Goal: Information Seeking & Learning: Find contact information

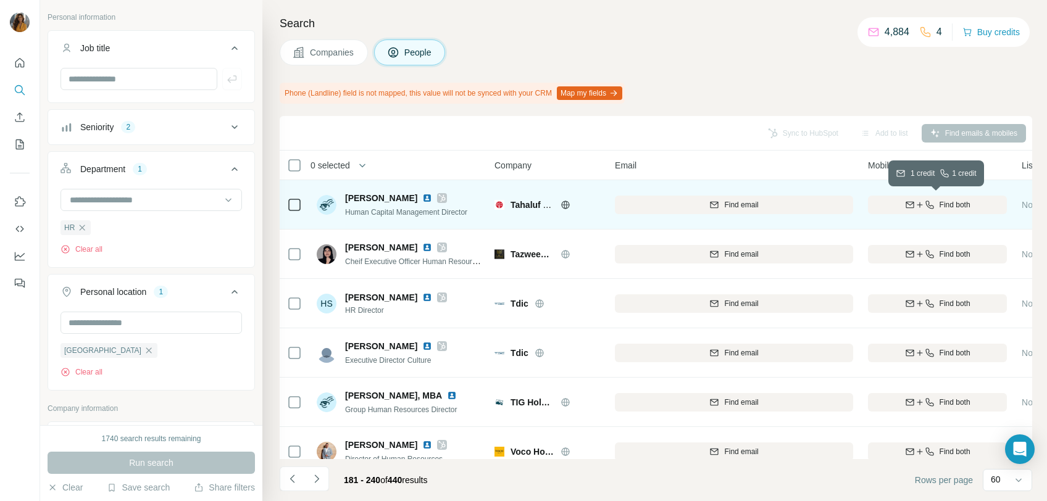
click at [910, 206] on icon "button" at bounding box center [910, 205] width 10 height 10
click at [422, 197] on img at bounding box center [427, 198] width 10 height 10
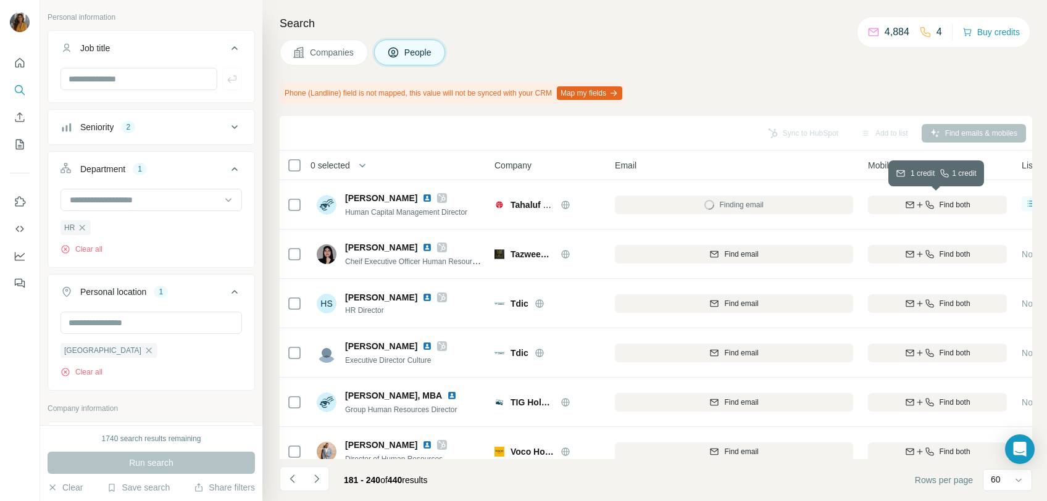
click at [922, 207] on icon "button" at bounding box center [920, 205] width 10 height 10
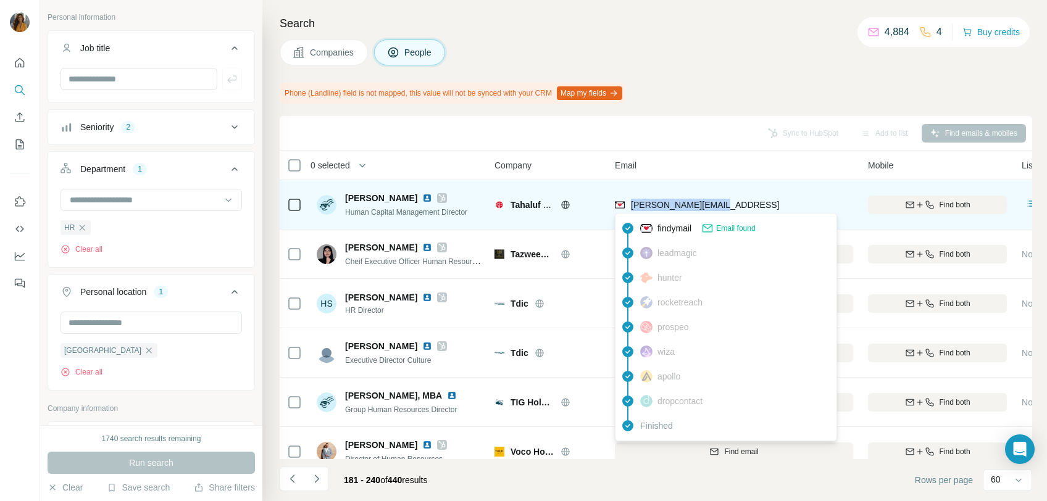
drag, startPoint x: 716, startPoint y: 206, endPoint x: 631, endPoint y: 207, distance: 85.2
click at [631, 207] on div "[PERSON_NAME][EMAIL_ADDRESS]" at bounding box center [734, 205] width 238 height 34
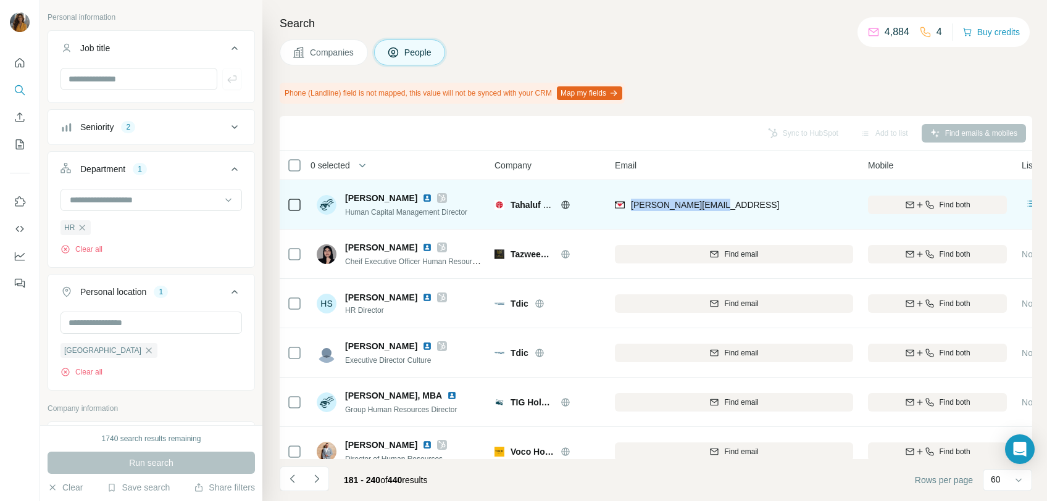
drag, startPoint x: 631, startPoint y: 207, endPoint x: 641, endPoint y: 201, distance: 11.9
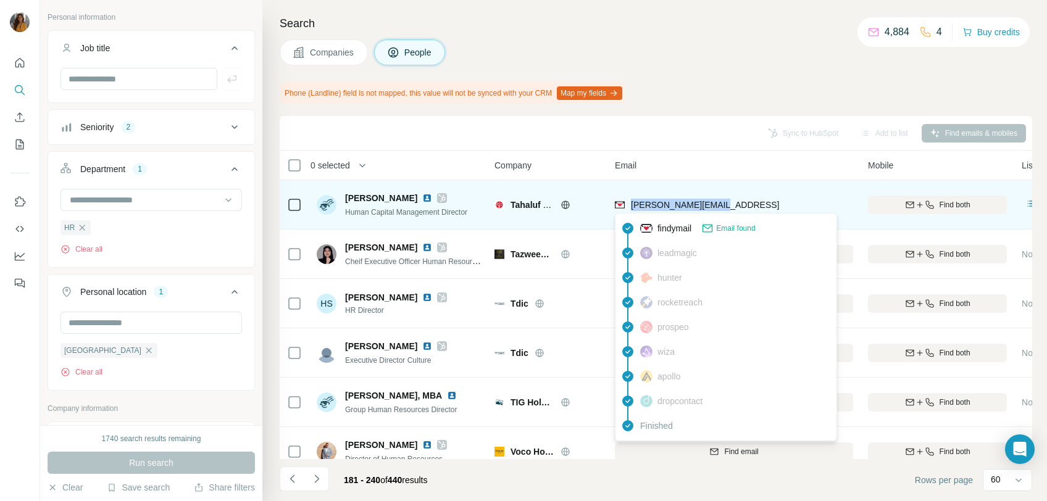
copy span "[PERSON_NAME][EMAIL_ADDRESS]"
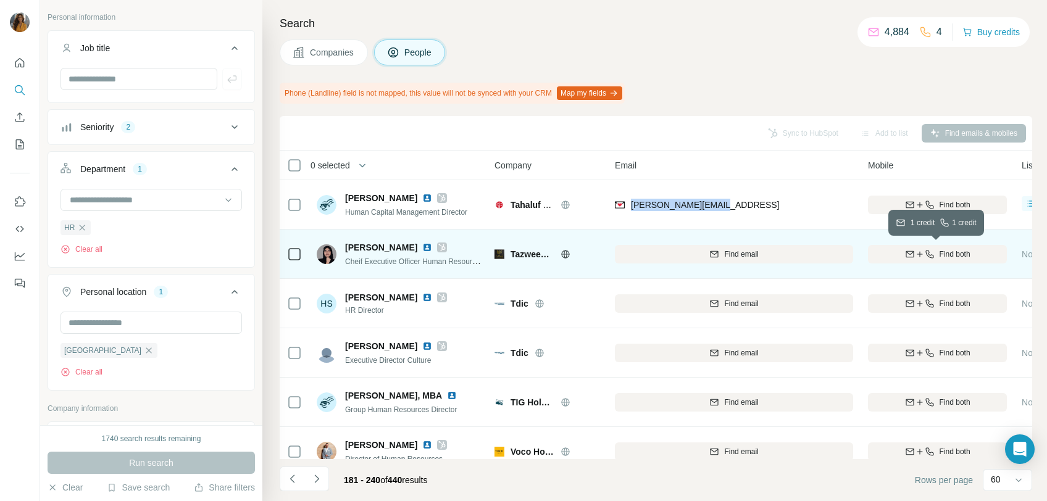
click at [910, 252] on icon "button" at bounding box center [910, 254] width 10 height 10
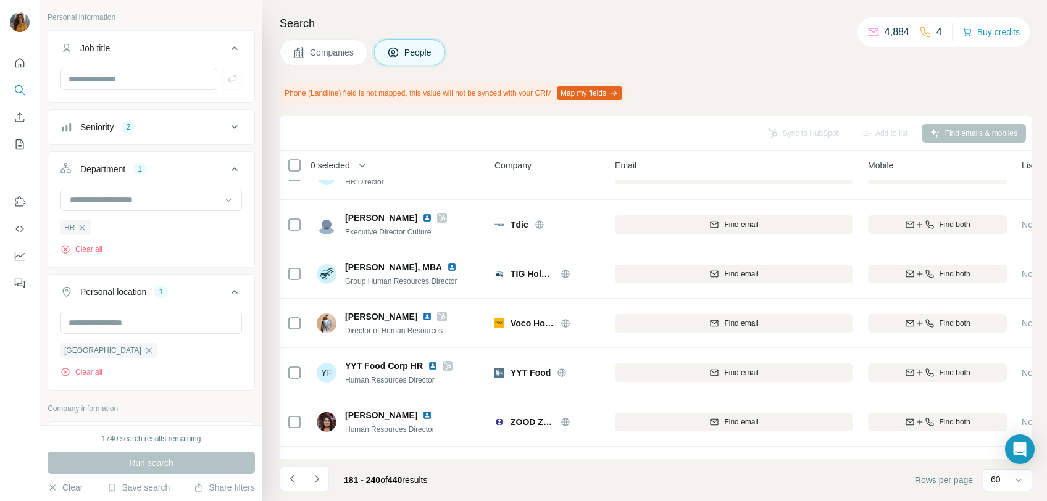
scroll to position [137, 0]
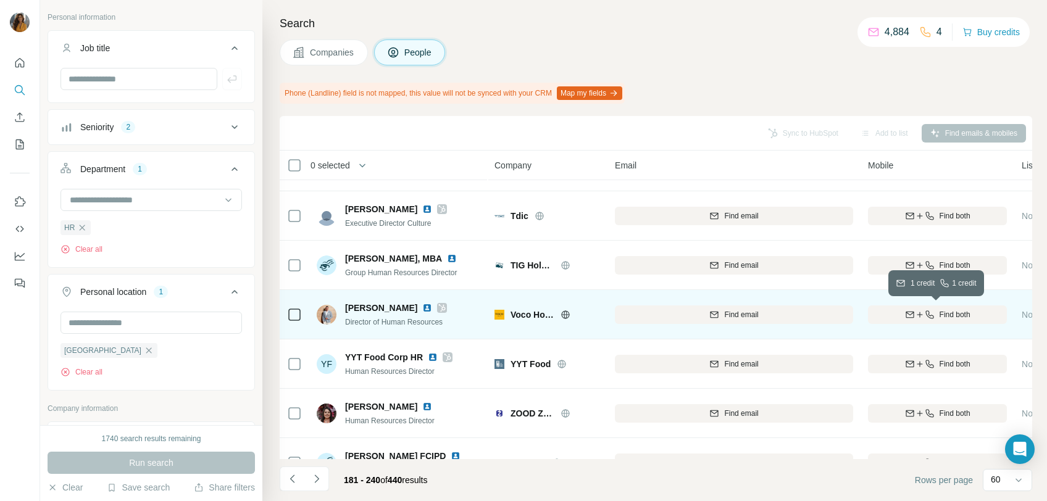
click at [956, 313] on span "Find both" at bounding box center [954, 314] width 31 height 11
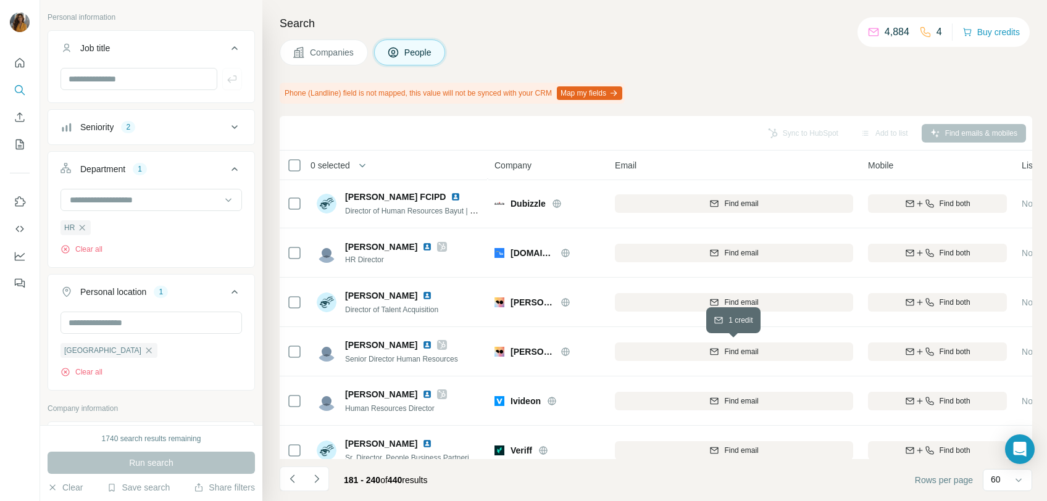
scroll to position [411, 0]
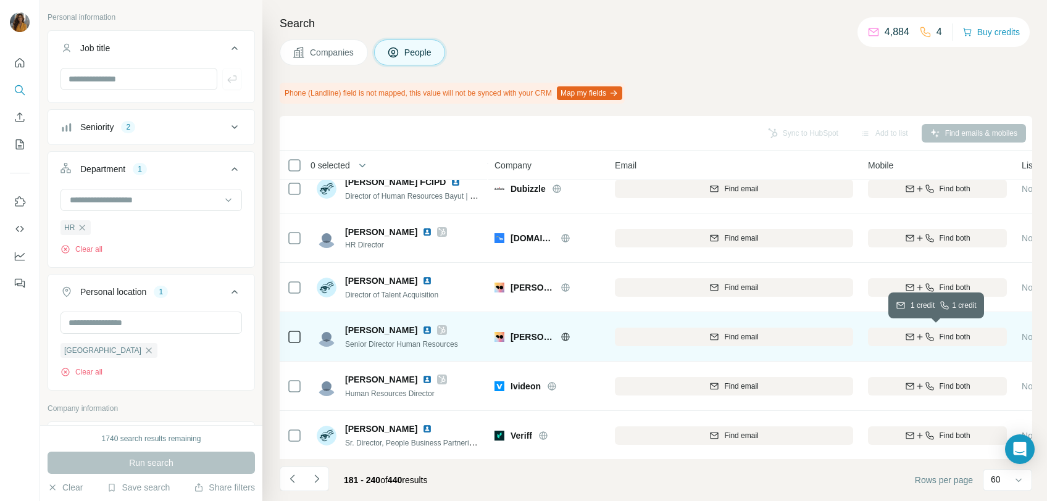
click at [957, 336] on span "Find both" at bounding box center [954, 336] width 31 height 11
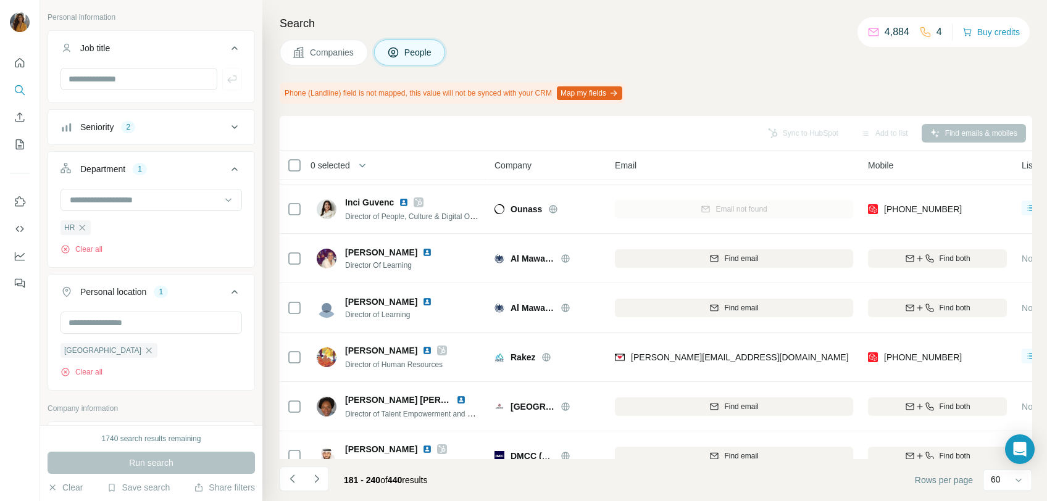
scroll to position [754, 0]
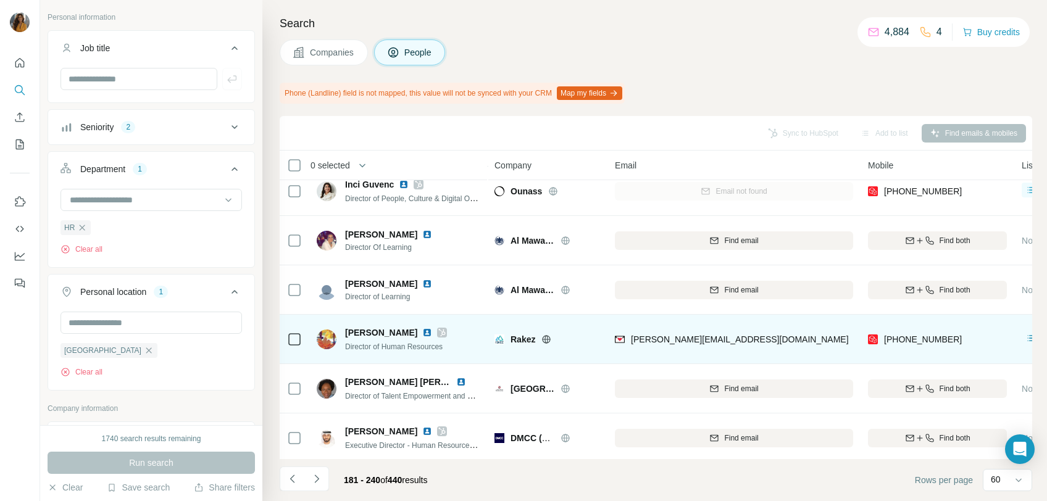
click at [422, 333] on img at bounding box center [427, 333] width 10 height 10
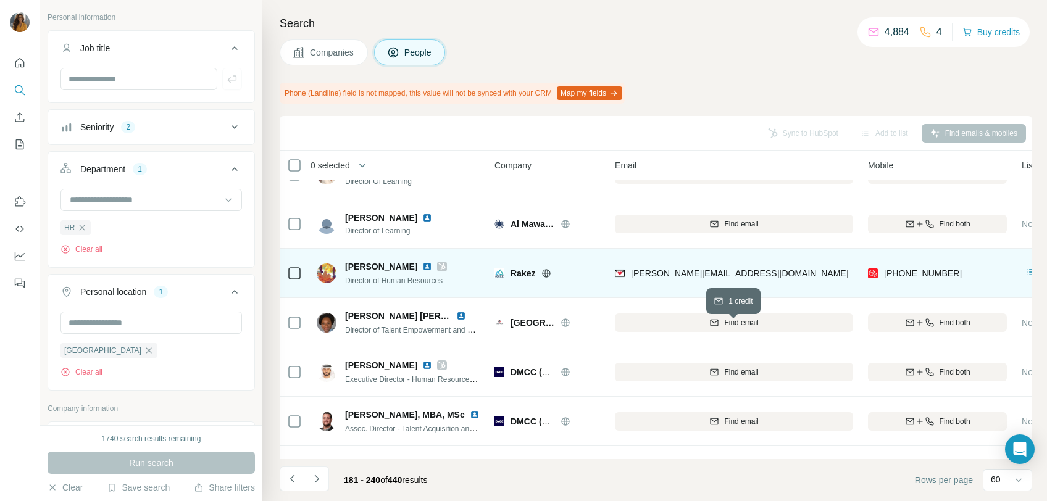
scroll to position [823, 0]
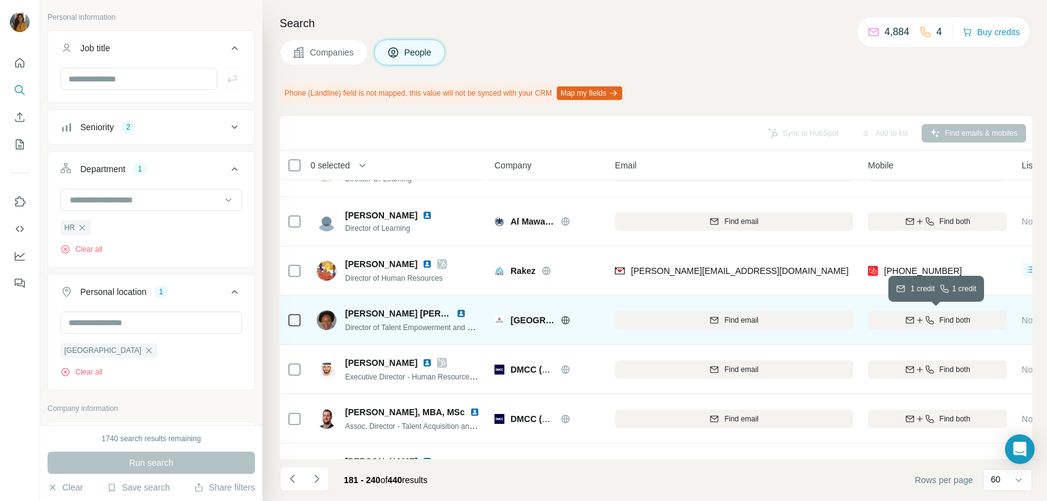
click at [934, 325] on div "Find both" at bounding box center [937, 320] width 139 height 11
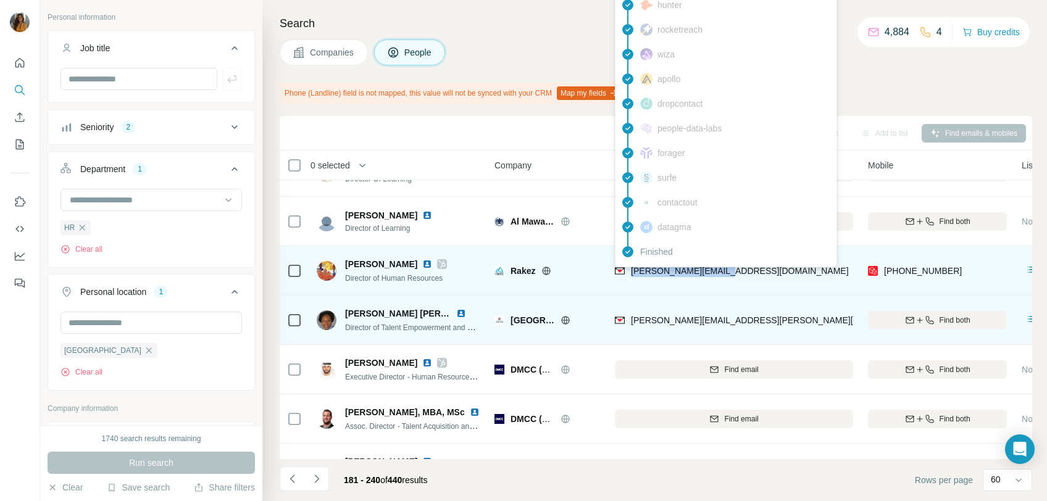
drag, startPoint x: 733, startPoint y: 272, endPoint x: 632, endPoint y: 272, distance: 100.6
click at [632, 272] on div "[PERSON_NAME][EMAIL_ADDRESS][DOMAIN_NAME]" at bounding box center [734, 271] width 238 height 34
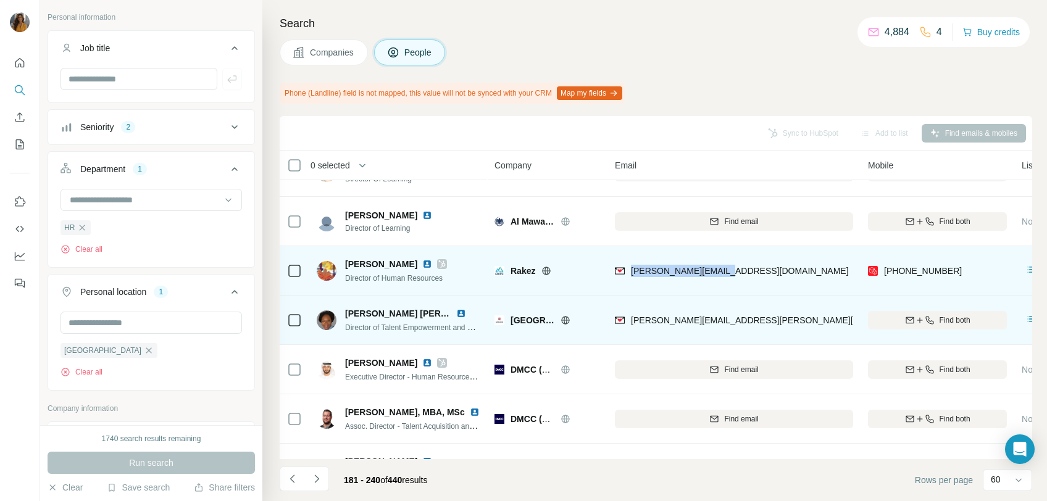
copy span "[PERSON_NAME][EMAIL_ADDRESS][DOMAIN_NAME]"
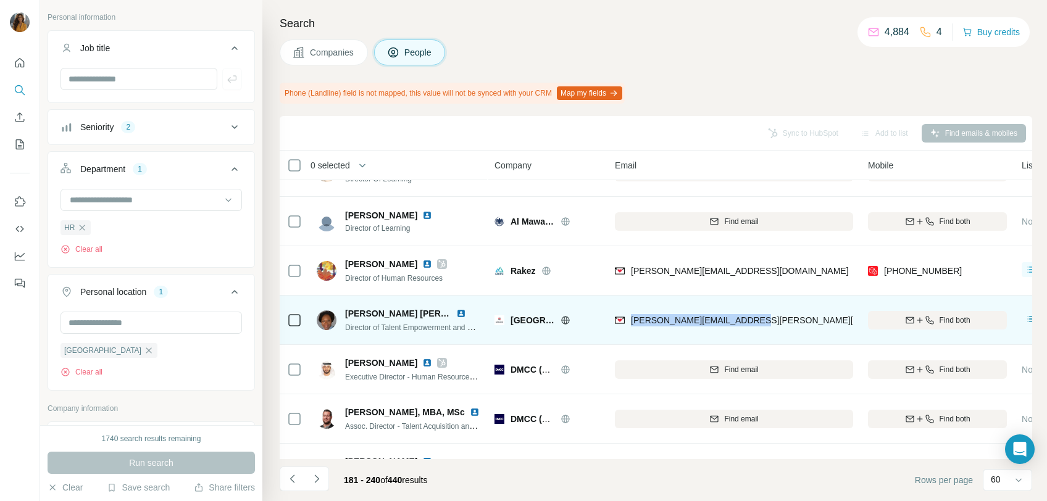
drag, startPoint x: 733, startPoint y: 320, endPoint x: 631, endPoint y: 331, distance: 102.4
click at [631, 331] on div "[PERSON_NAME][EMAIL_ADDRESS][PERSON_NAME][PERSON_NAME][DOMAIN_NAME]" at bounding box center [734, 320] width 238 height 34
copy span "[PERSON_NAME][EMAIL_ADDRESS][PERSON_NAME][PERSON_NAME][DOMAIN_NAME]"
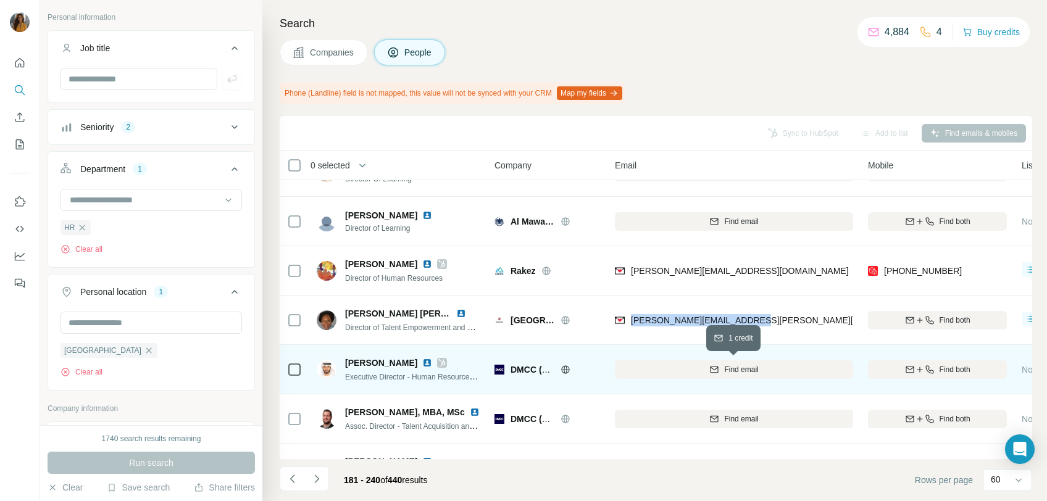
click at [738, 370] on span "Find email" at bounding box center [741, 369] width 34 height 11
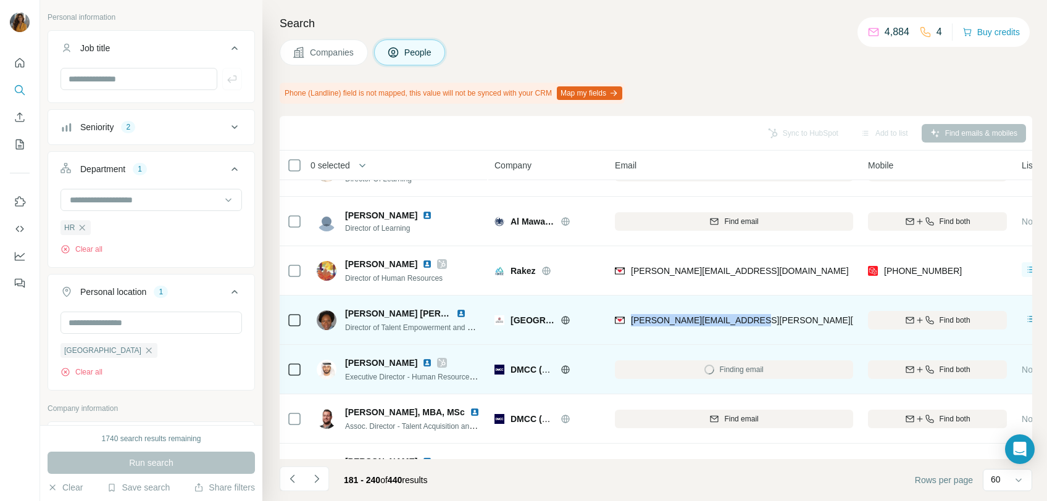
click at [0, 0] on tbody "[PERSON_NAME] Human Capital Management Director [PERSON_NAME] Emarat Technical …" at bounding box center [0, 0] width 0 height 0
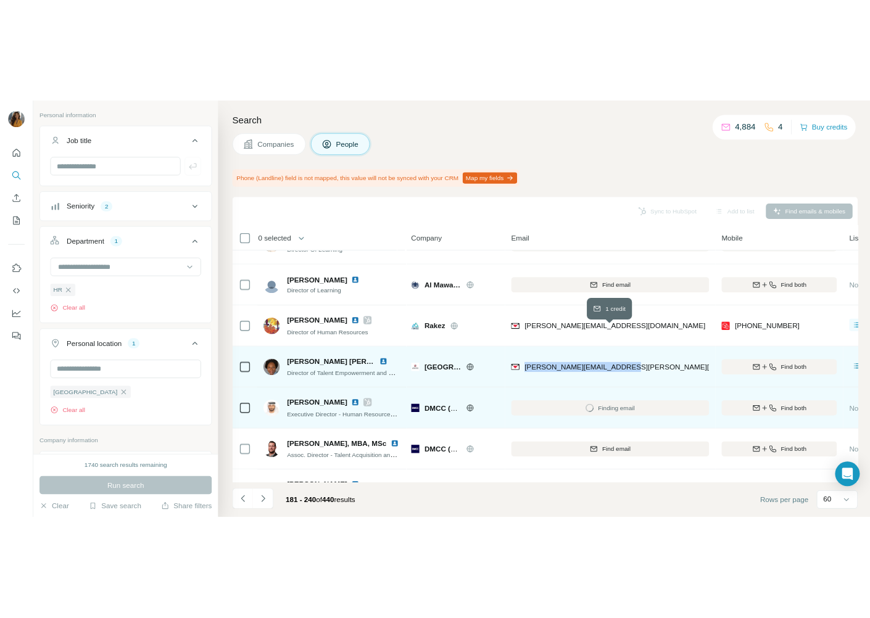
scroll to position [960, 0]
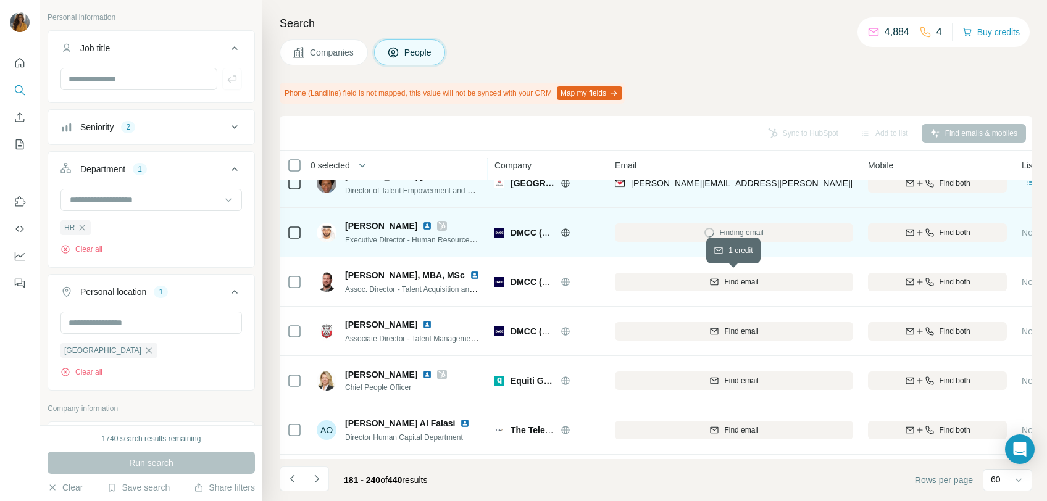
click at [736, 277] on span "Find email" at bounding box center [741, 282] width 34 height 11
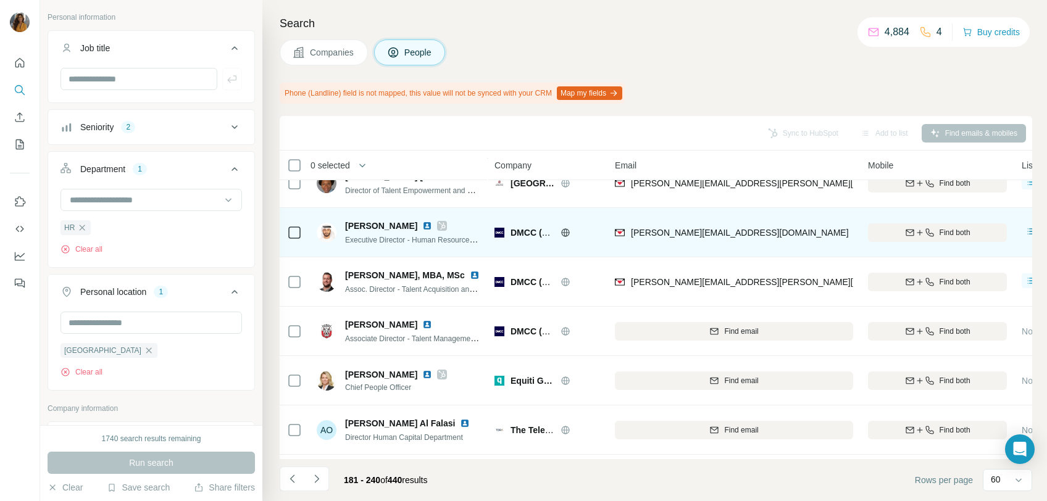
drag, startPoint x: 997, startPoint y: 201, endPoint x: 884, endPoint y: 222, distance: 115.0
click at [997, 201] on td "Find both" at bounding box center [937, 183] width 154 height 49
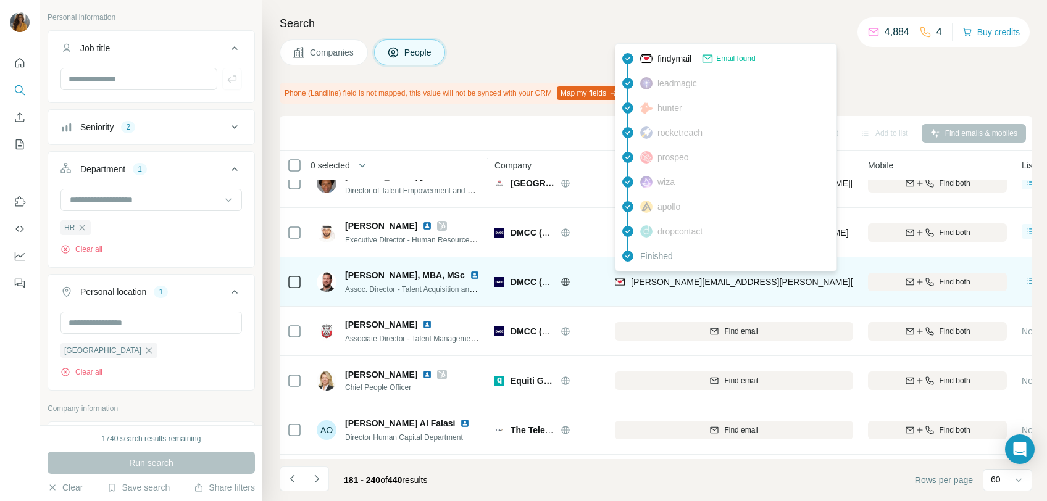
drag, startPoint x: 734, startPoint y: 279, endPoint x: 633, endPoint y: 285, distance: 100.8
click at [633, 285] on div "[PERSON_NAME][EMAIL_ADDRESS][PERSON_NAME][DOMAIN_NAME]" at bounding box center [734, 282] width 238 height 34
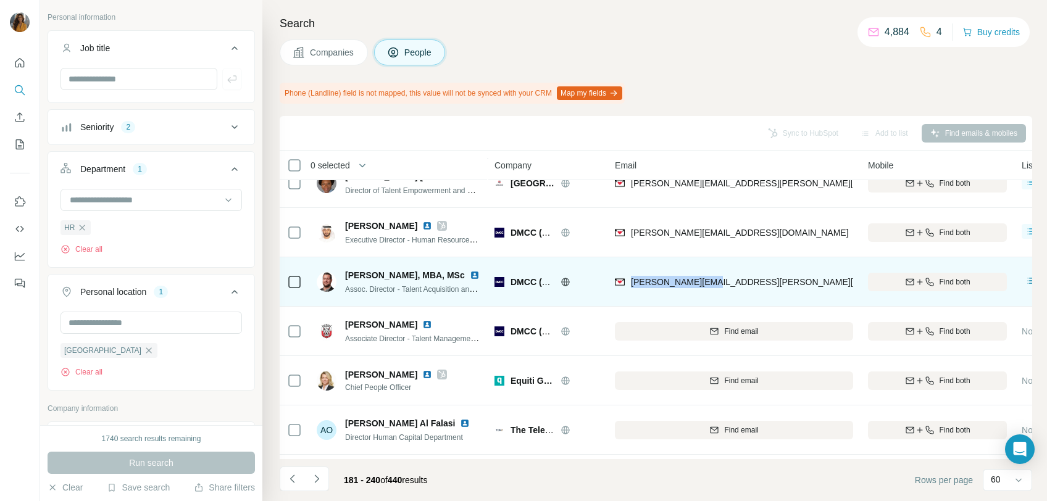
copy span "[PERSON_NAME][EMAIL_ADDRESS][PERSON_NAME][DOMAIN_NAME]"
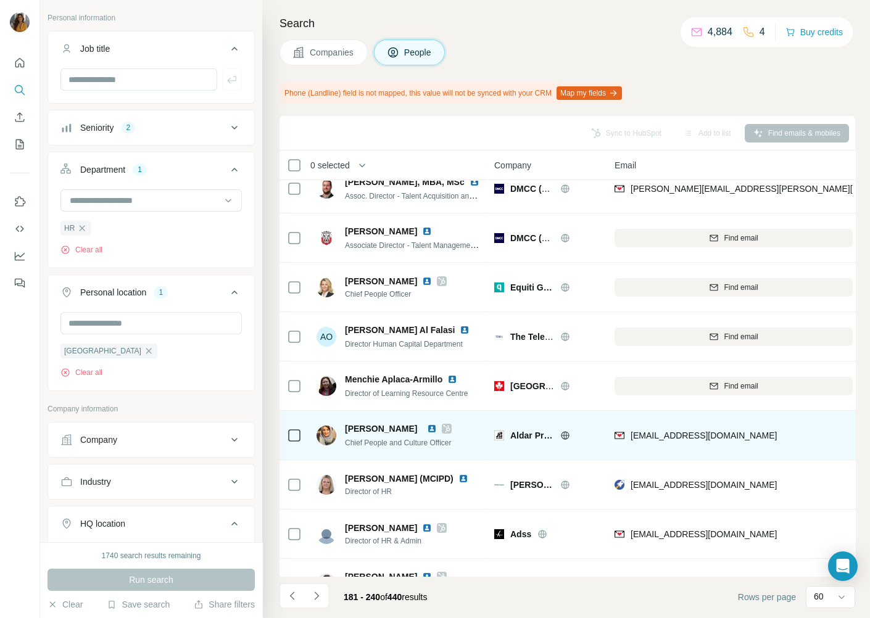
scroll to position [1146, 0]
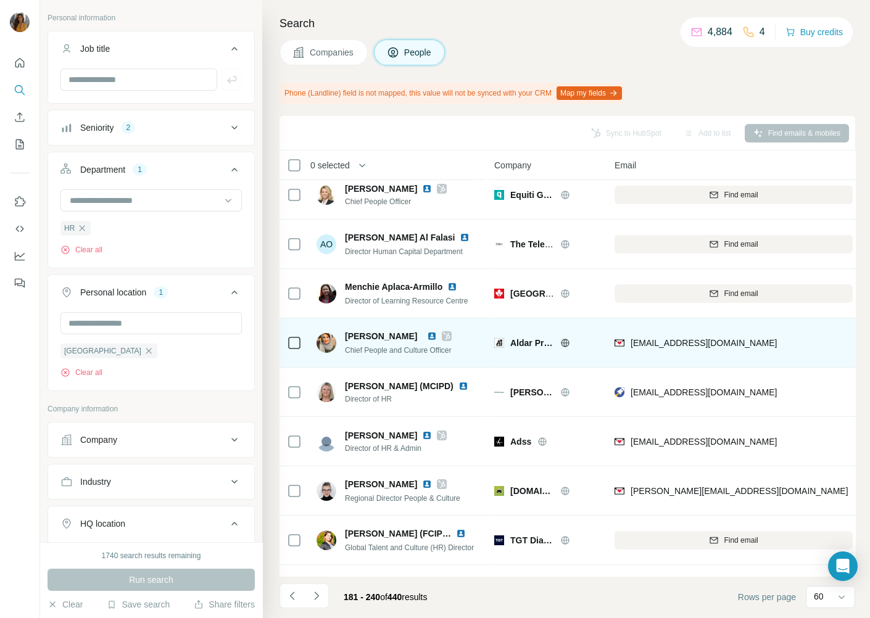
drag, startPoint x: 801, startPoint y: 346, endPoint x: 629, endPoint y: 351, distance: 172.3
click at [629, 351] on div "[EMAIL_ADDRESS][DOMAIN_NAME]" at bounding box center [734, 343] width 238 height 34
copy span "[EMAIL_ADDRESS][DOMAIN_NAME]"
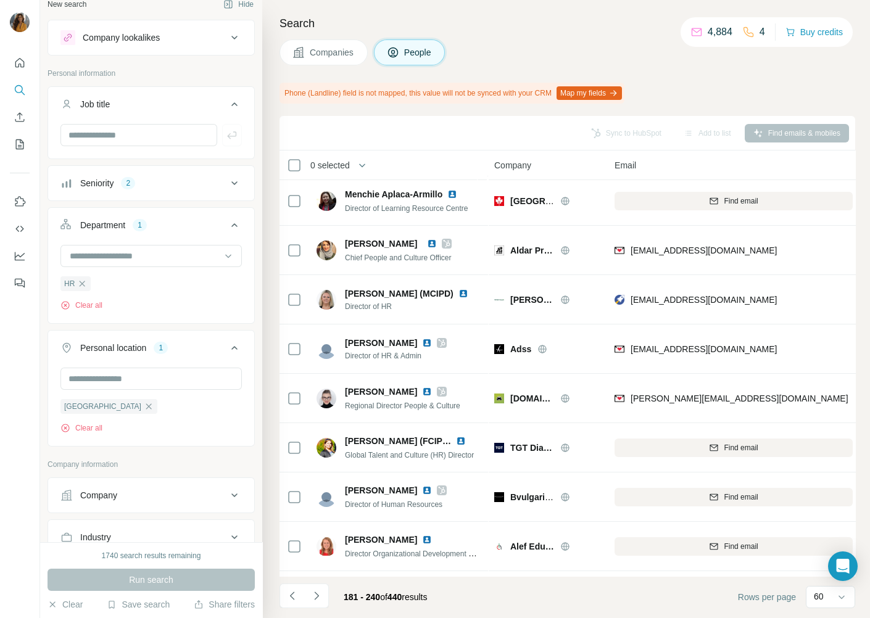
scroll to position [0, 0]
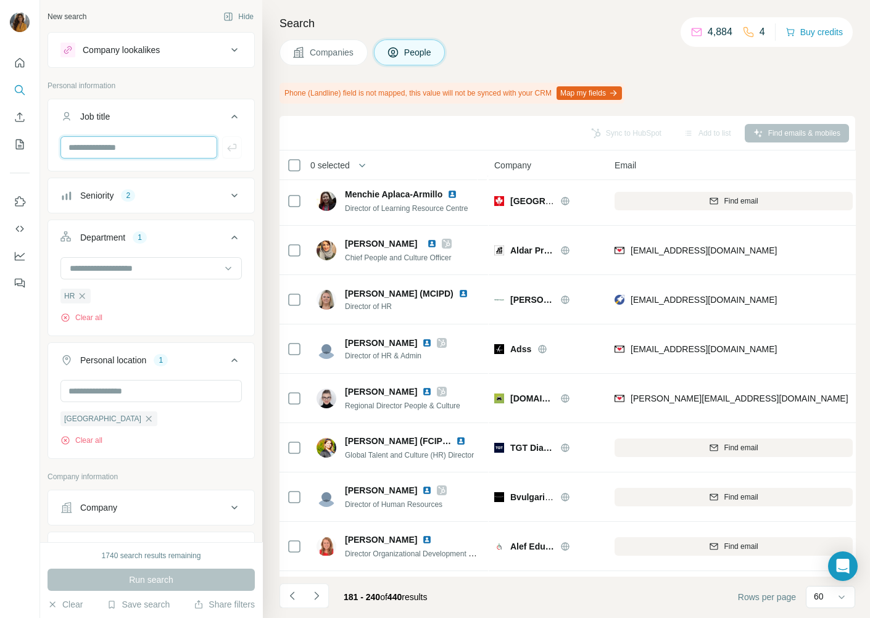
click at [136, 142] on input "text" at bounding box center [138, 147] width 157 height 22
type input "**********"
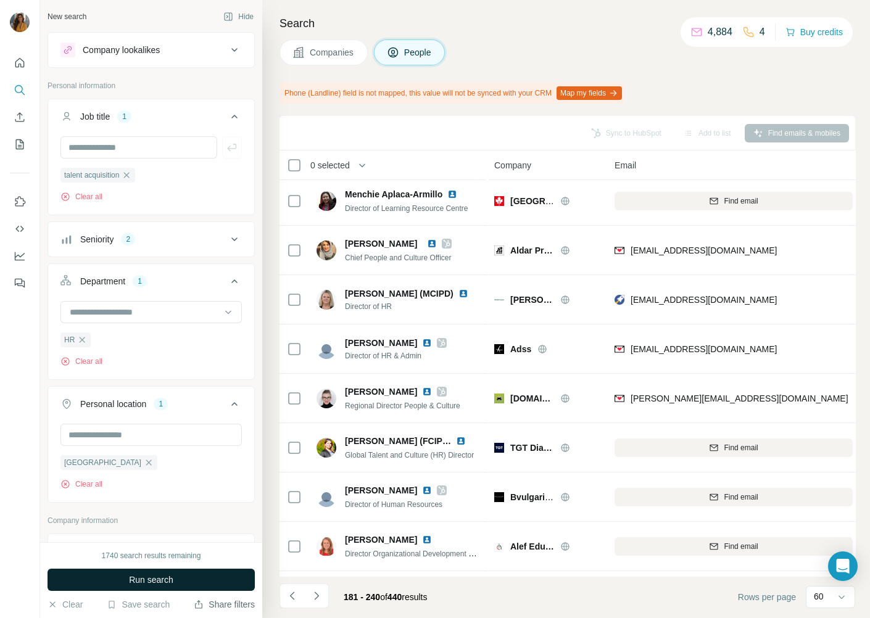
click at [183, 501] on button "Run search" at bounding box center [151, 580] width 207 height 22
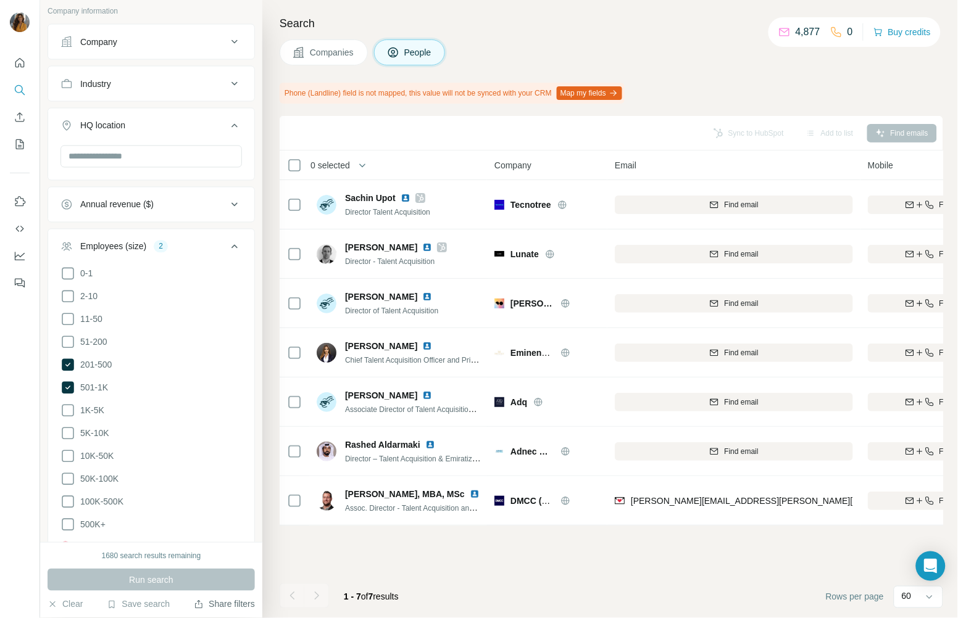
scroll to position [555, 0]
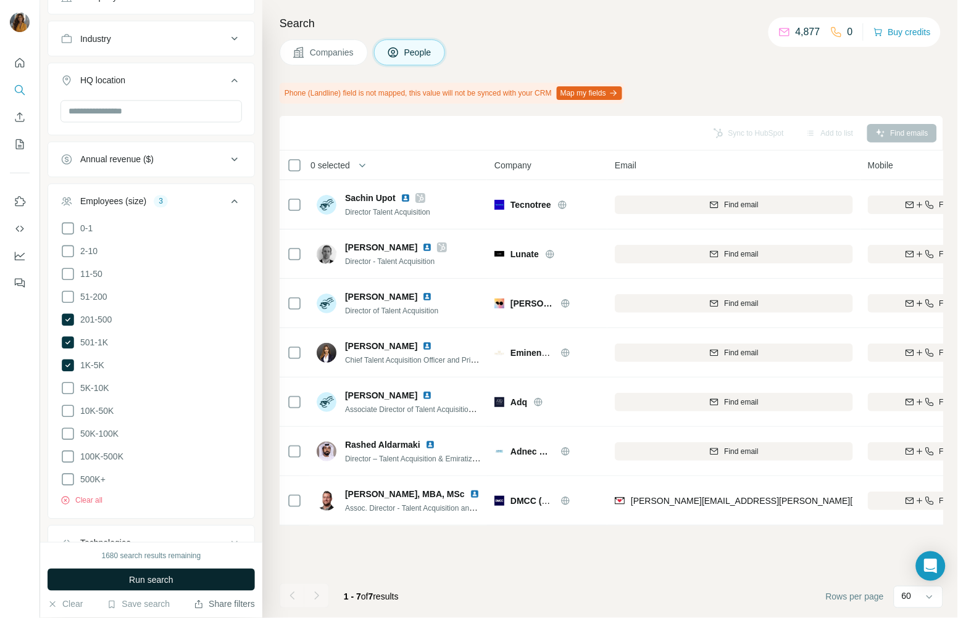
click at [176, 501] on button "Run search" at bounding box center [151, 580] width 207 height 22
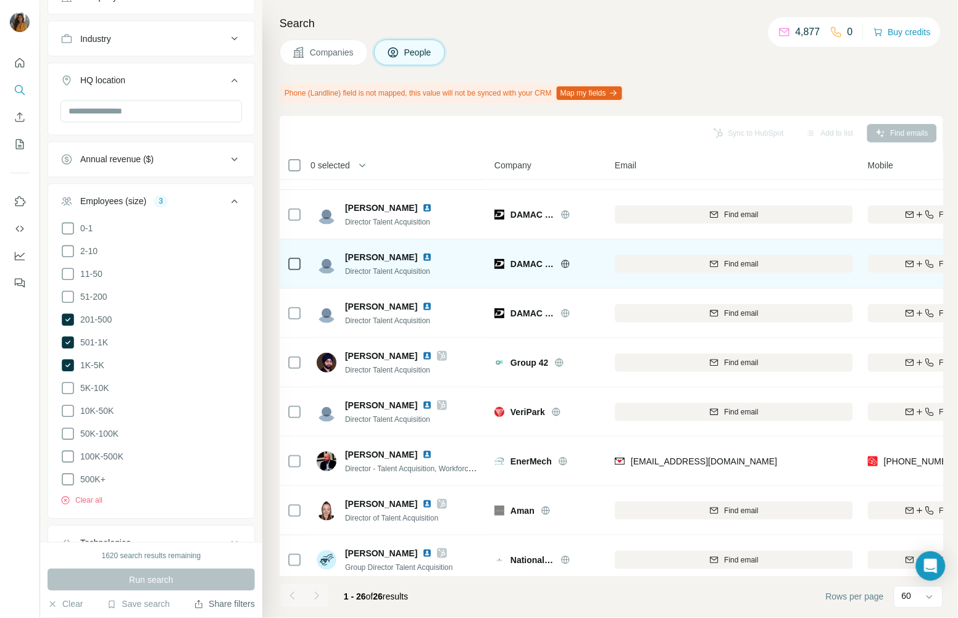
scroll to position [93, 0]
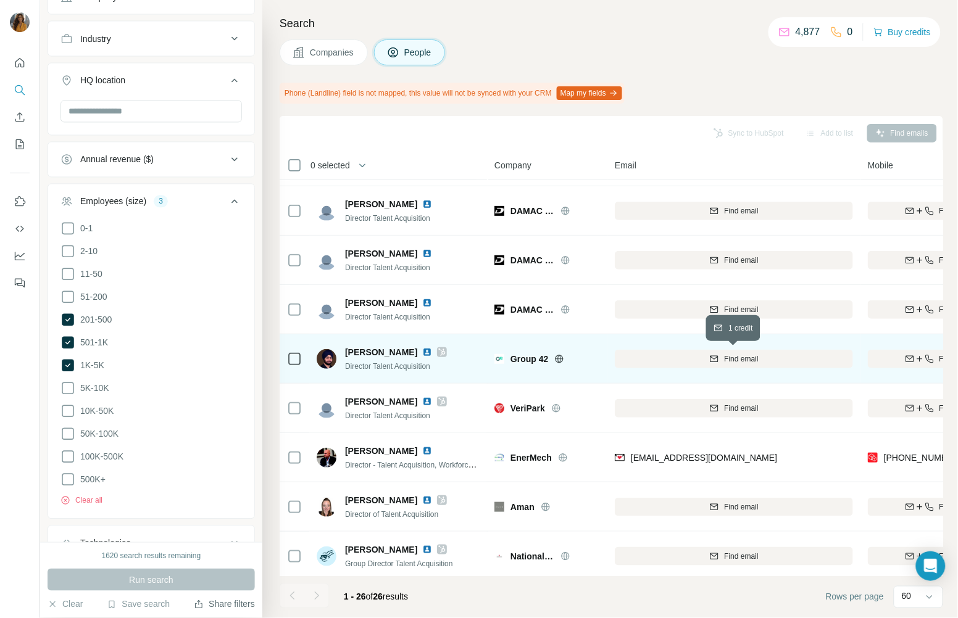
click at [743, 354] on span "Find email" at bounding box center [741, 359] width 34 height 11
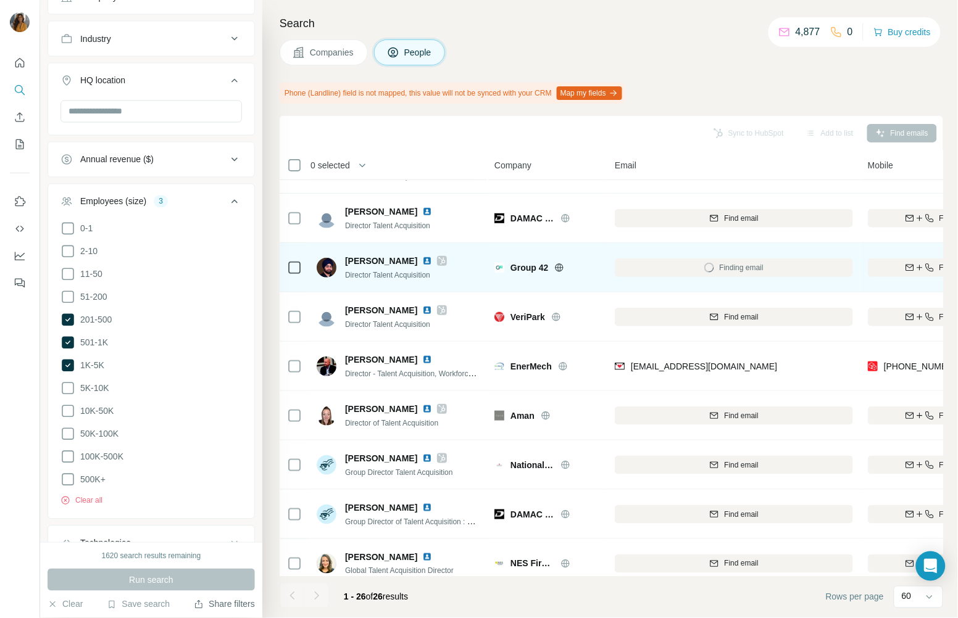
scroll to position [185, 0]
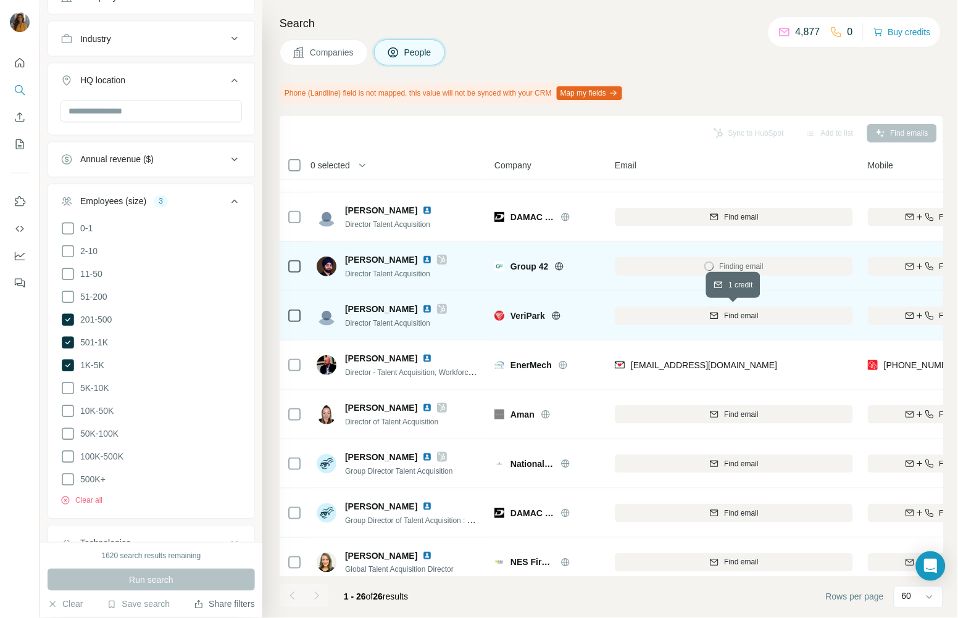
click at [733, 310] on span "Find email" at bounding box center [741, 315] width 34 height 11
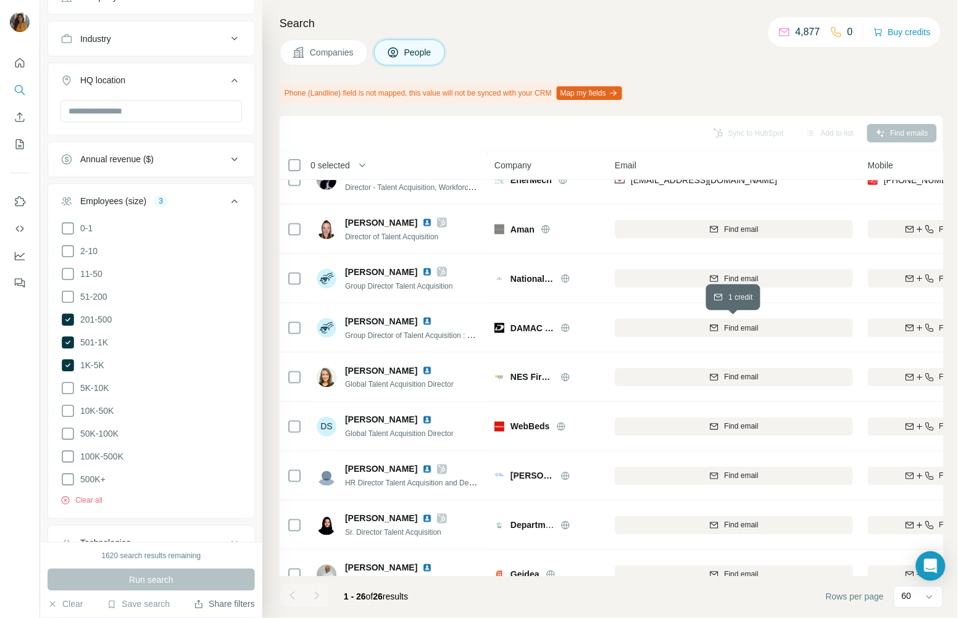
scroll to position [462, 0]
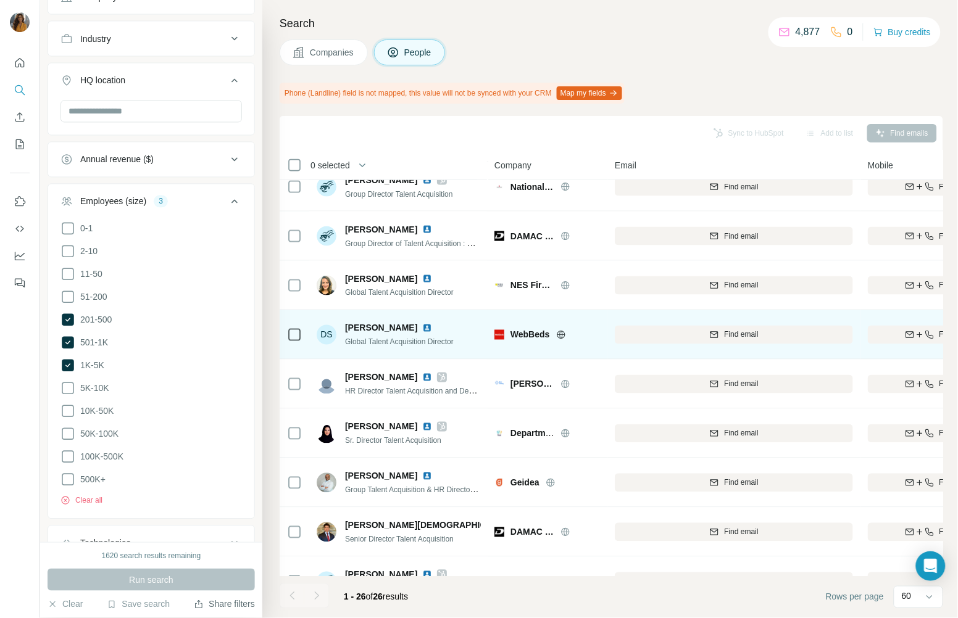
click at [739, 346] on div "Find email" at bounding box center [734, 335] width 238 height 34
click at [727, 335] on span "Find email" at bounding box center [741, 335] width 34 height 11
click at [422, 323] on img at bounding box center [427, 328] width 10 height 10
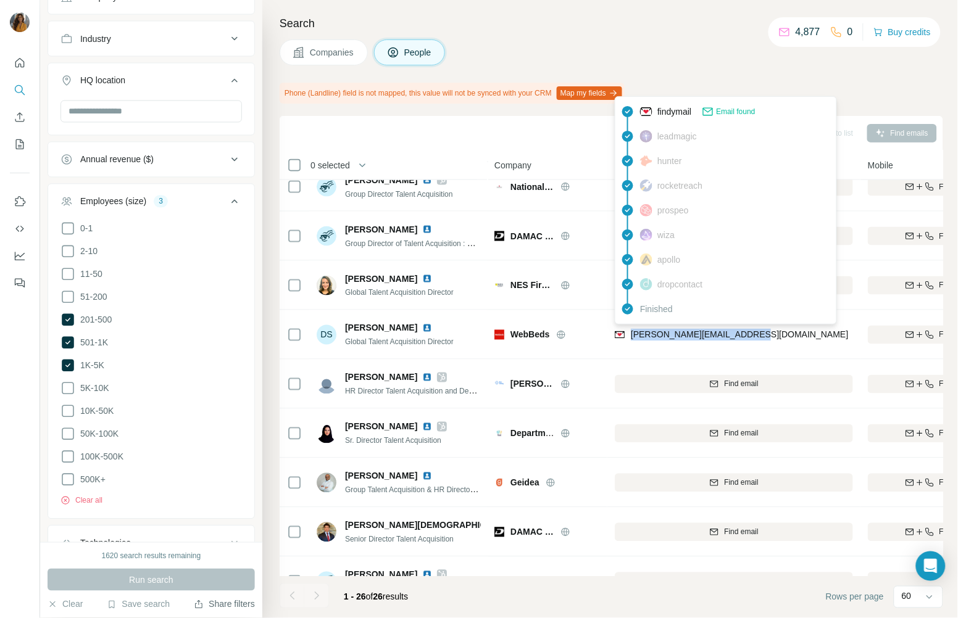
drag, startPoint x: 766, startPoint y: 333, endPoint x: 628, endPoint y: 336, distance: 138.3
click at [628, 336] on div "[PERSON_NAME][EMAIL_ADDRESS][DOMAIN_NAME]" at bounding box center [734, 335] width 238 height 34
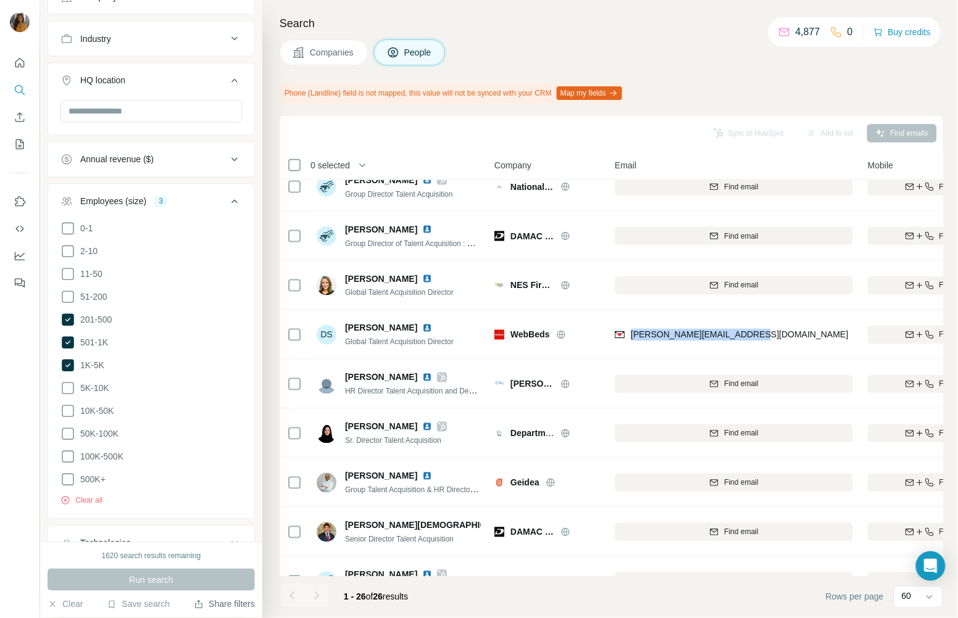
copy span "[PERSON_NAME][EMAIL_ADDRESS][DOMAIN_NAME]"
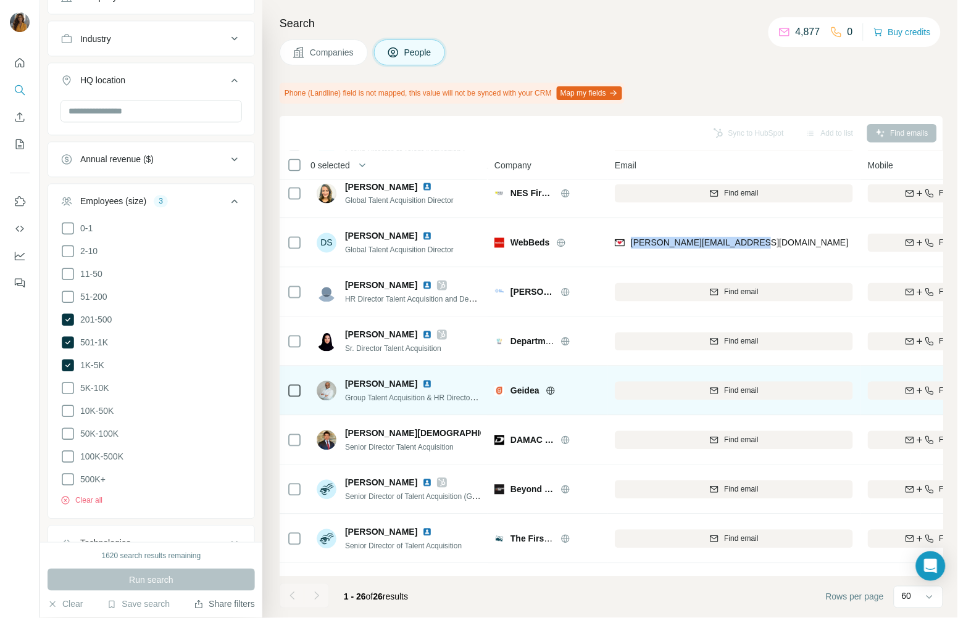
scroll to position [555, 0]
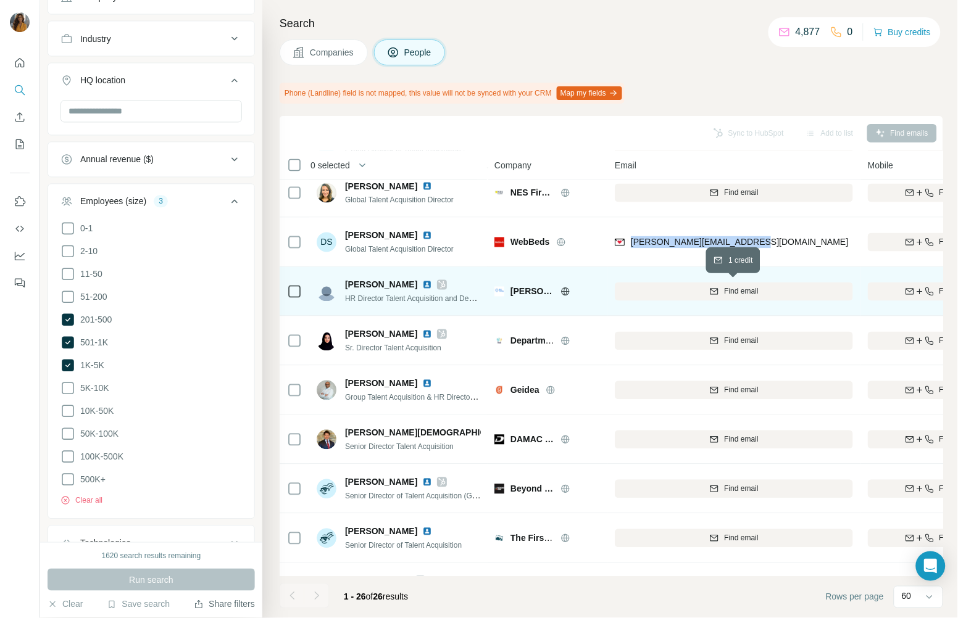
click at [724, 289] on span "Find email" at bounding box center [741, 291] width 34 height 11
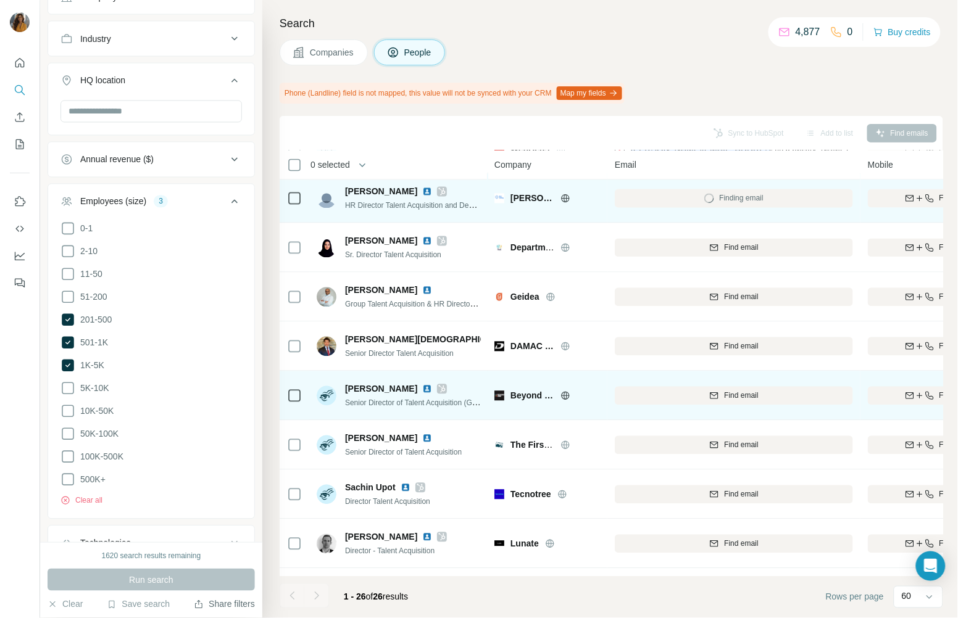
scroll to position [741, 0]
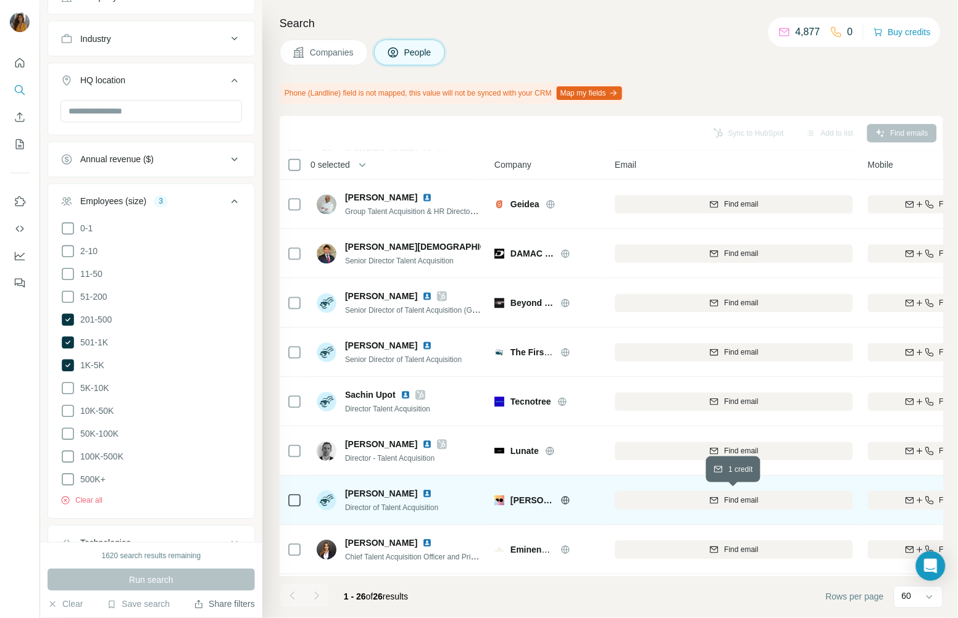
click at [739, 501] on span "Find email" at bounding box center [741, 501] width 34 height 11
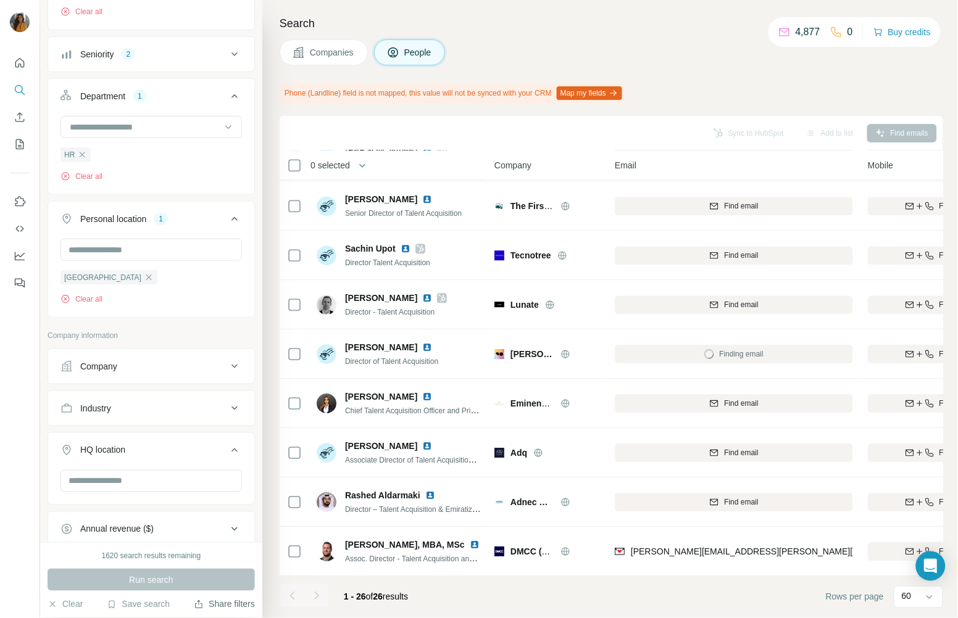
scroll to position [0, 0]
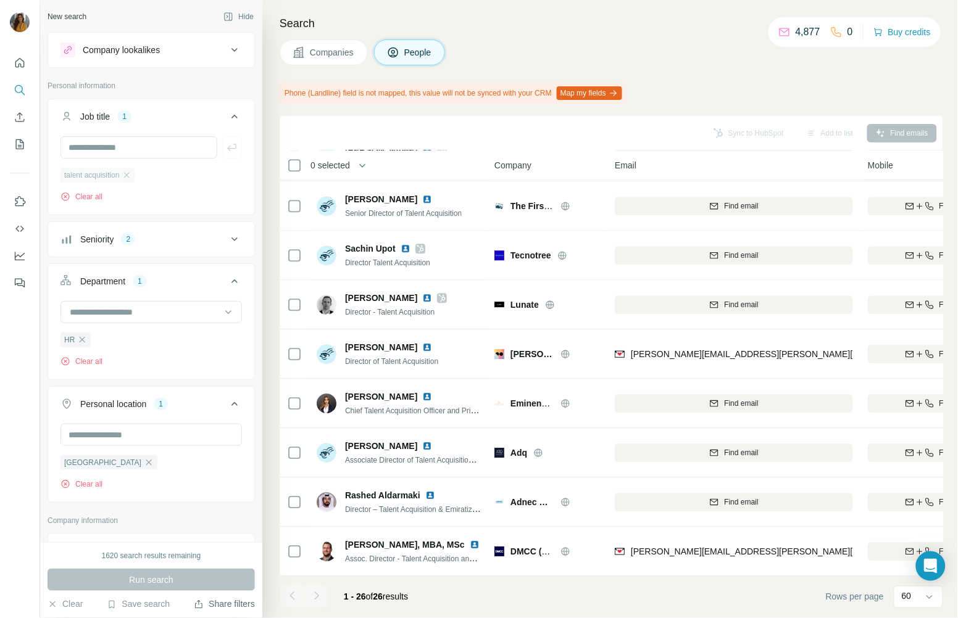
click at [131, 170] on icon "button" at bounding box center [127, 175] width 10 height 10
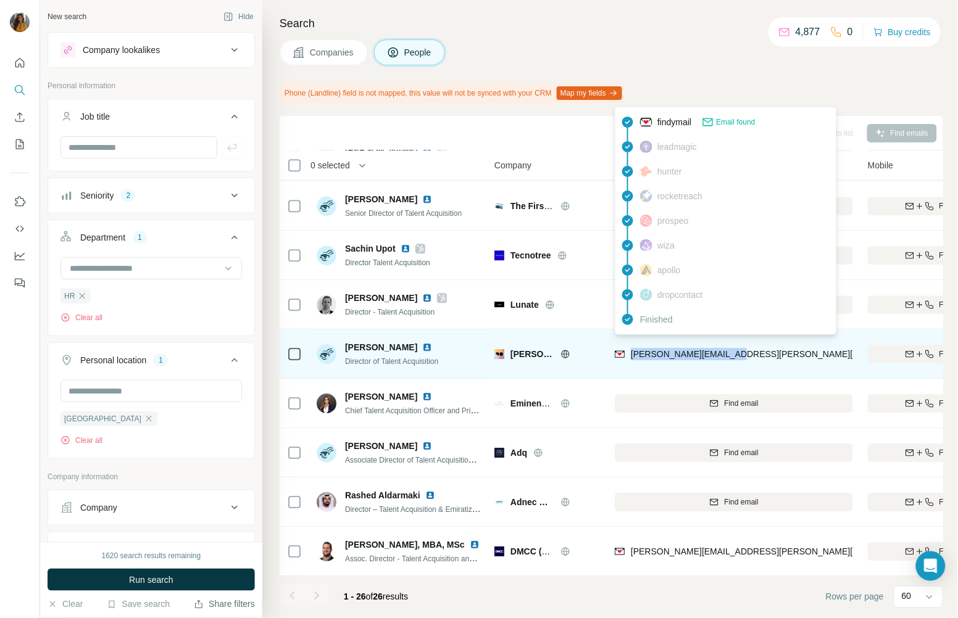
drag, startPoint x: 732, startPoint y: 347, endPoint x: 629, endPoint y: 344, distance: 103.1
click at [629, 344] on div "[PERSON_NAME][EMAIL_ADDRESS][PERSON_NAME][PERSON_NAME][DOMAIN_NAME]" at bounding box center [734, 354] width 238 height 34
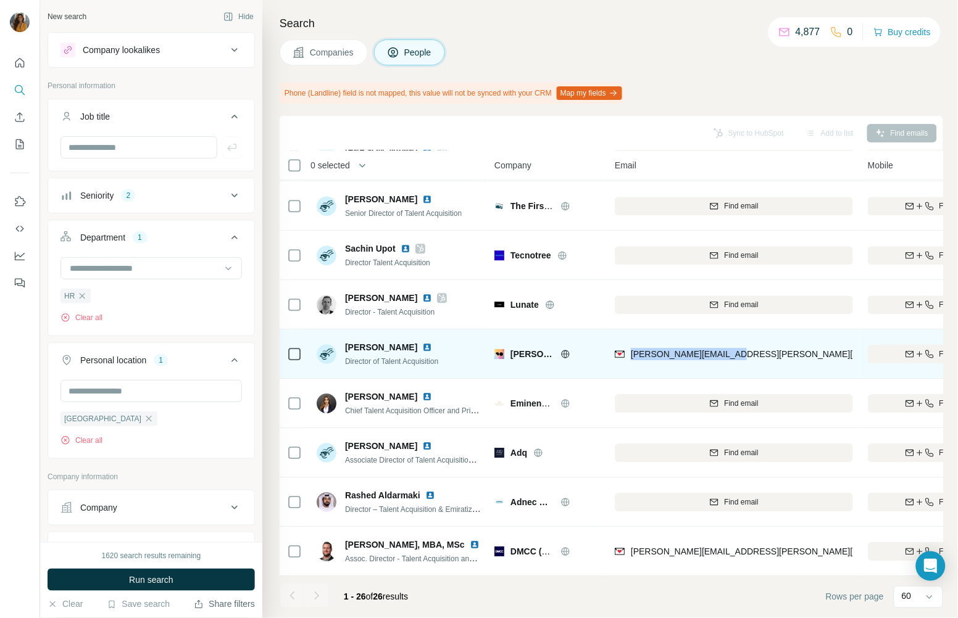
scroll to position [619, 0]
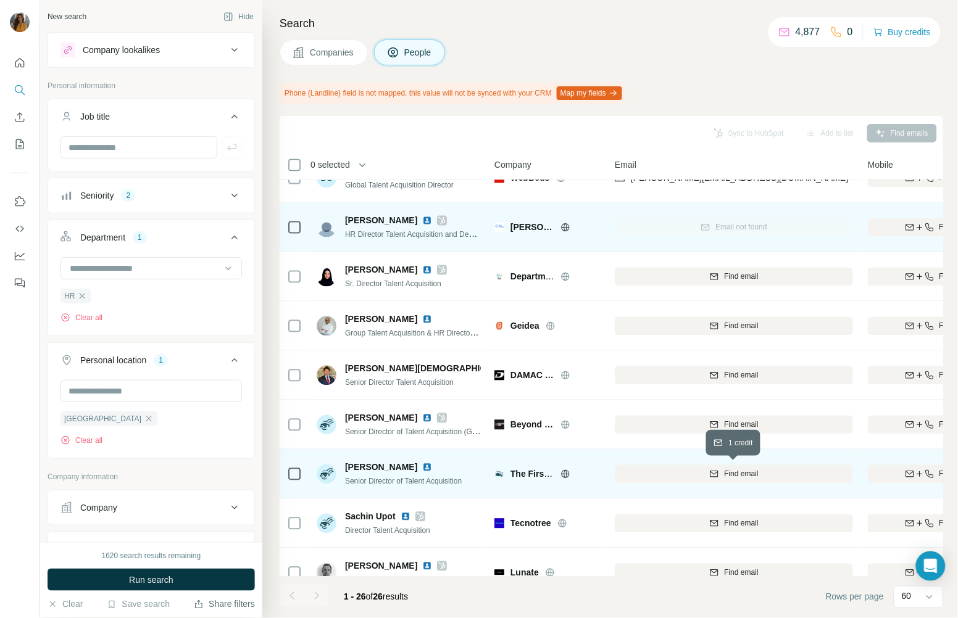
click at [739, 476] on span "Find email" at bounding box center [741, 474] width 34 height 11
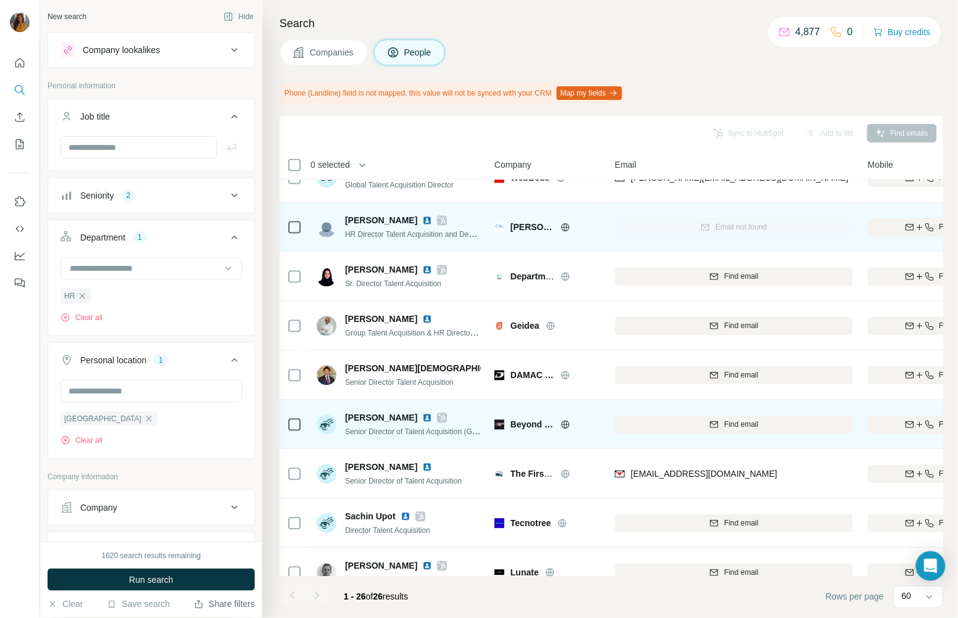
scroll to position [712, 0]
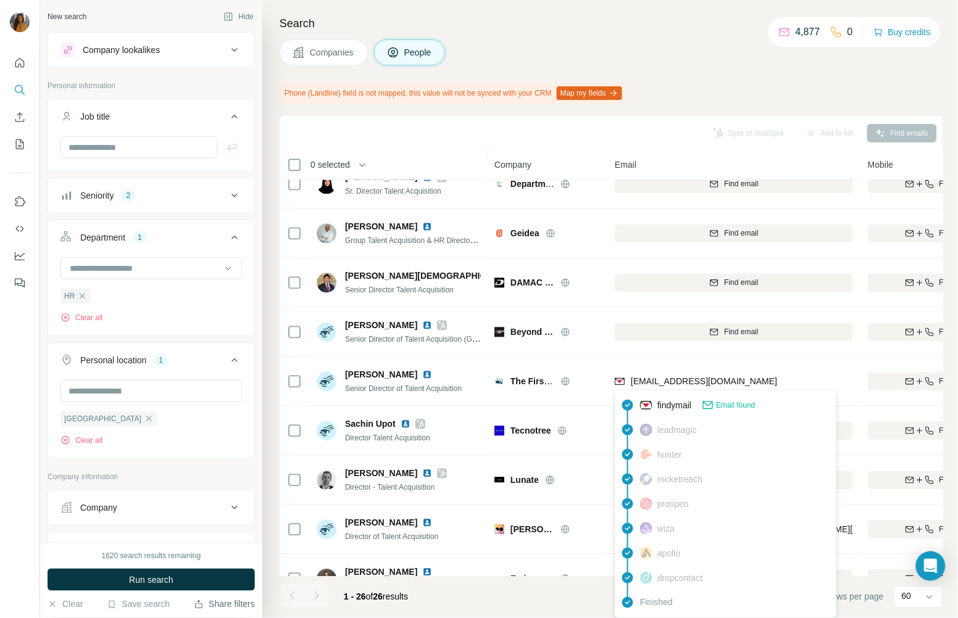
drag, startPoint x: 788, startPoint y: 392, endPoint x: 671, endPoint y: 396, distance: 116.7
click at [653, 396] on body "New search Hide Company lookalikes Personal information Job title Seniority 2 D…" at bounding box center [479, 309] width 958 height 618
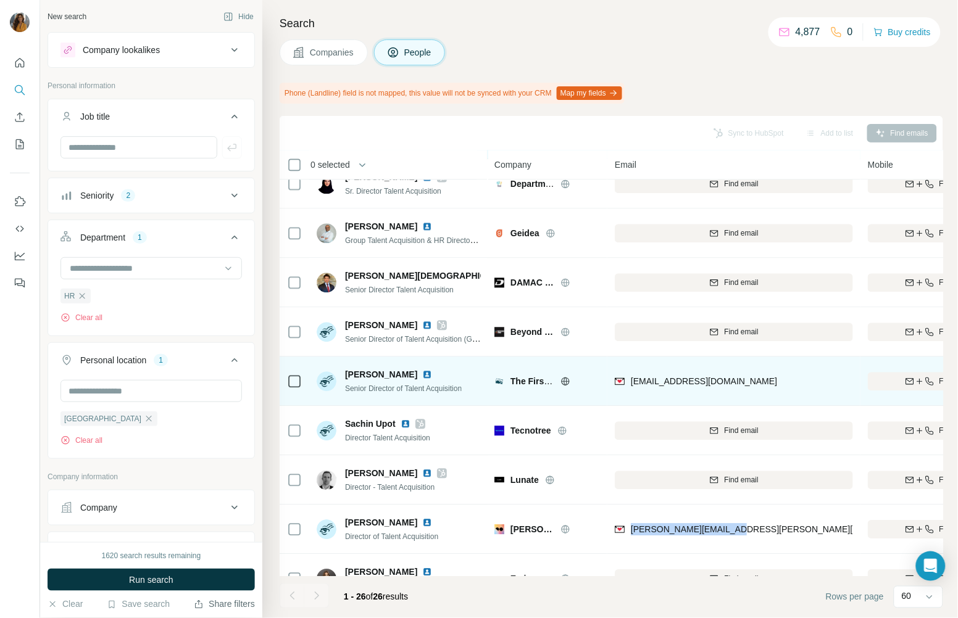
click at [619, 351] on td "Find email" at bounding box center [733, 332] width 253 height 49
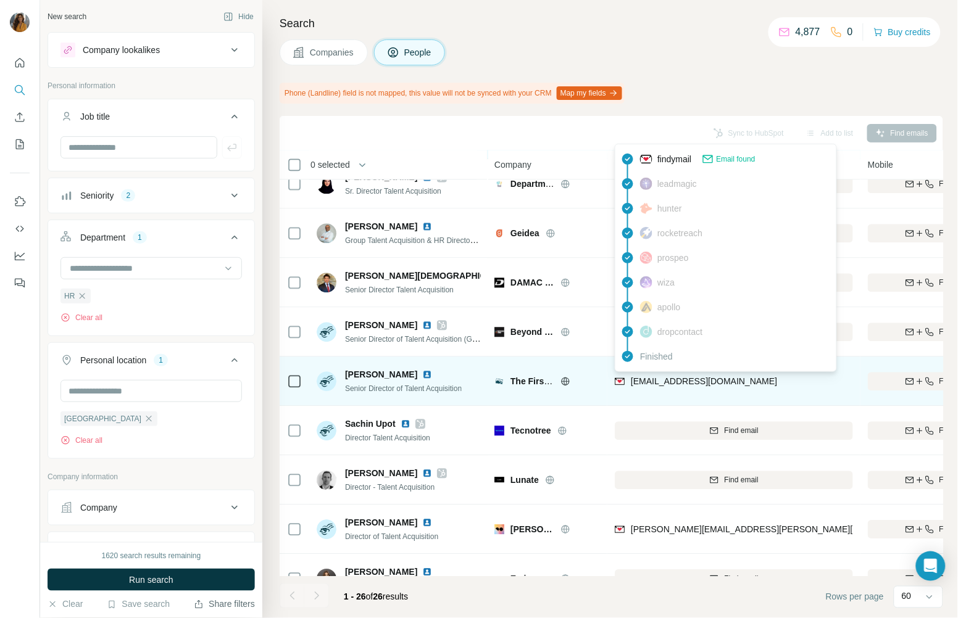
drag, startPoint x: 752, startPoint y: 379, endPoint x: 632, endPoint y: 386, distance: 120.6
click at [632, 386] on div "[EMAIL_ADDRESS][DOMAIN_NAME]" at bounding box center [734, 382] width 238 height 34
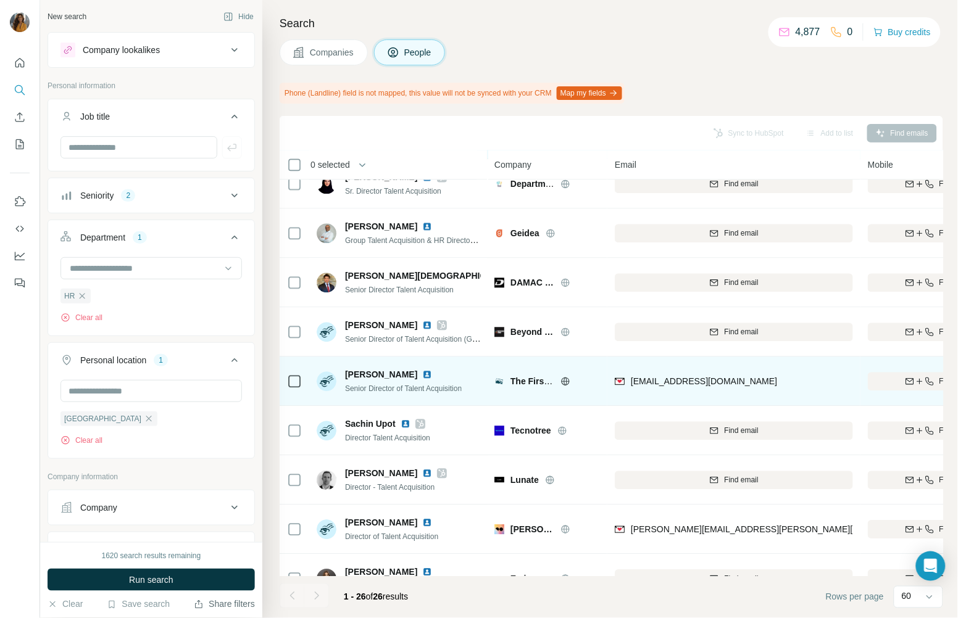
copy span "[EMAIL_ADDRESS][DOMAIN_NAME]"
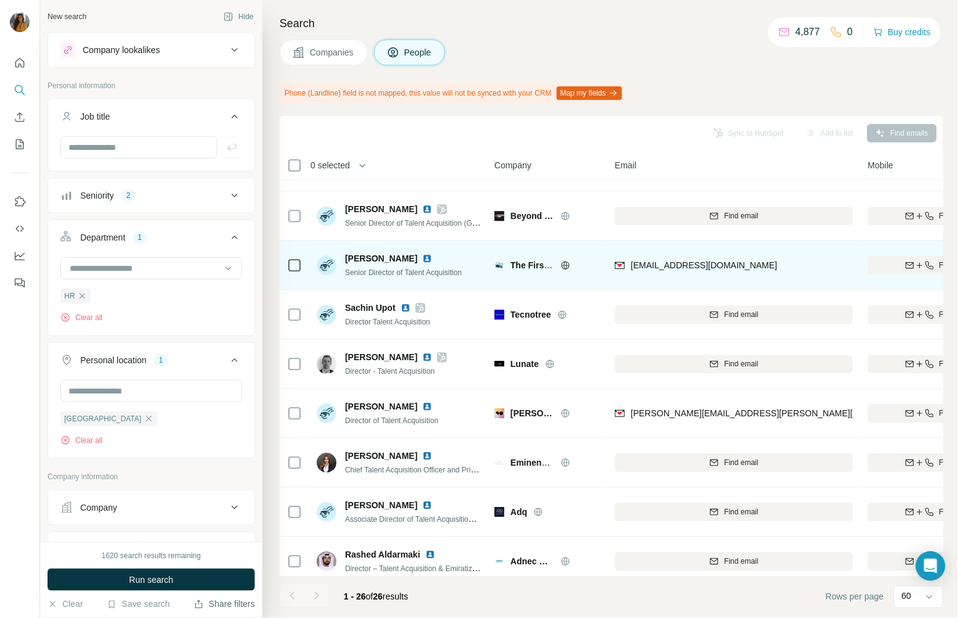
scroll to position [897, 0]
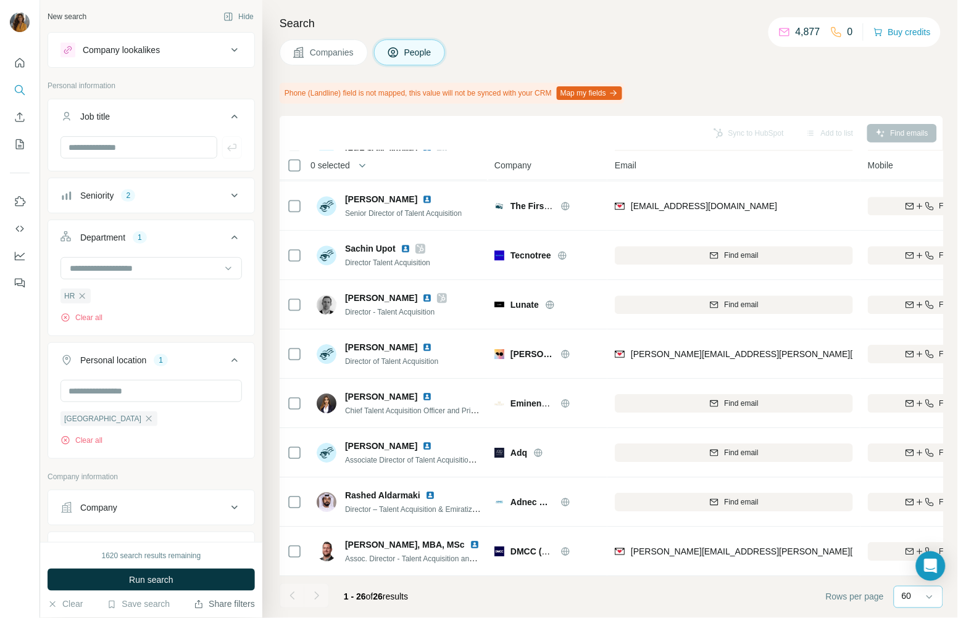
click at [908, 501] on p "60" at bounding box center [907, 597] width 10 height 12
click at [130, 146] on input "text" at bounding box center [138, 147] width 157 height 22
click at [179, 198] on div "Seniority 2" at bounding box center [143, 195] width 167 height 12
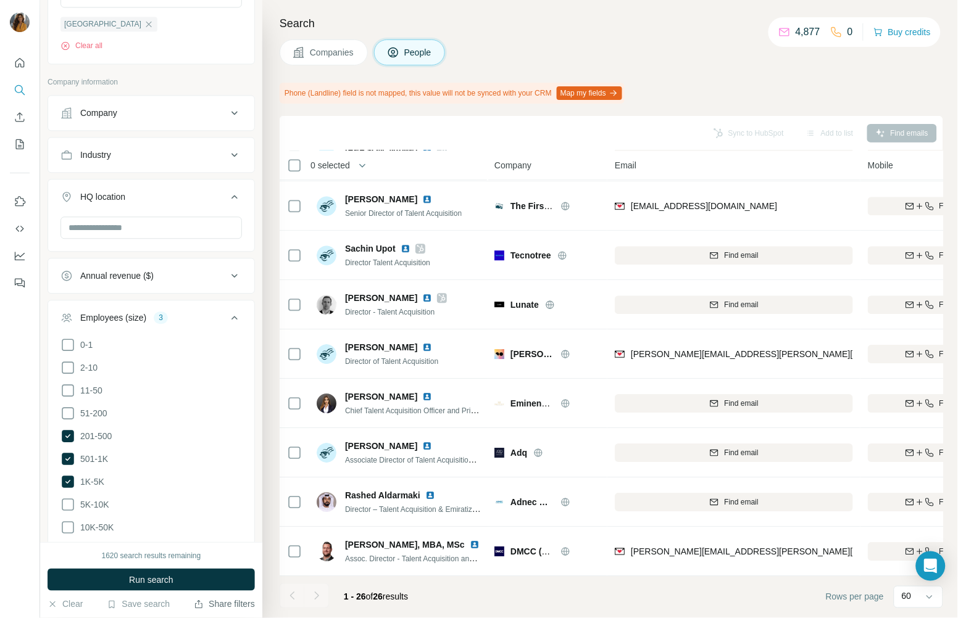
scroll to position [741, 0]
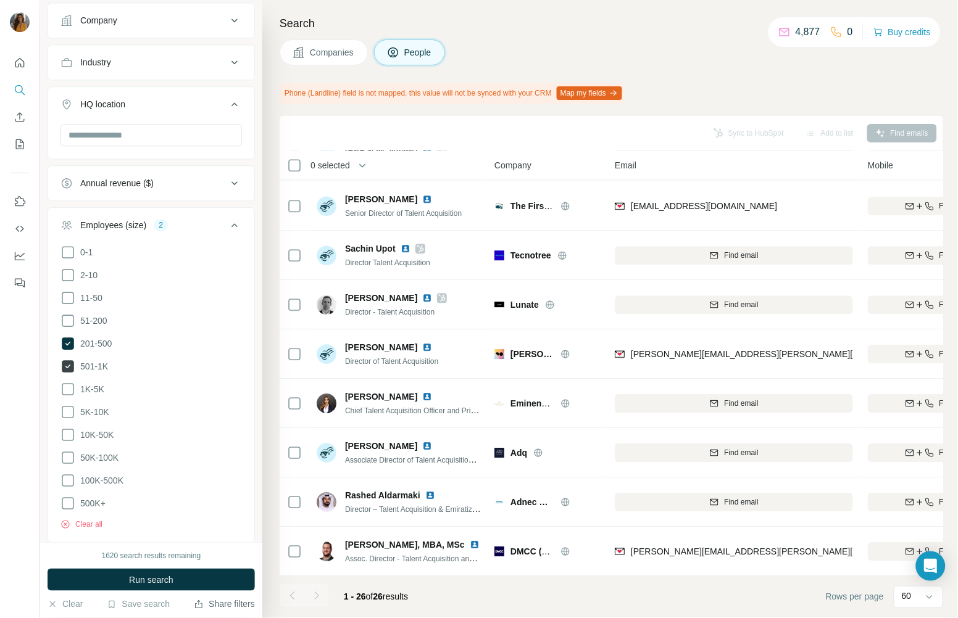
click at [93, 360] on span "501-1K" at bounding box center [91, 366] width 33 height 12
click at [102, 342] on span "201-500" at bounding box center [93, 344] width 36 height 12
click at [101, 344] on span "201-500" at bounding box center [93, 344] width 36 height 12
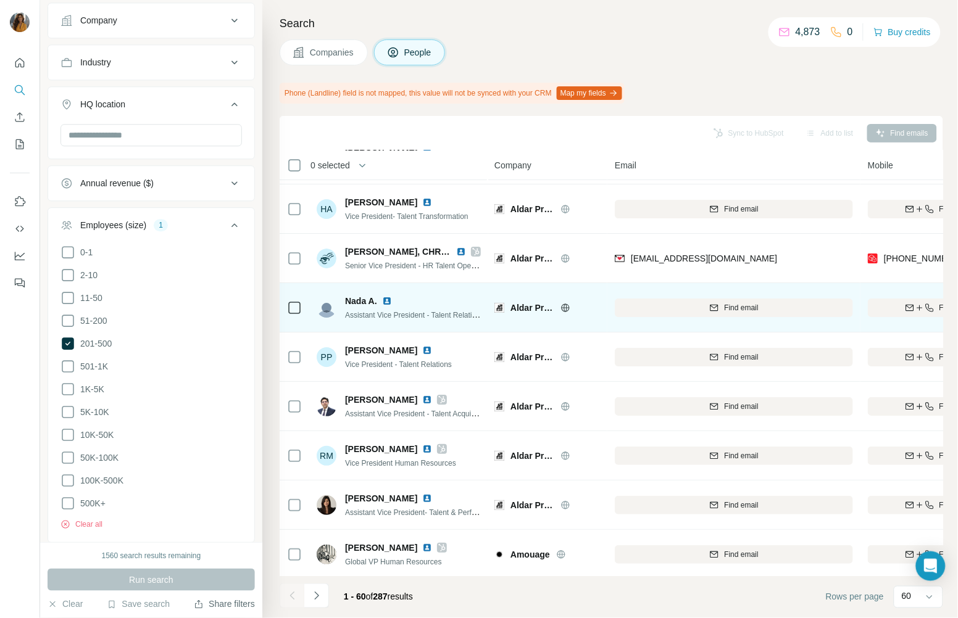
scroll to position [1175, 0]
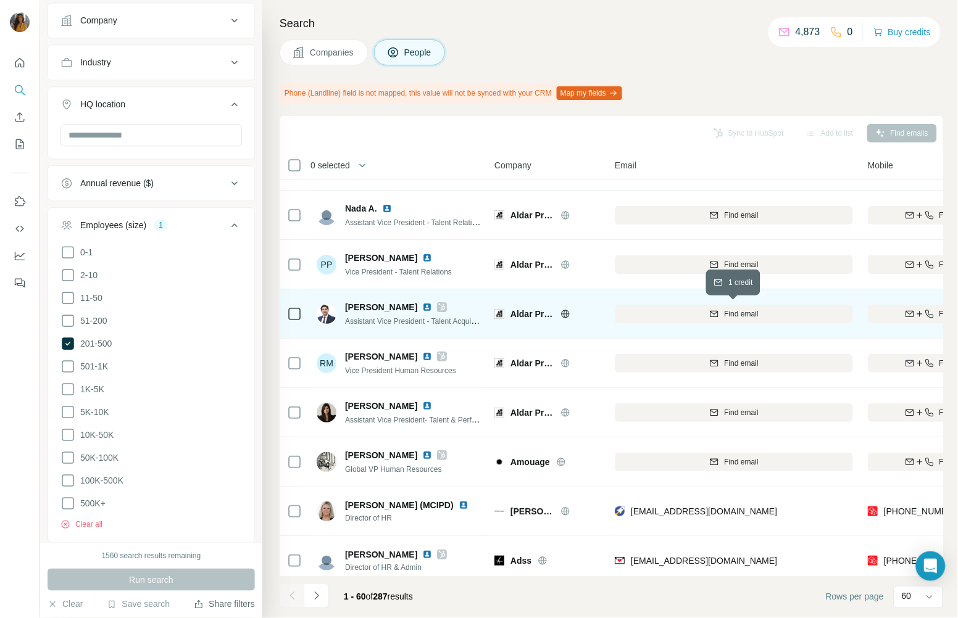
click at [731, 310] on span "Find email" at bounding box center [741, 314] width 34 height 11
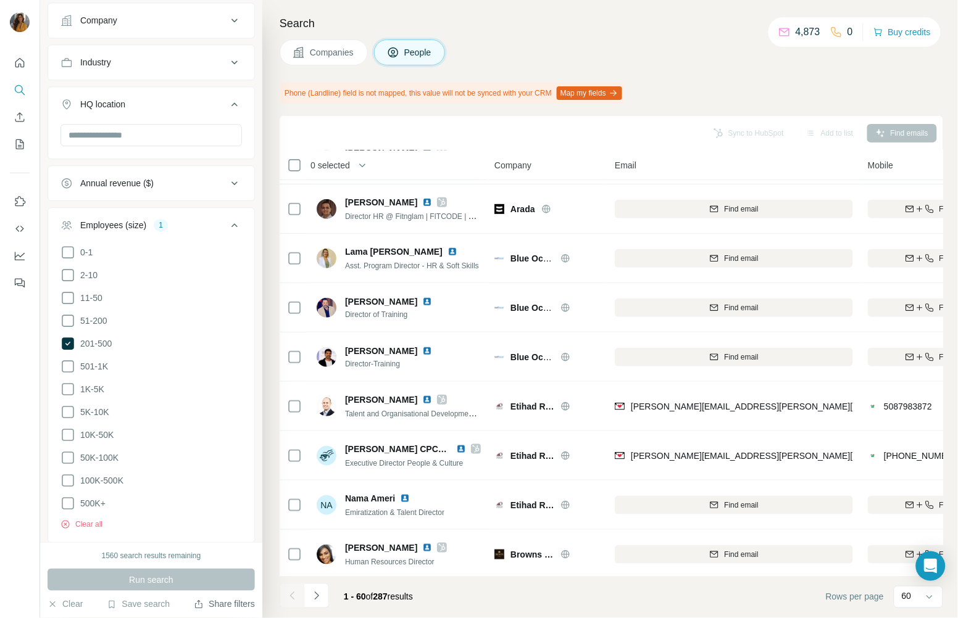
scroll to position [2575, 0]
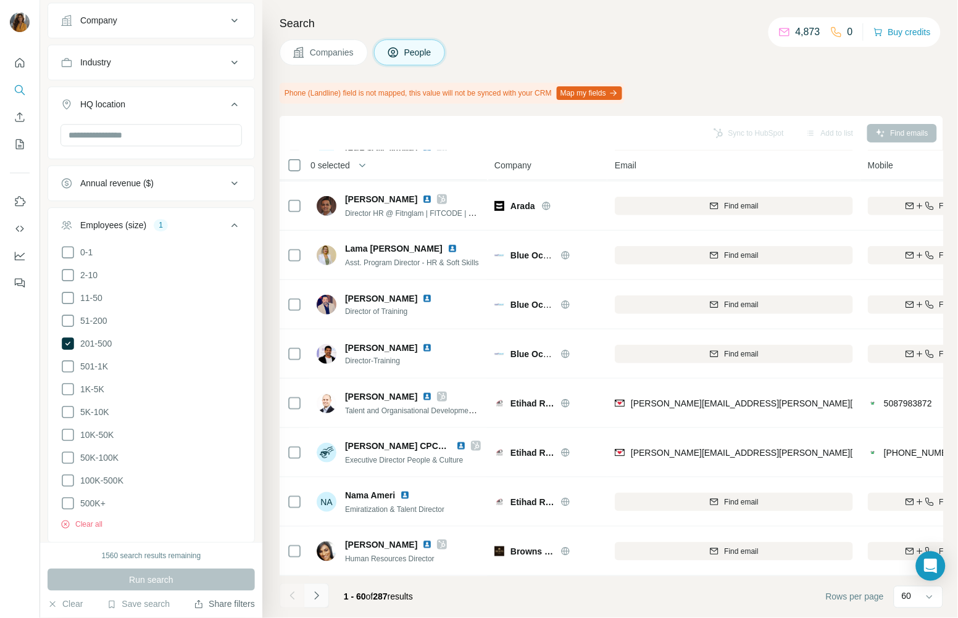
click at [310, 501] on icon "Navigate to next page" at bounding box center [316, 596] width 12 height 12
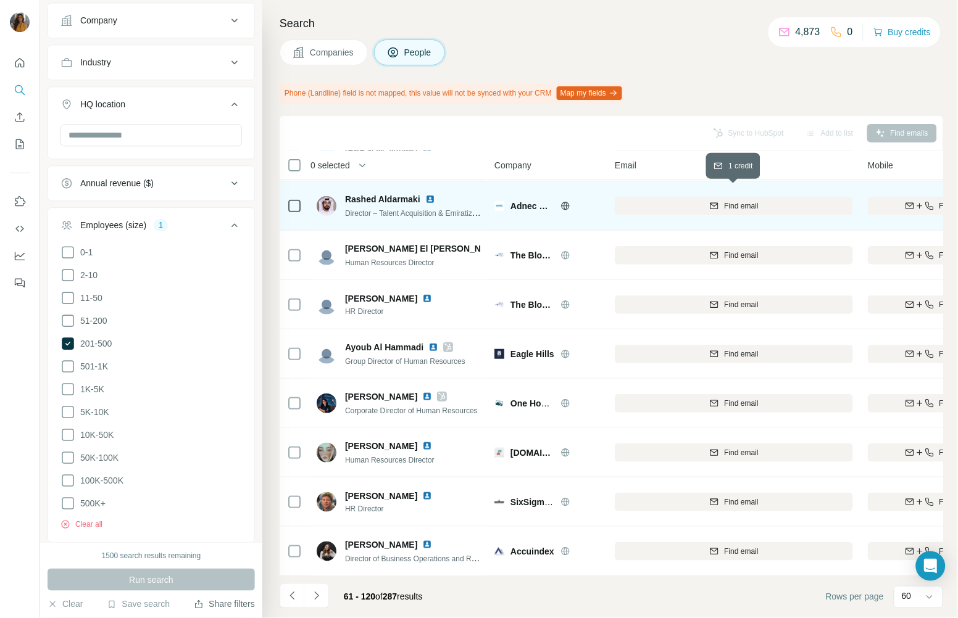
click at [754, 201] on span "Find email" at bounding box center [741, 206] width 34 height 11
click at [320, 501] on icon "Navigate to next page" at bounding box center [316, 596] width 12 height 12
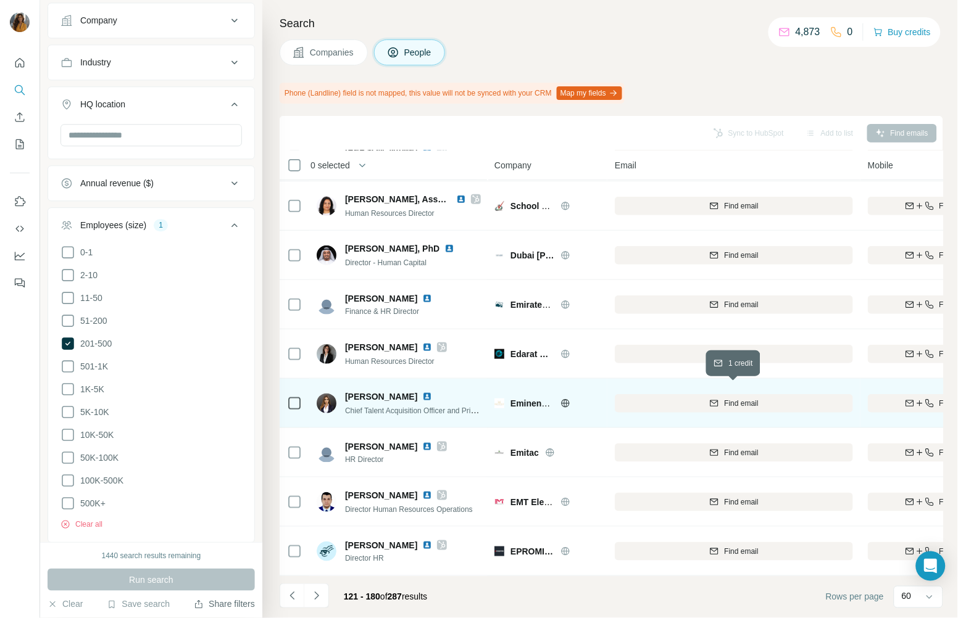
click at [739, 398] on span "Find email" at bounding box center [741, 403] width 34 height 11
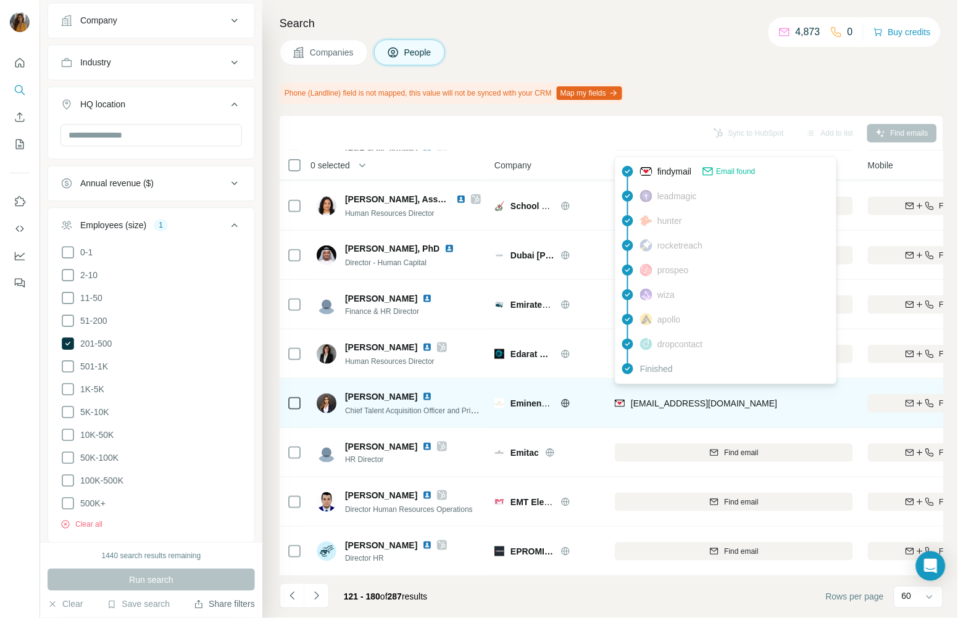
drag, startPoint x: 775, startPoint y: 392, endPoint x: 632, endPoint y: 399, distance: 143.4
click at [632, 399] on div "[EMAIL_ADDRESS][DOMAIN_NAME]" at bounding box center [734, 403] width 238 height 34
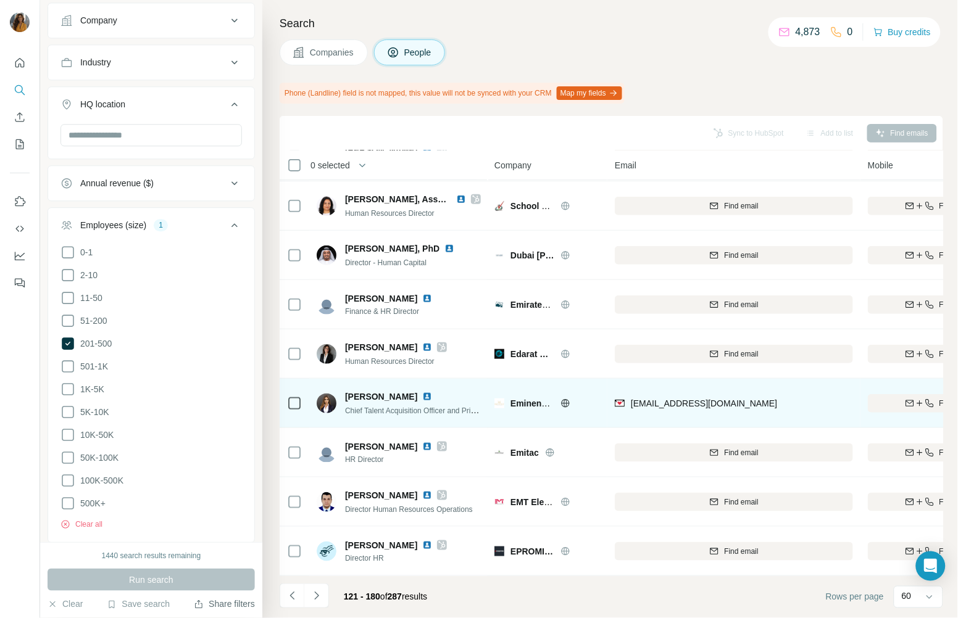
copy span "[EMAIL_ADDRESS][DOMAIN_NAME]"
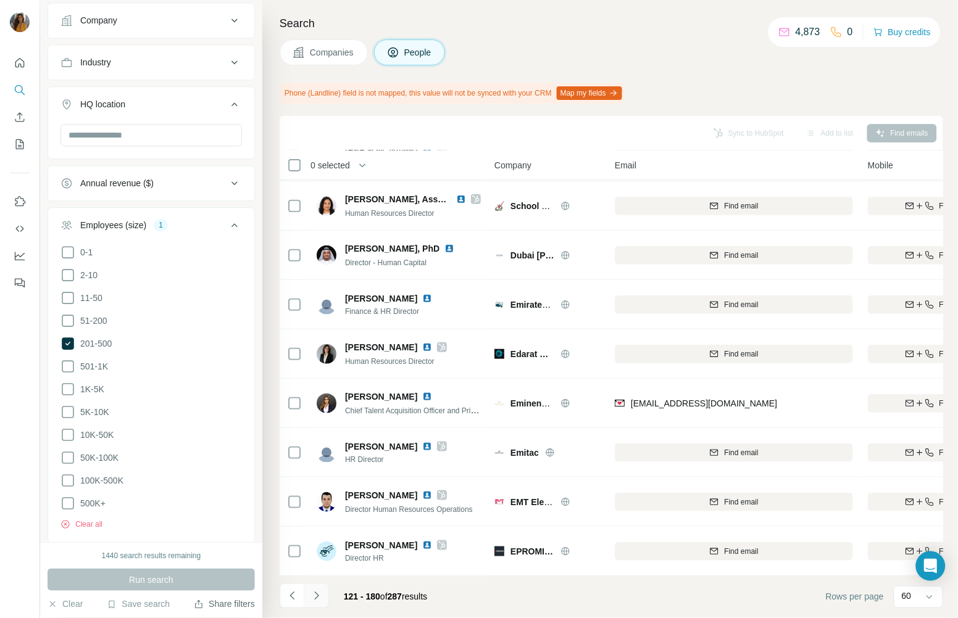
click at [316, 501] on icon "Navigate to next page" at bounding box center [316, 596] width 4 height 8
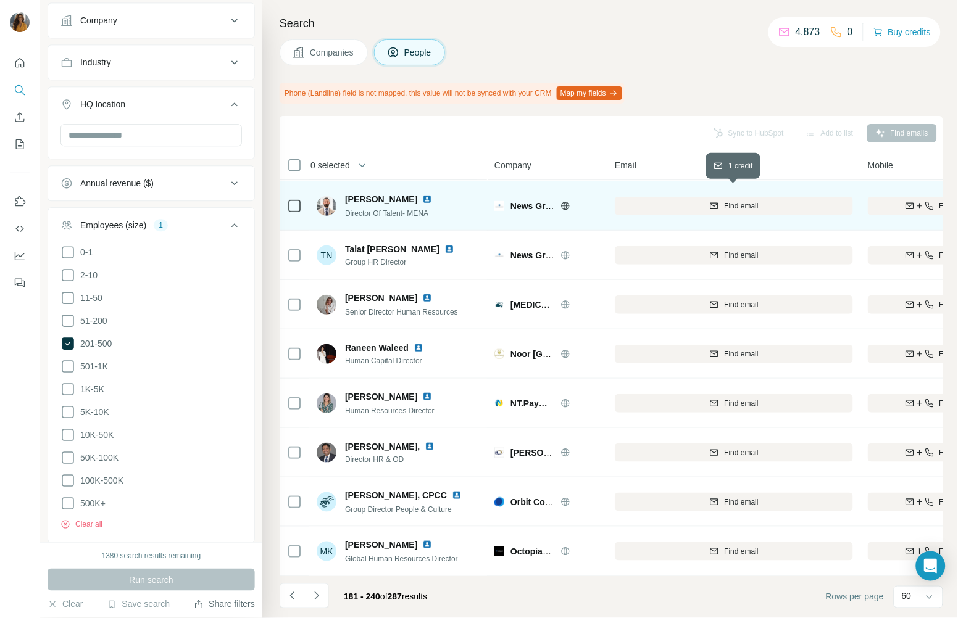
click at [747, 201] on span "Find email" at bounding box center [741, 206] width 34 height 11
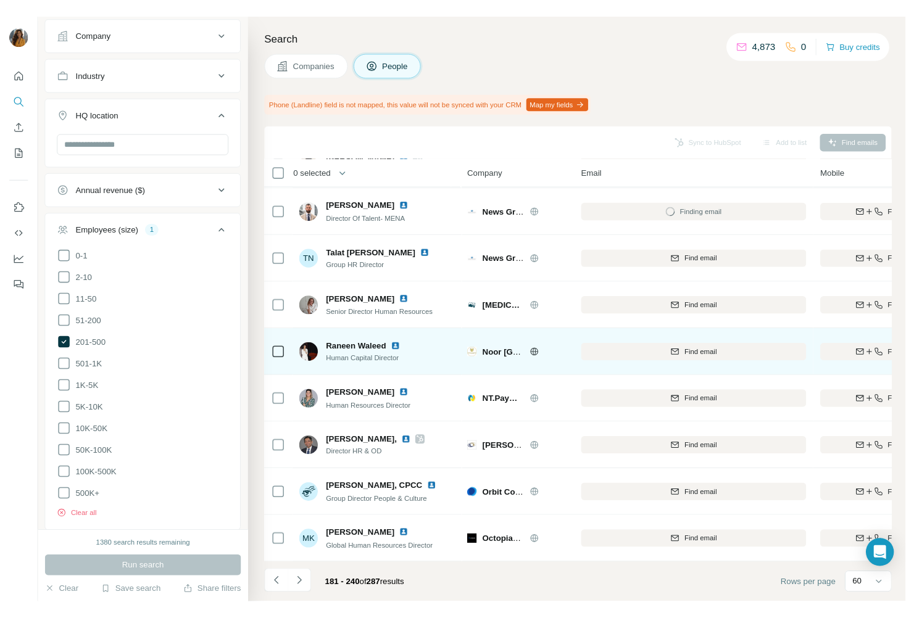
scroll to position [2575, 0]
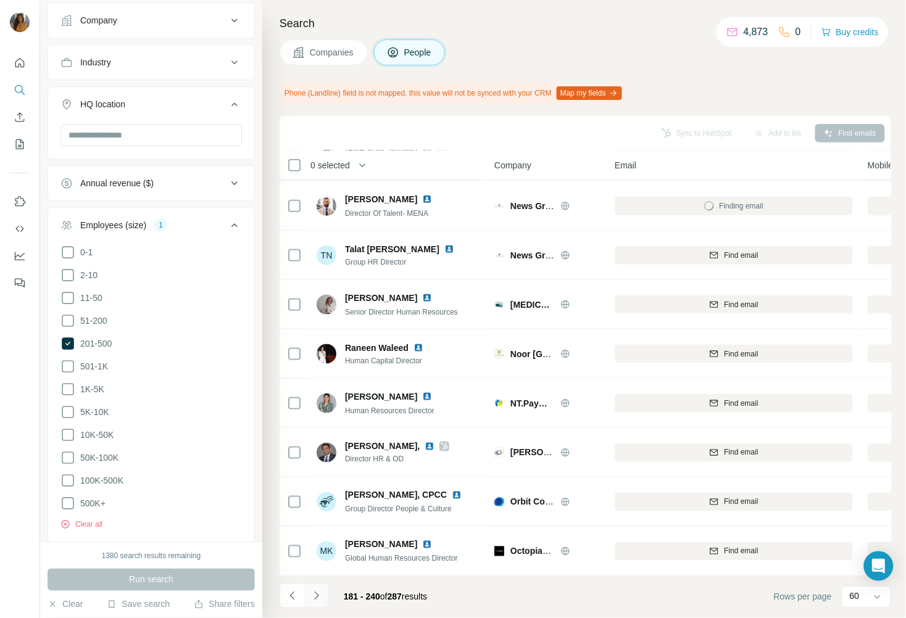
click at [315, 596] on icon "Navigate to next page" at bounding box center [316, 596] width 12 height 12
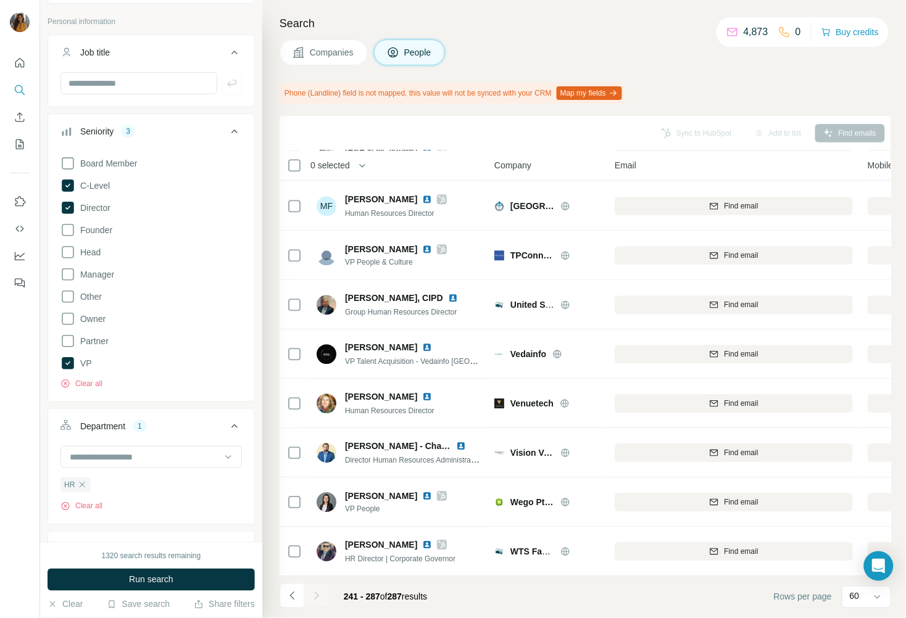
scroll to position [22, 0]
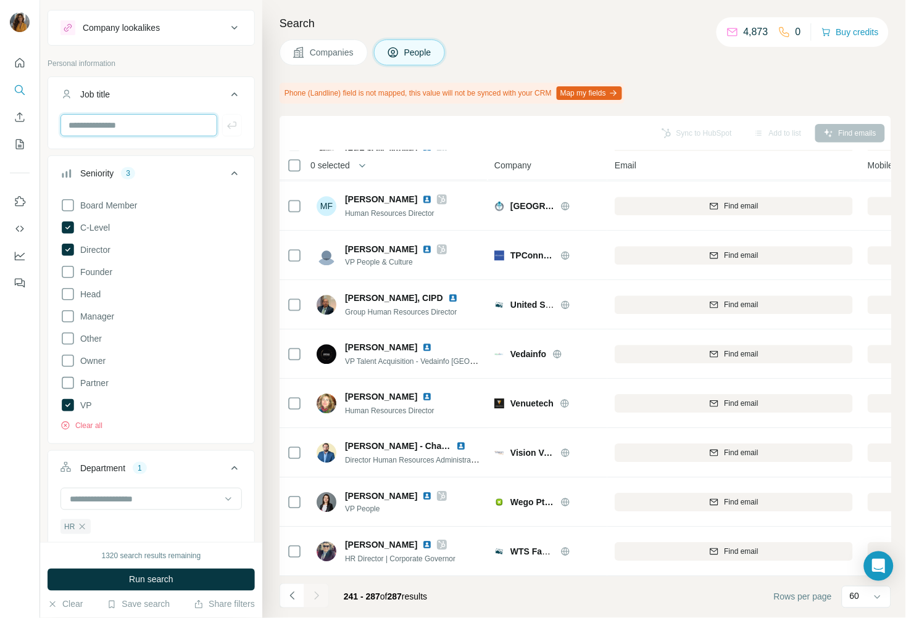
click at [121, 120] on input "text" at bounding box center [138, 125] width 157 height 22
click at [123, 126] on input "text" at bounding box center [138, 125] width 157 height 22
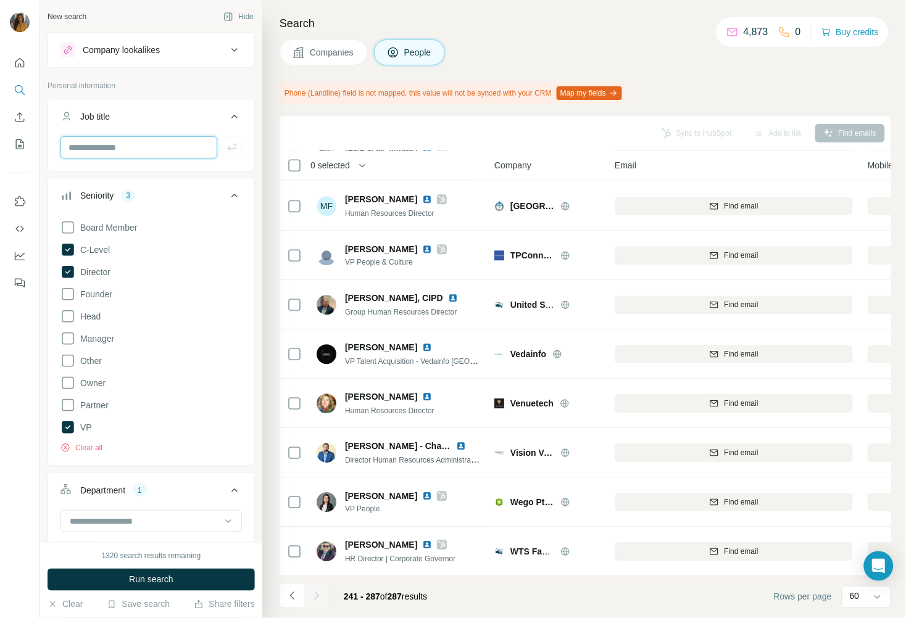
click at [104, 144] on input "text" at bounding box center [138, 147] width 157 height 22
type input "*"
type input "**********"
click at [199, 581] on button "Run search" at bounding box center [151, 580] width 207 height 22
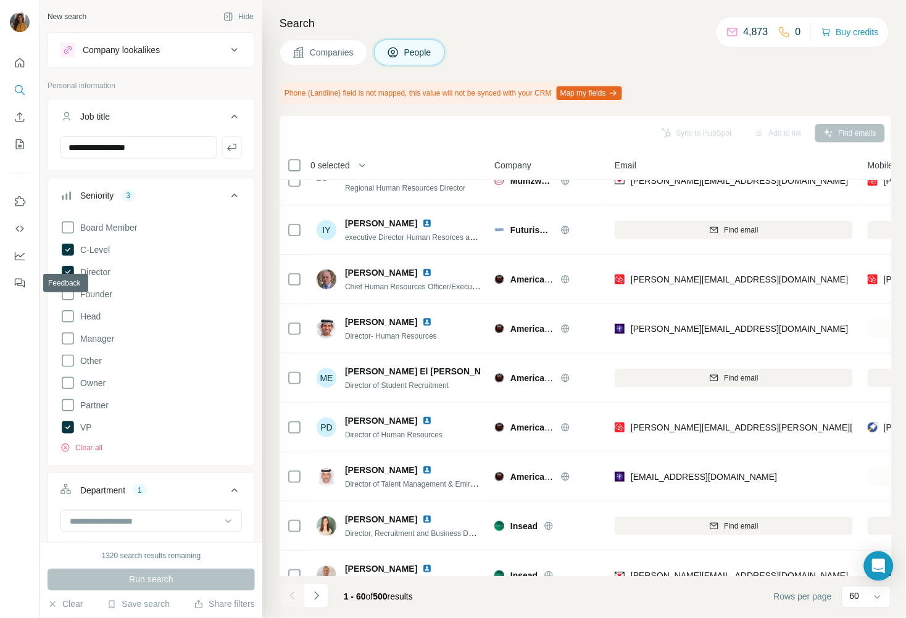
scroll to position [2575, 0]
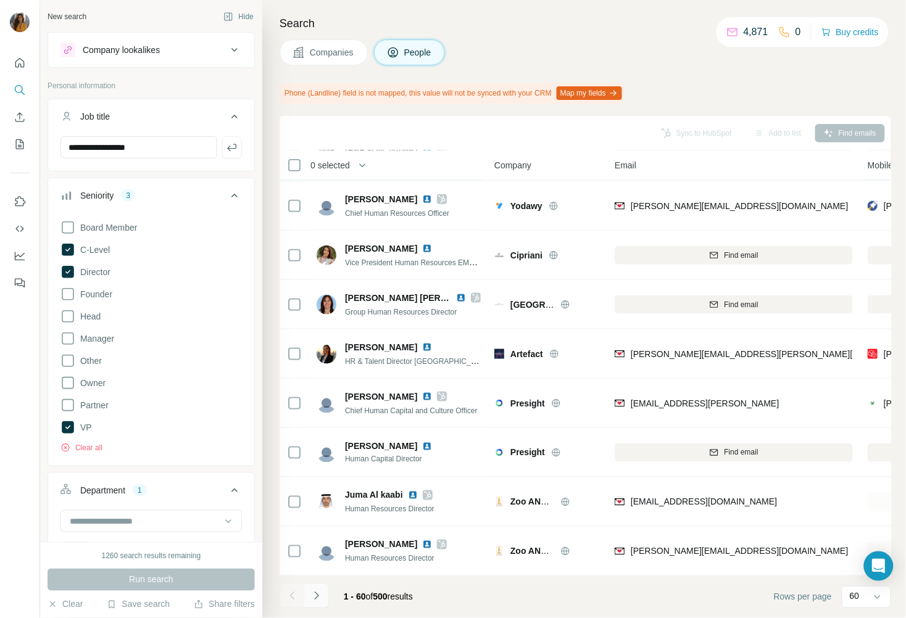
click at [314, 598] on icon "Navigate to next page" at bounding box center [316, 596] width 12 height 12
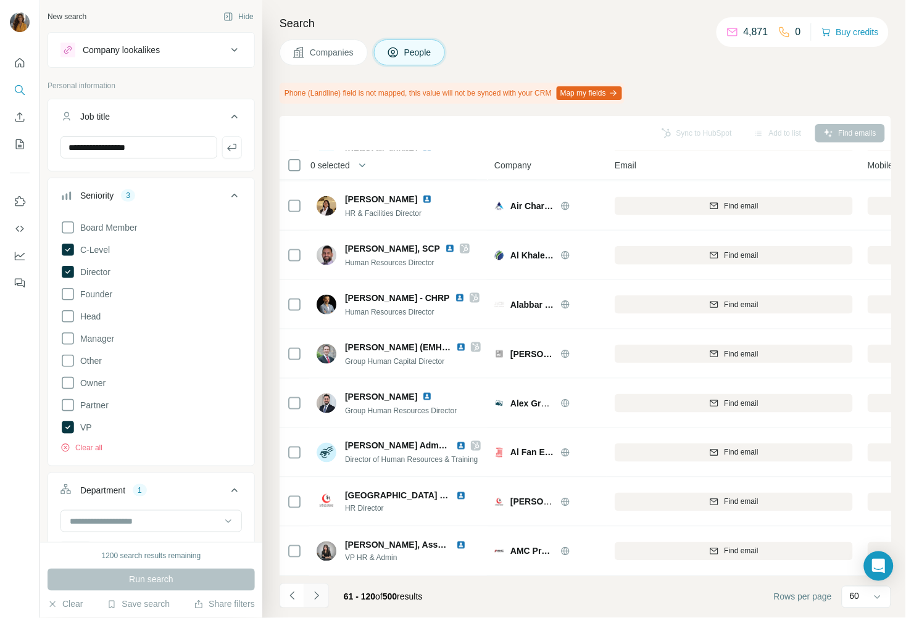
click at [316, 599] on icon "Navigate to next page" at bounding box center [316, 596] width 12 height 12
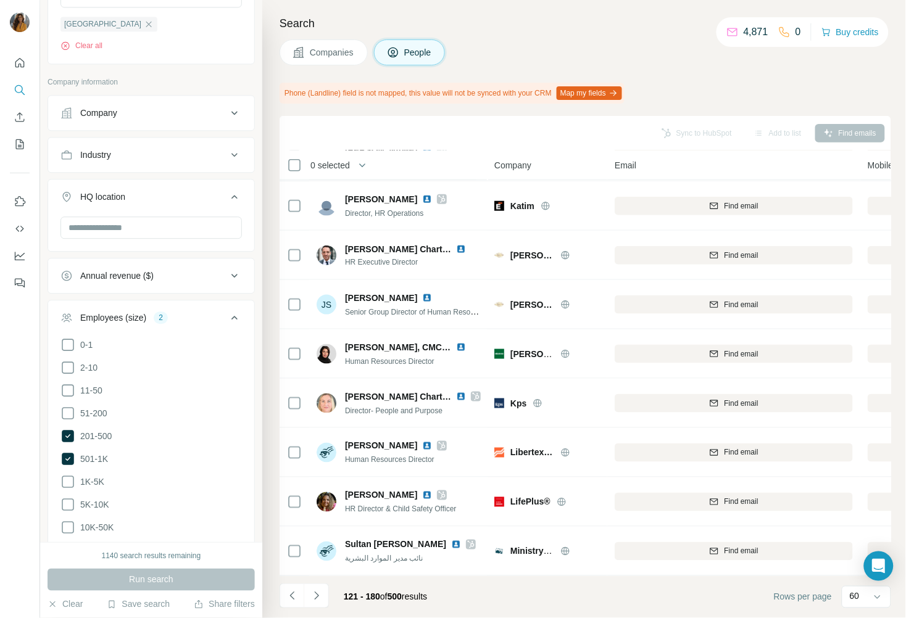
scroll to position [855, 0]
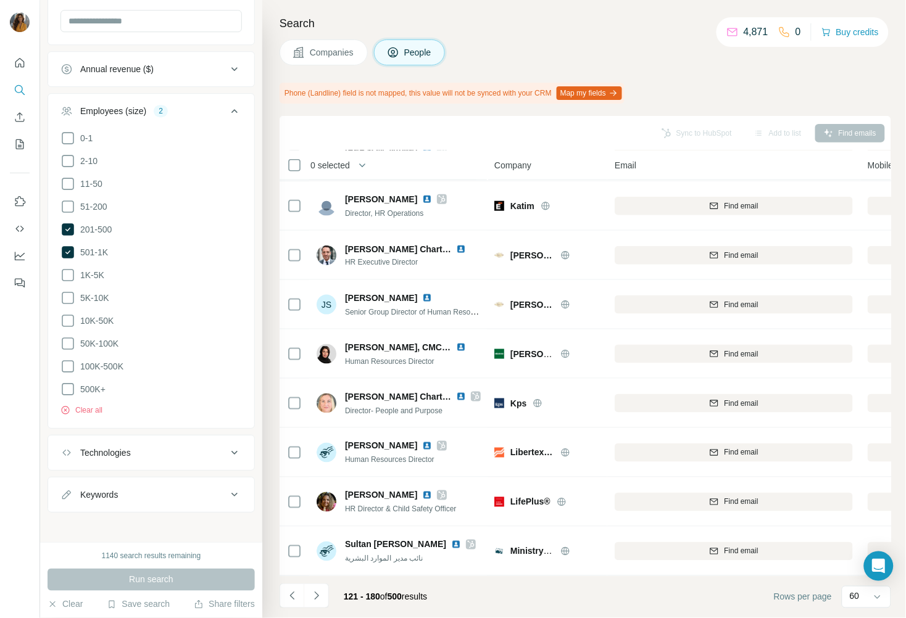
click at [72, 281] on ul "0-1 2-10 11-50 51-200 201-500 501-1K 1K-5K 5K-10K 10K-50K 50K-100K 100K-500K 50…" at bounding box center [150, 264] width 181 height 267
click at [68, 273] on icon at bounding box center [67, 275] width 15 height 15
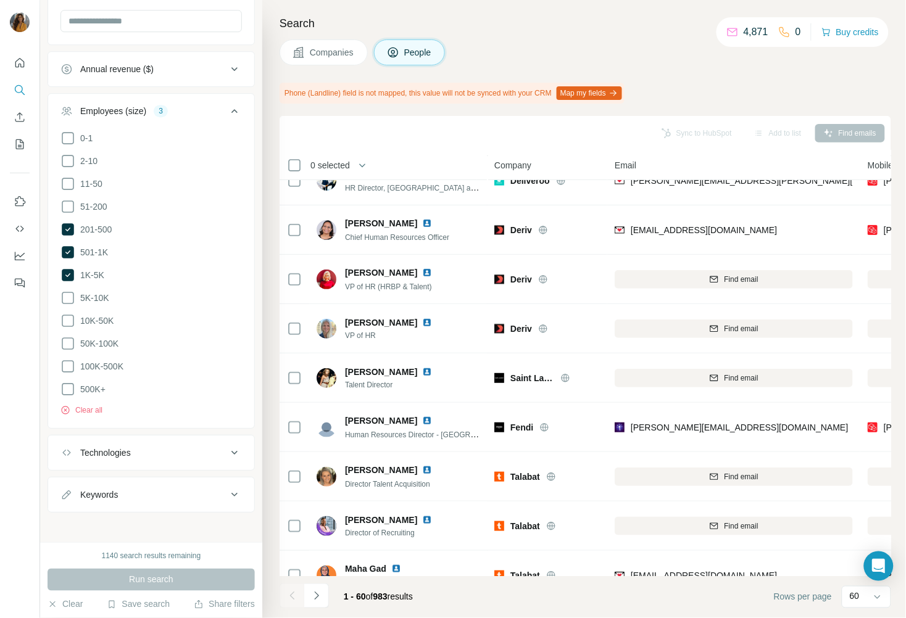
scroll to position [2575, 0]
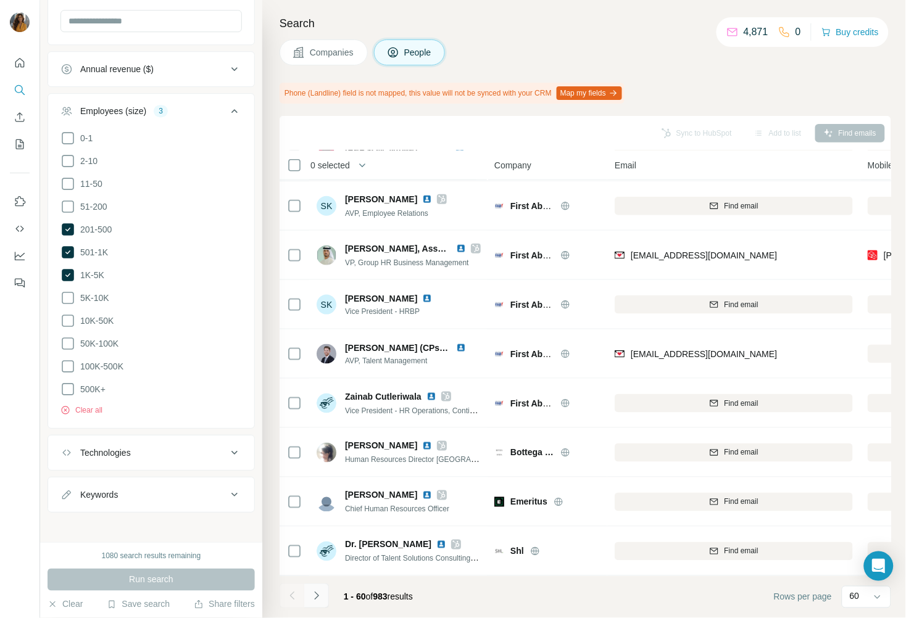
click at [314, 596] on icon "Navigate to next page" at bounding box center [316, 596] width 12 height 12
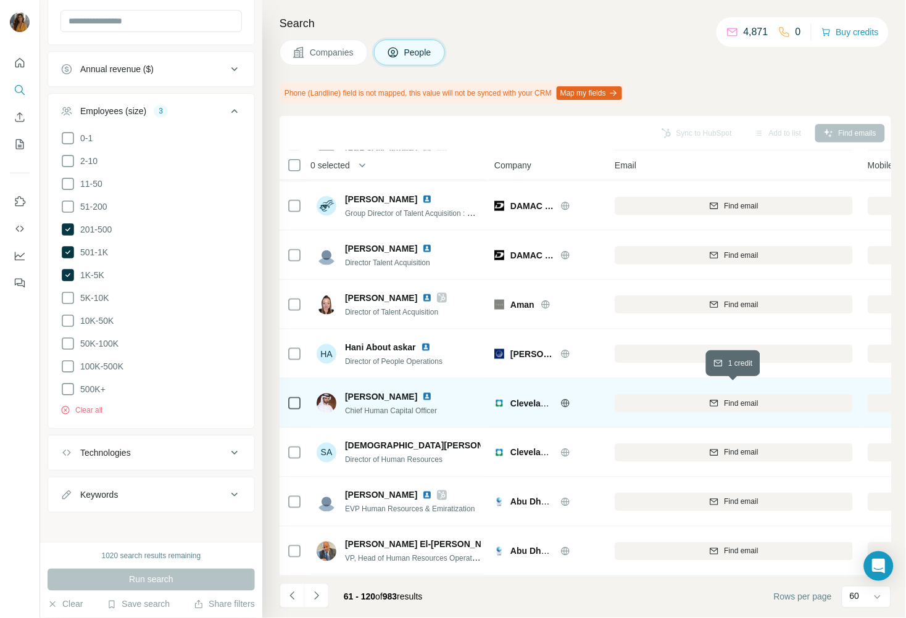
click at [726, 398] on span "Find email" at bounding box center [741, 403] width 34 height 11
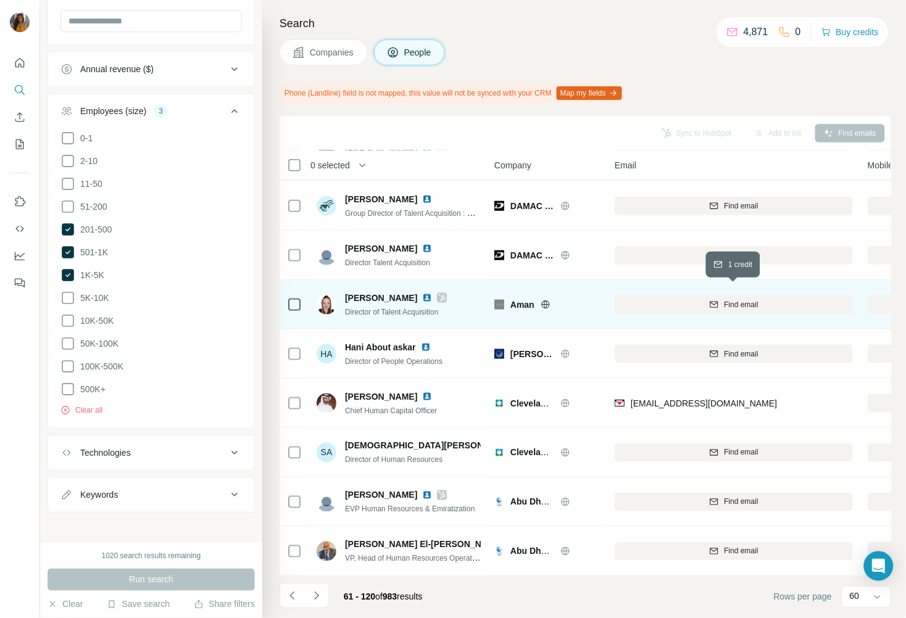
click at [720, 299] on div "Find email" at bounding box center [734, 304] width 238 height 11
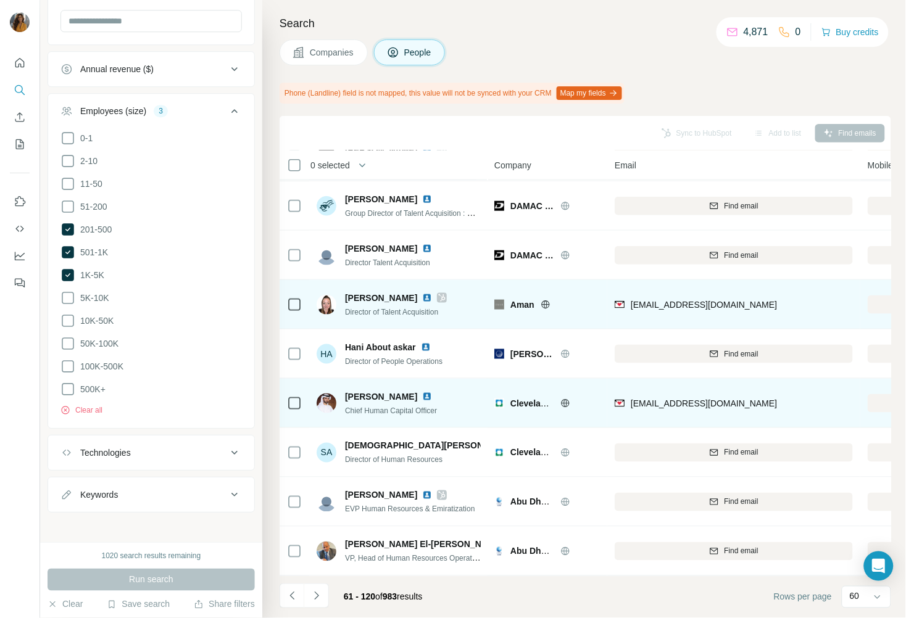
drag, startPoint x: 789, startPoint y: 399, endPoint x: 633, endPoint y: 404, distance: 156.9
click at [633, 404] on div "aljawdar@clevelandclinicabudhabi.ae" at bounding box center [734, 403] width 238 height 34
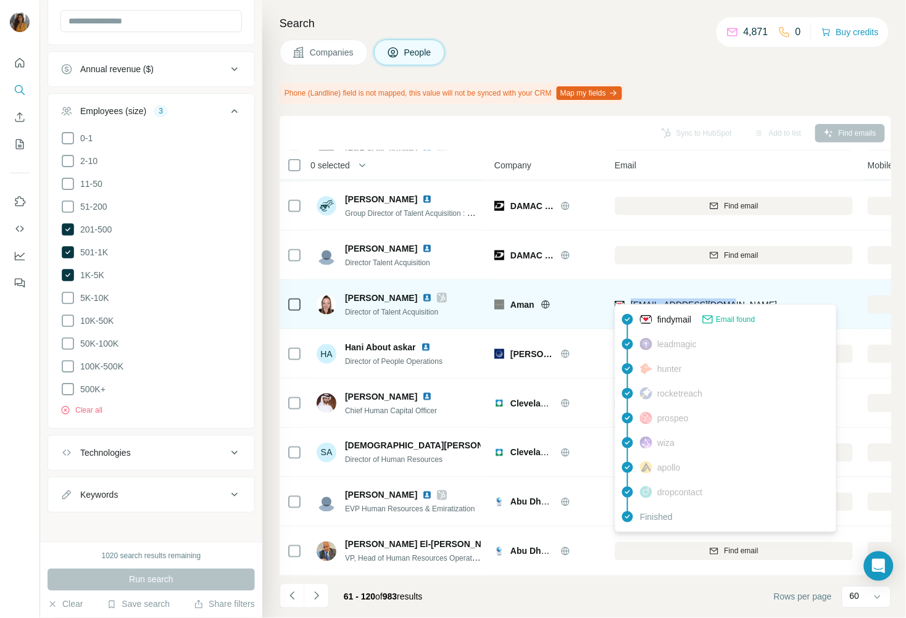
drag, startPoint x: 747, startPoint y: 294, endPoint x: 630, endPoint y: 302, distance: 117.6
click at [630, 302] on div "lrichardson@aman.com" at bounding box center [734, 305] width 238 height 34
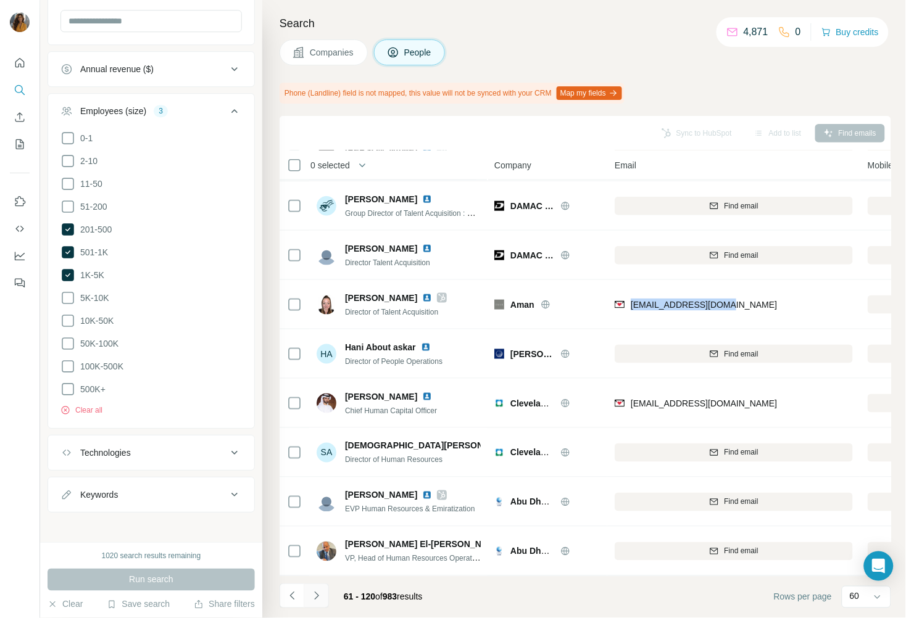
click at [317, 601] on icon "Navigate to next page" at bounding box center [316, 596] width 12 height 12
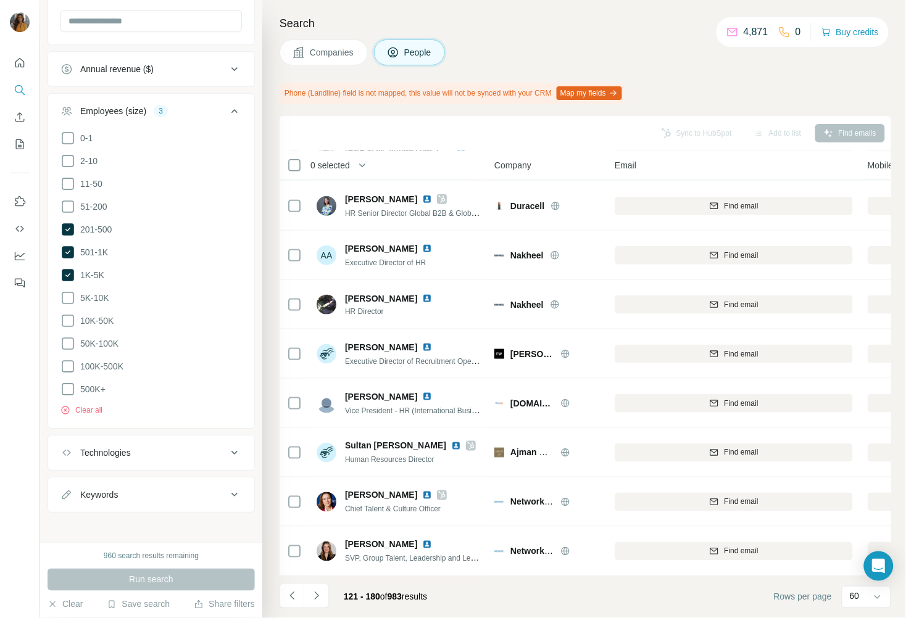
click at [317, 592] on icon "Navigate to next page" at bounding box center [316, 596] width 12 height 12
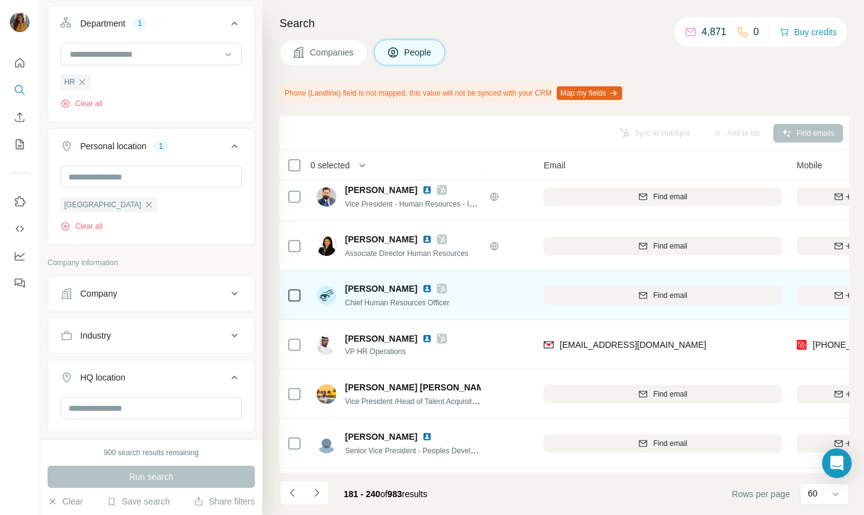
scroll to position [2678, 71]
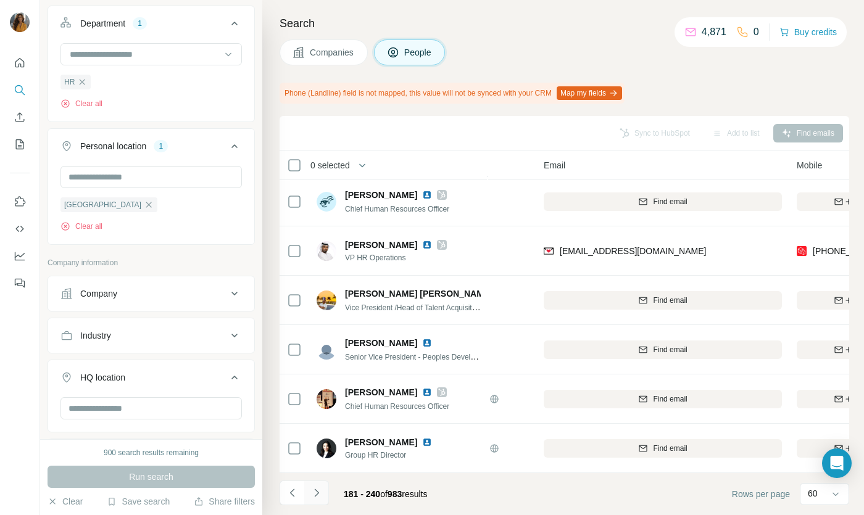
click at [319, 491] on icon "Navigate to next page" at bounding box center [316, 493] width 12 height 12
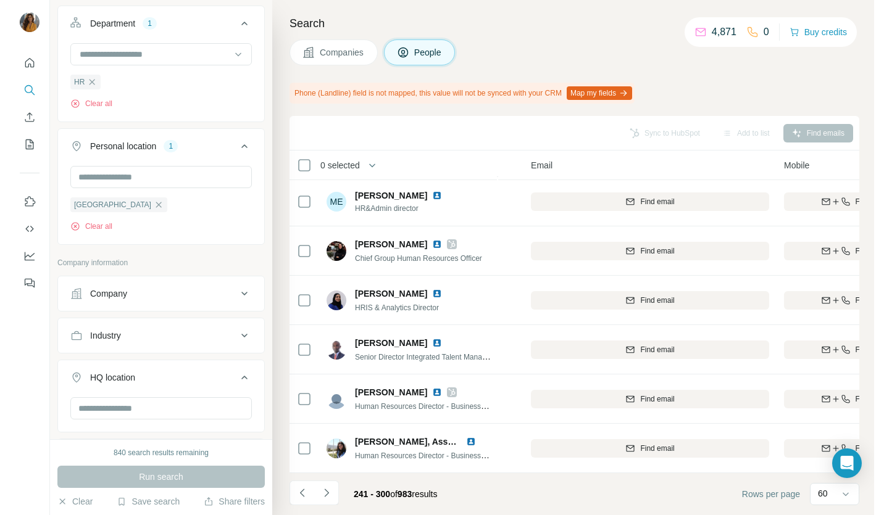
scroll to position [2678, 0]
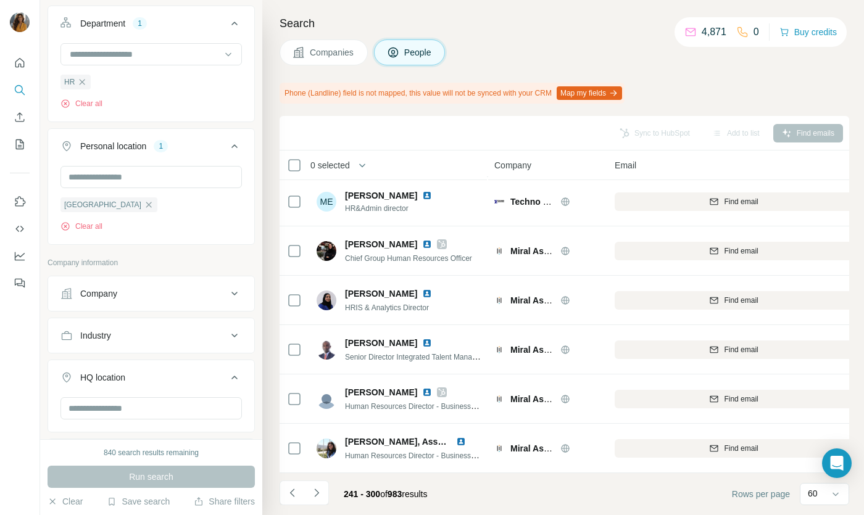
click at [597, 161] on div "Company" at bounding box center [547, 165] width 106 height 14
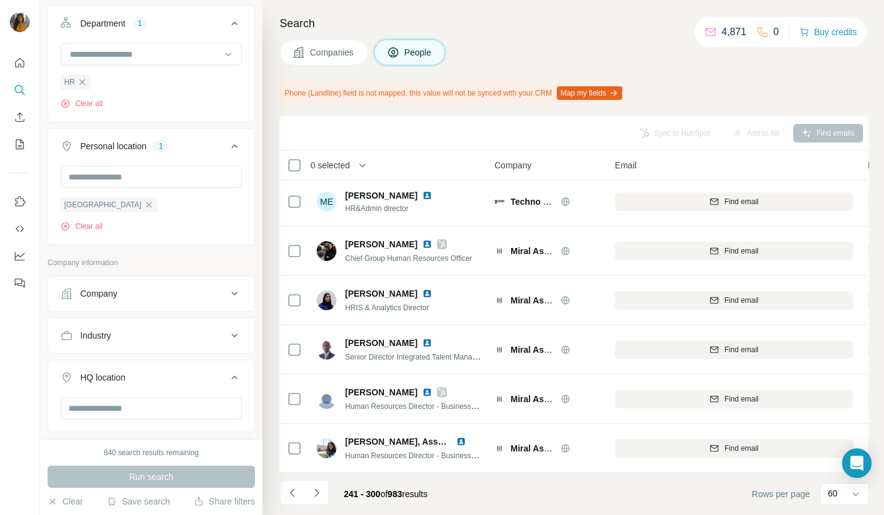
click at [566, 162] on div "Company" at bounding box center [547, 165] width 106 height 14
click at [318, 493] on icon "Navigate to next page" at bounding box center [316, 493] width 4 height 8
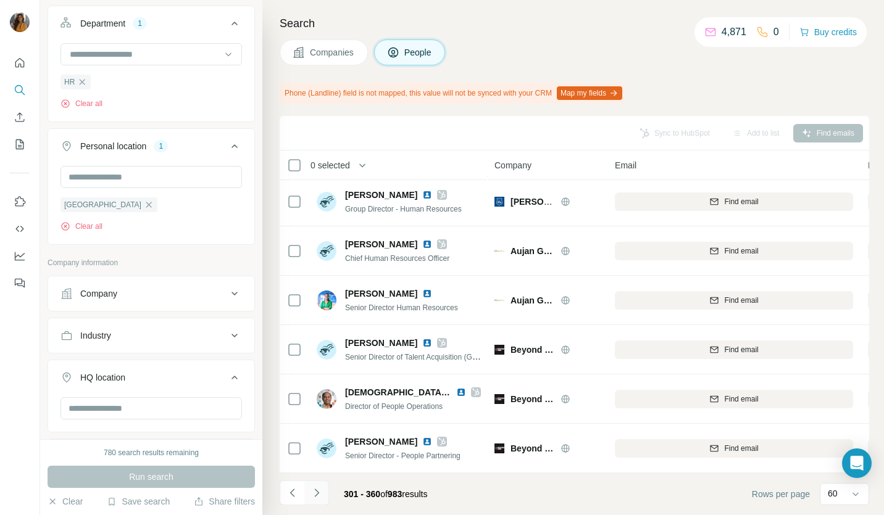
click at [320, 494] on icon "Navigate to next page" at bounding box center [316, 493] width 12 height 12
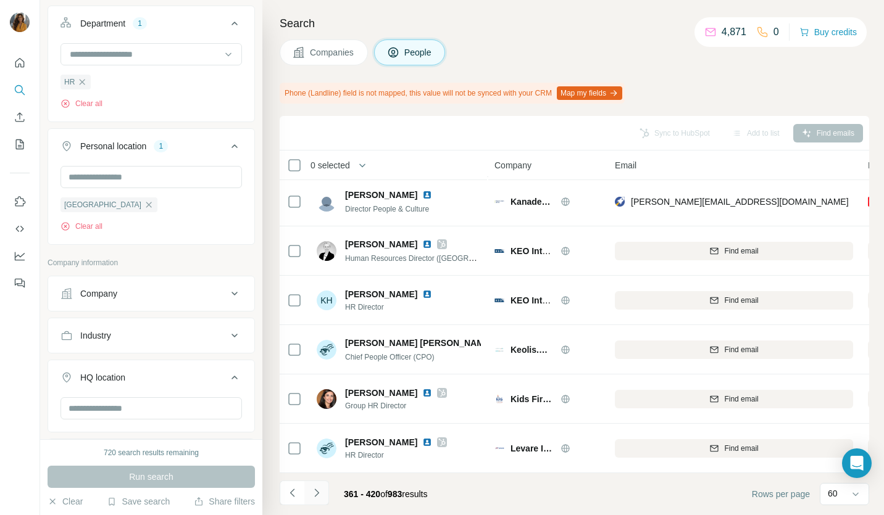
click at [320, 496] on icon "Navigate to next page" at bounding box center [316, 493] width 12 height 12
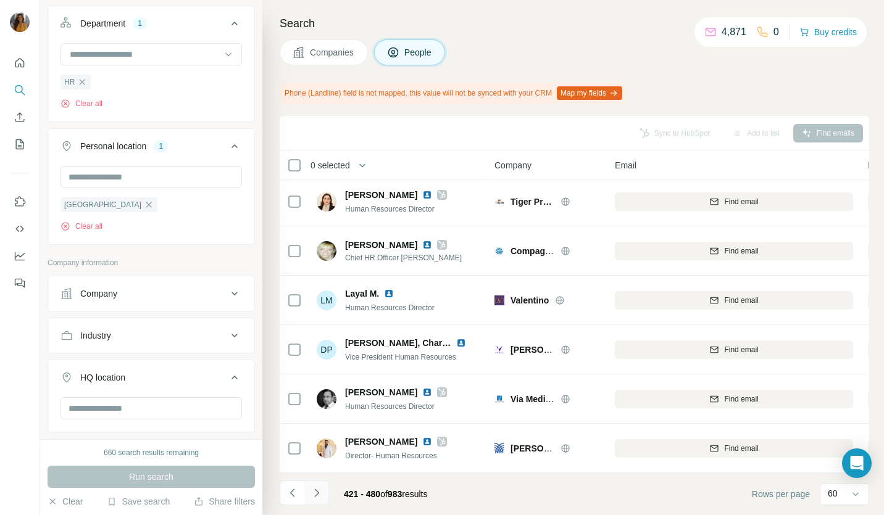
click at [317, 494] on icon "Navigate to next page" at bounding box center [316, 493] width 12 height 12
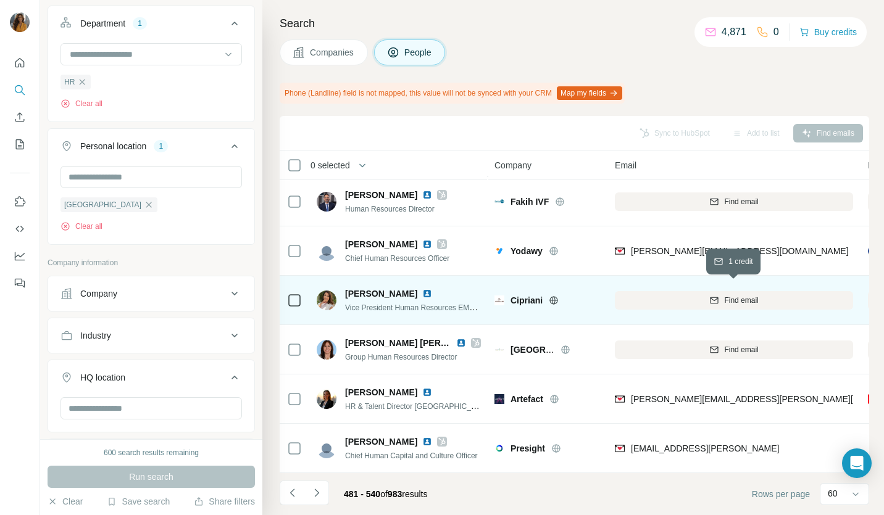
click at [733, 296] on span "Find email" at bounding box center [741, 300] width 34 height 11
click at [318, 493] on icon "Navigate to next page" at bounding box center [316, 493] width 4 height 8
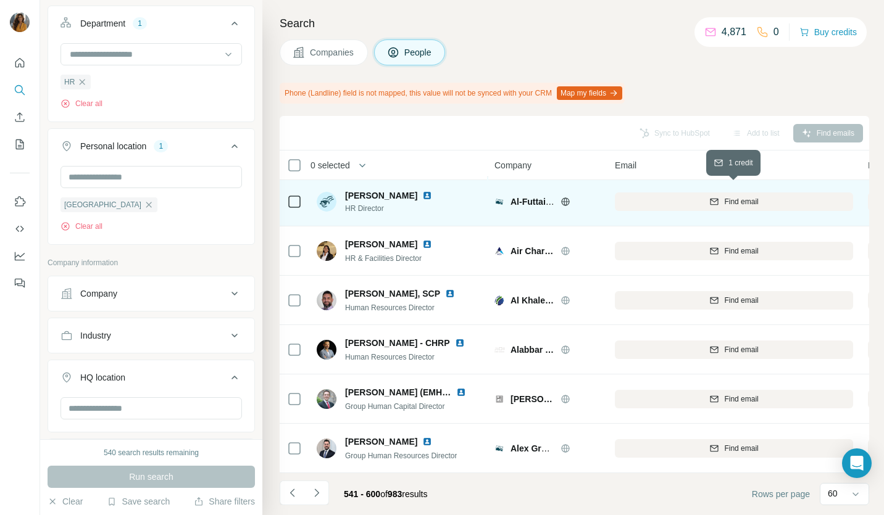
click at [730, 196] on span "Find email" at bounding box center [741, 201] width 34 height 11
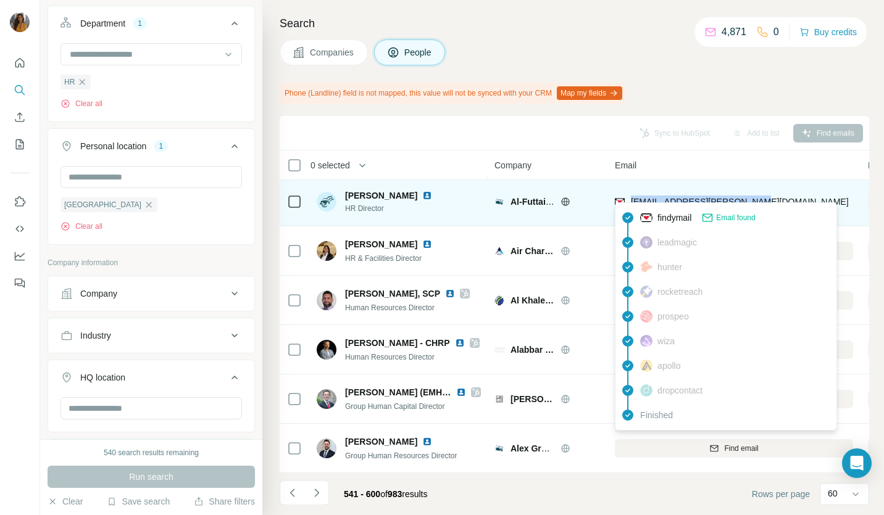
drag, startPoint x: 755, startPoint y: 193, endPoint x: 628, endPoint y: 199, distance: 127.3
click at [628, 199] on div "raghda.fatme@alfuttaim.com" at bounding box center [734, 202] width 238 height 34
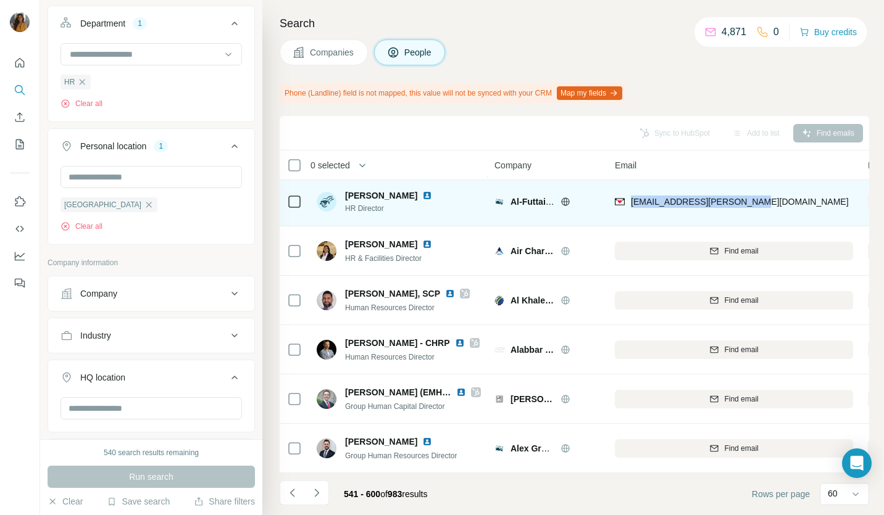
copy span "raghda.fatme@alfuttaim.com"
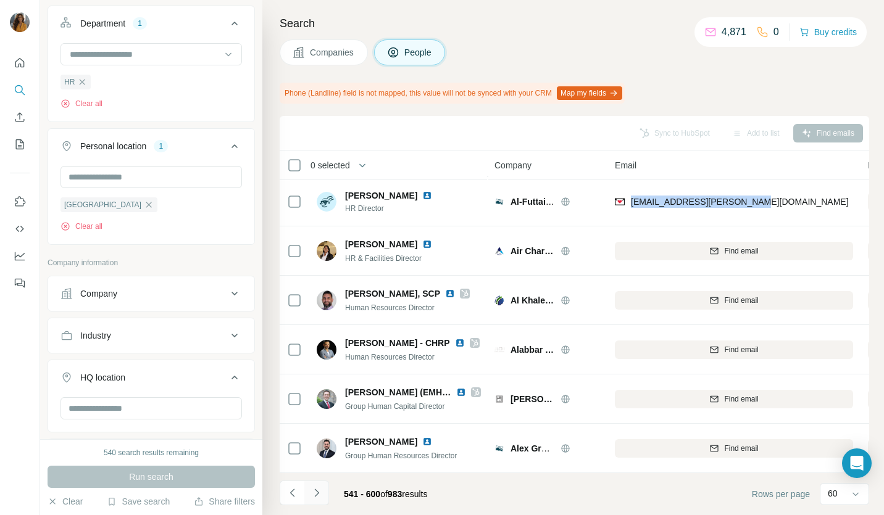
click at [317, 496] on icon "Navigate to next page" at bounding box center [316, 493] width 12 height 12
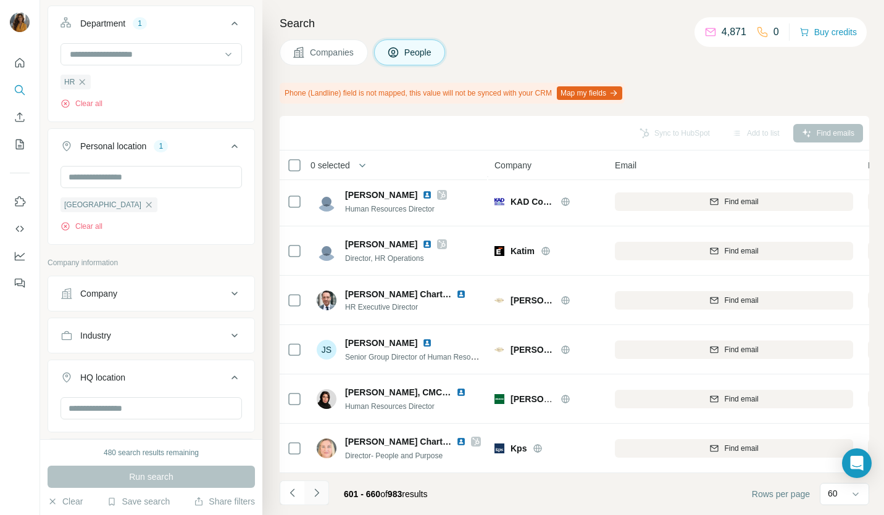
click at [315, 496] on icon "Navigate to next page" at bounding box center [316, 493] width 4 height 8
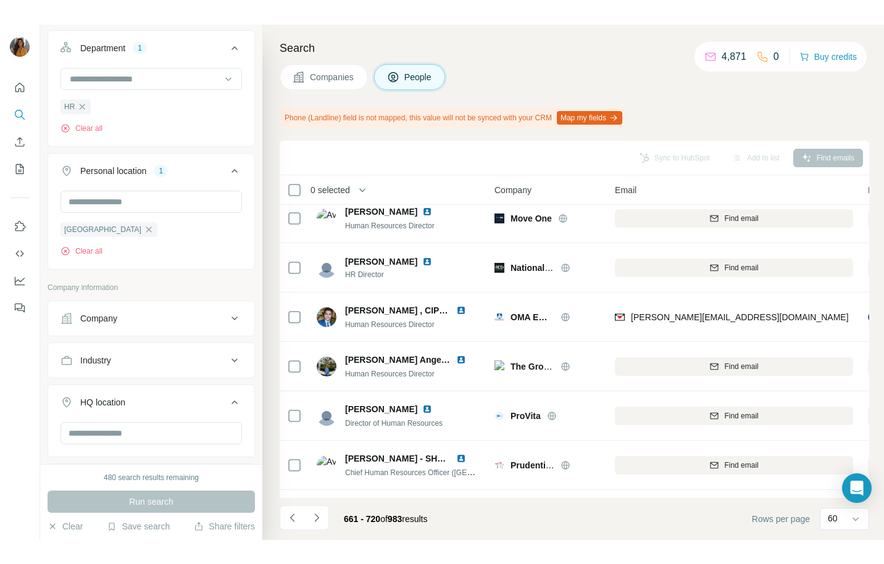
scroll to position [2629, 0]
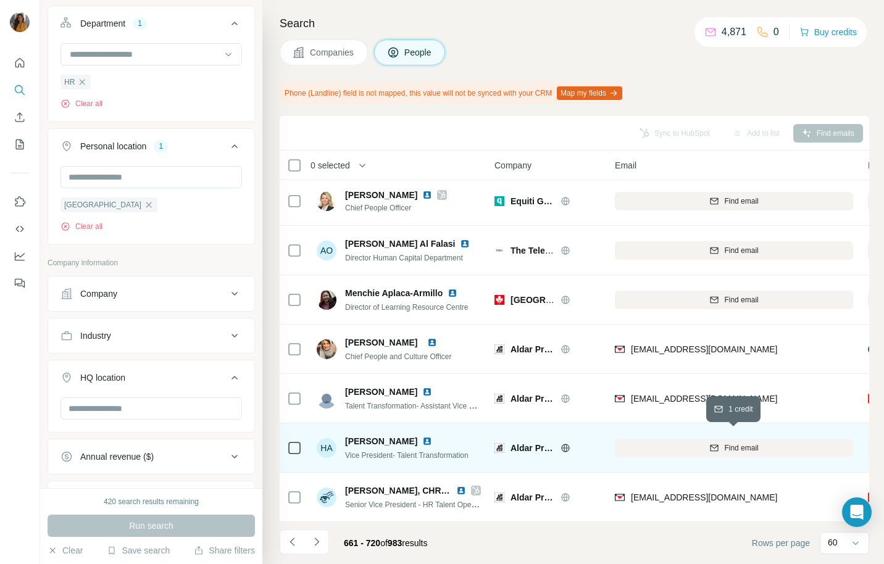
click at [728, 443] on span "Find email" at bounding box center [741, 448] width 34 height 11
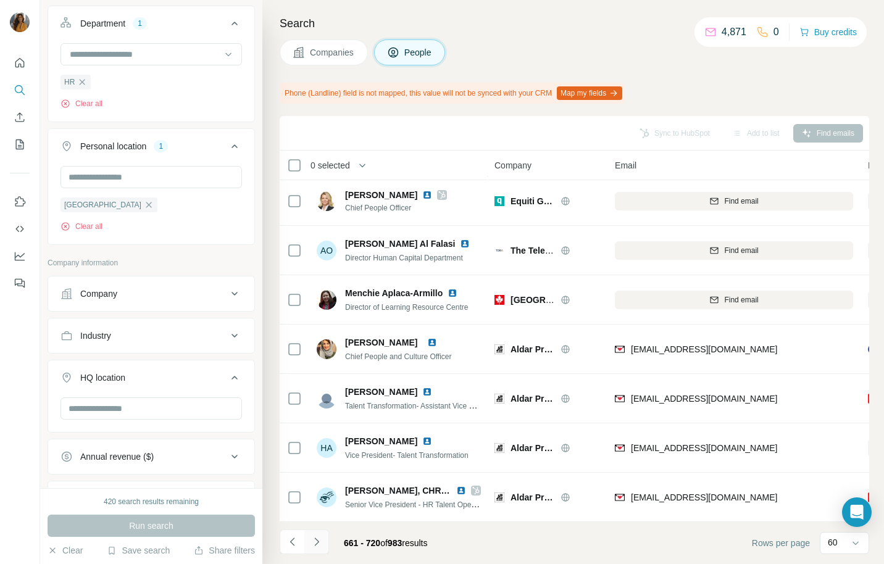
click at [318, 543] on icon "Navigate to next page" at bounding box center [316, 542] width 12 height 12
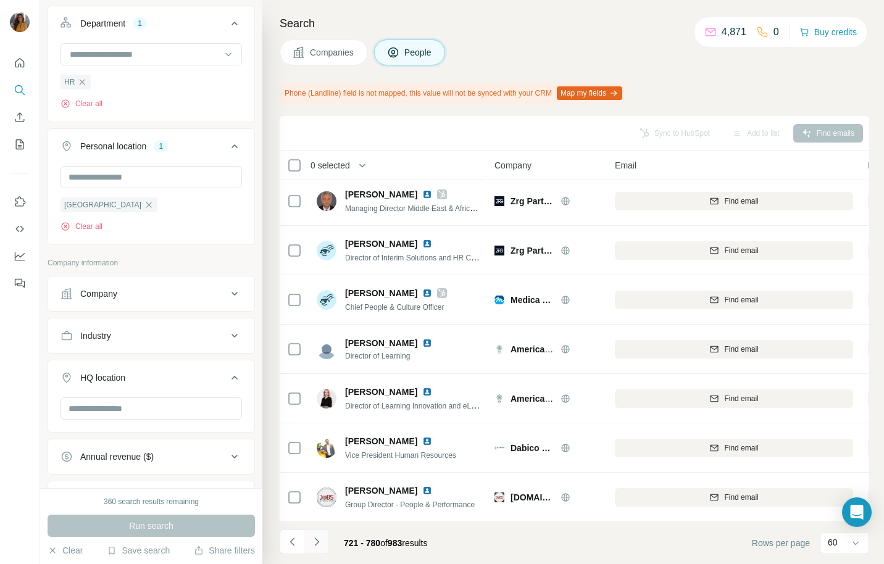
click at [322, 539] on icon "Navigate to next page" at bounding box center [316, 542] width 12 height 12
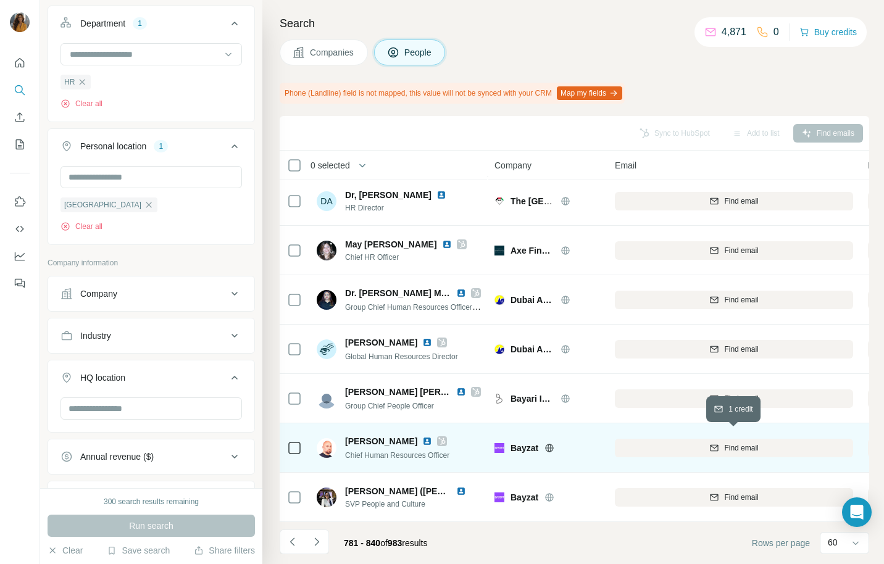
click at [730, 443] on span "Find email" at bounding box center [741, 448] width 34 height 11
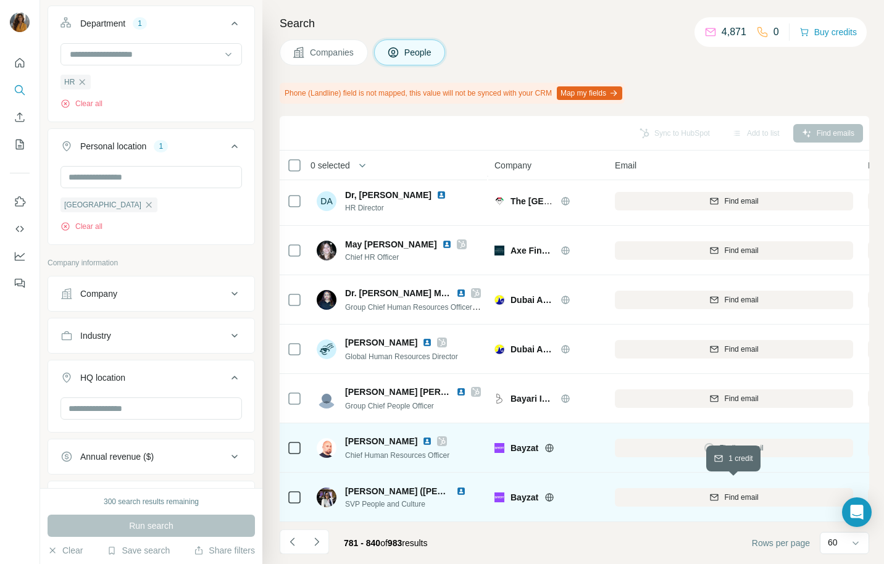
click at [730, 492] on span "Find email" at bounding box center [741, 497] width 34 height 11
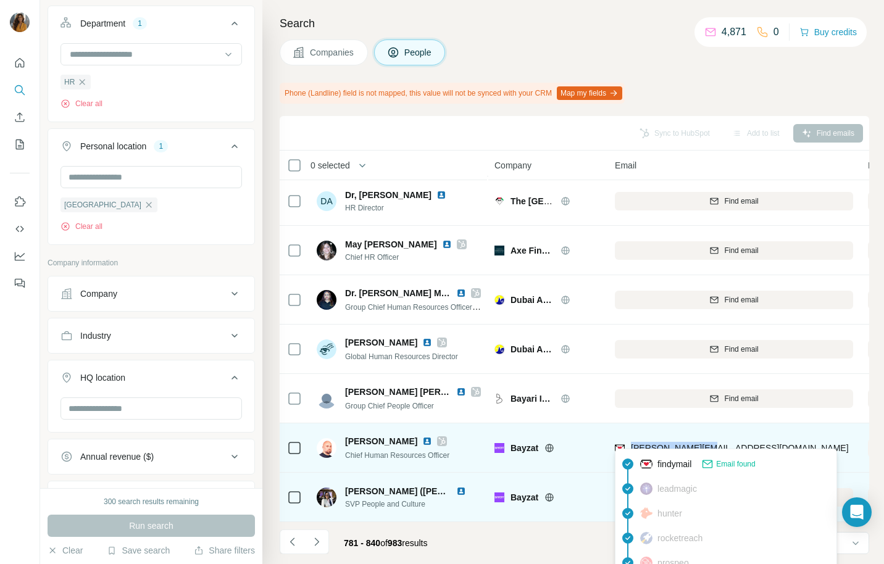
click at [630, 448] on body "**********" at bounding box center [442, 282] width 884 height 564
drag, startPoint x: 635, startPoint y: 446, endPoint x: 643, endPoint y: 439, distance: 10.0
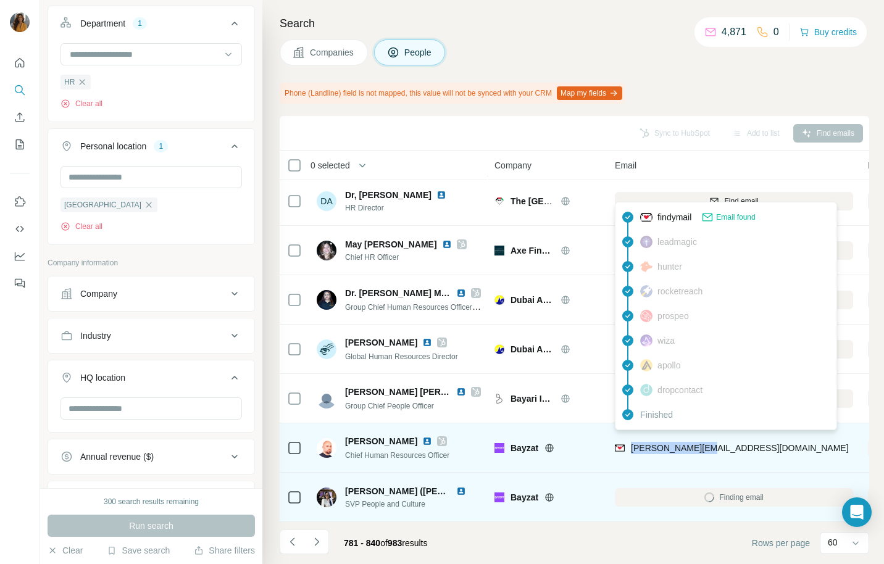
copy span "ayman@bayzat.com"
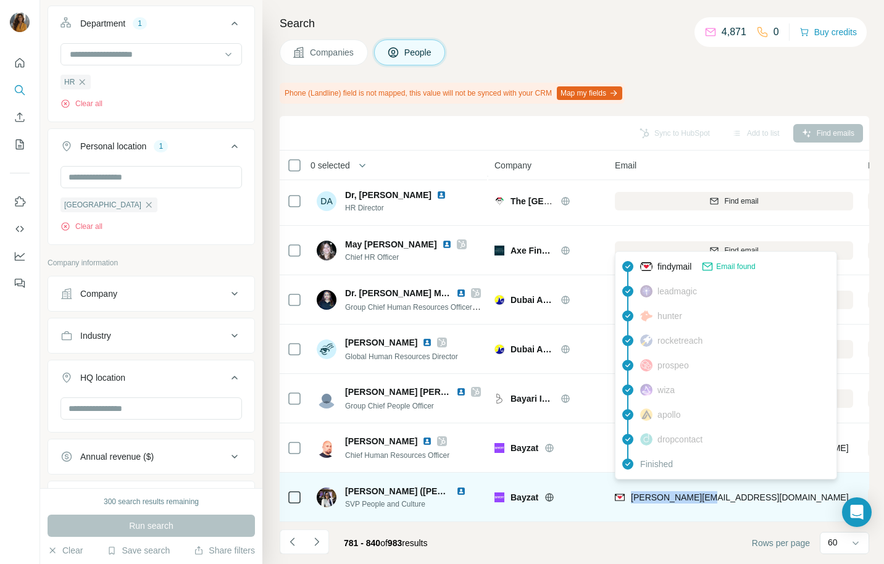
drag, startPoint x: 660, startPoint y: 489, endPoint x: 630, endPoint y: 491, distance: 29.7
click at [630, 491] on div "tania@bayzat.com" at bounding box center [734, 497] width 238 height 34
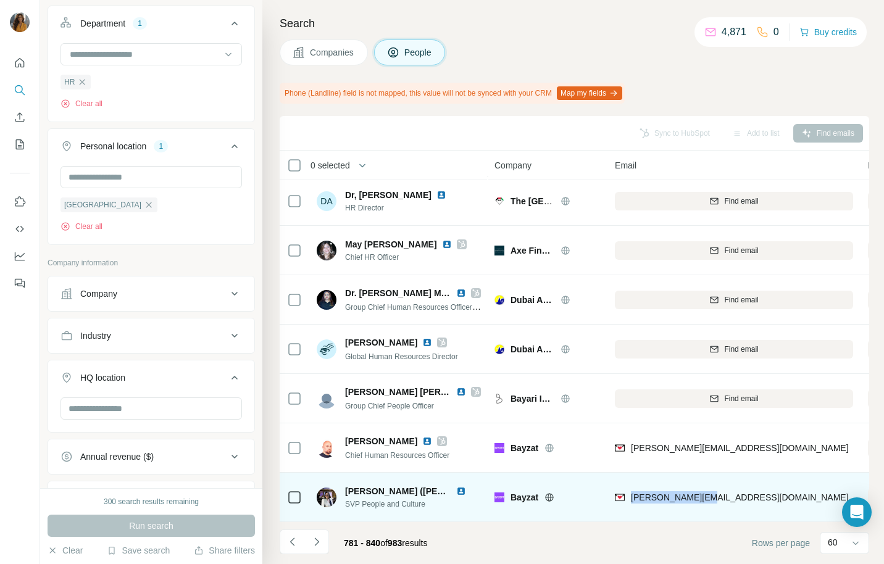
copy span "tania@bayzat.com"
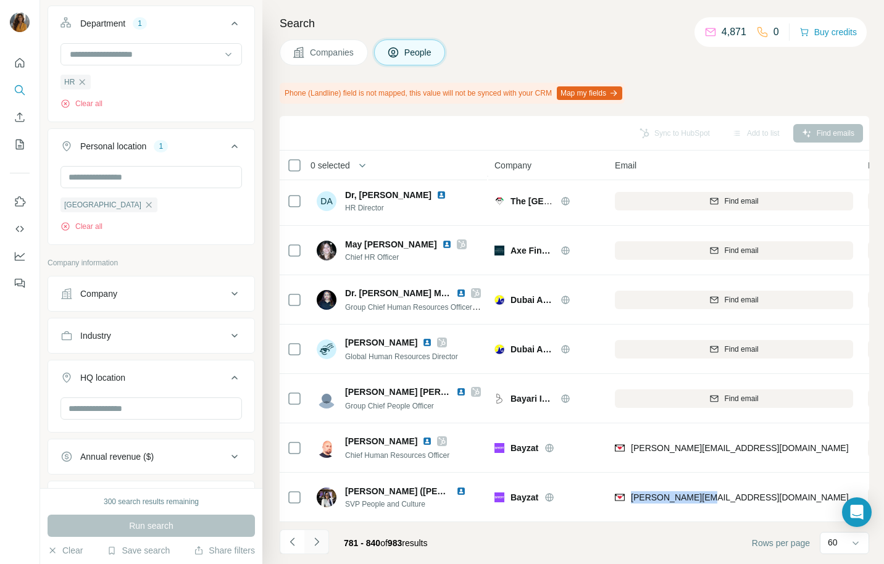
click at [318, 544] on icon "Navigate to next page" at bounding box center [316, 542] width 12 height 12
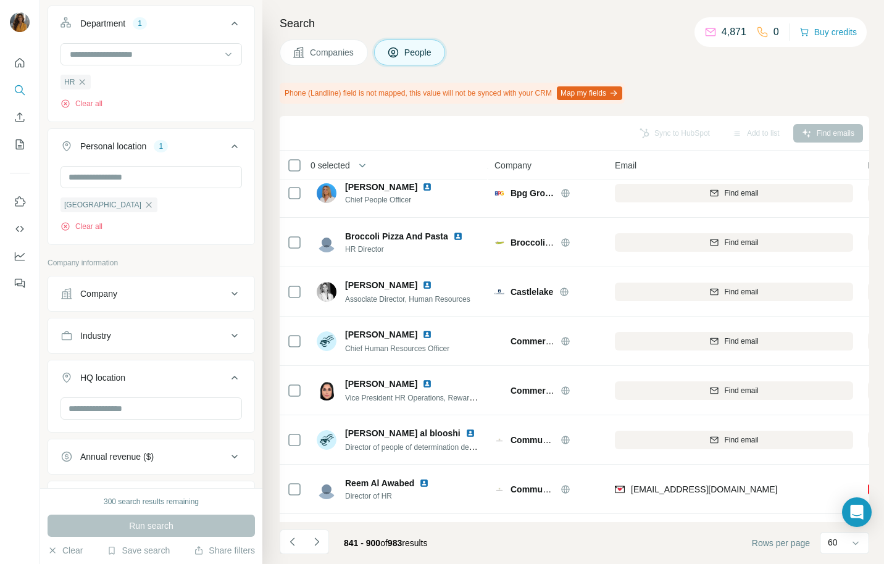
scroll to position [2629, 0]
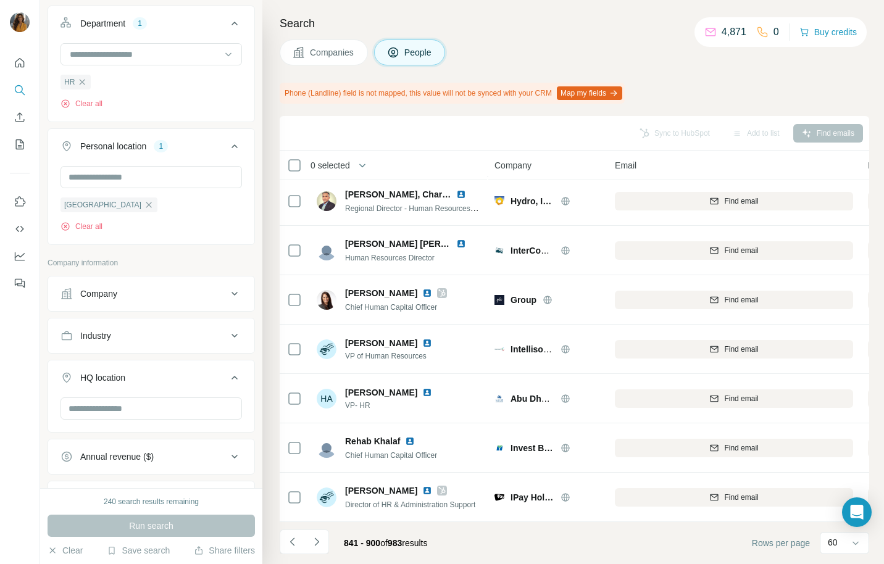
click at [317, 544] on icon "Navigate to next page" at bounding box center [316, 542] width 12 height 12
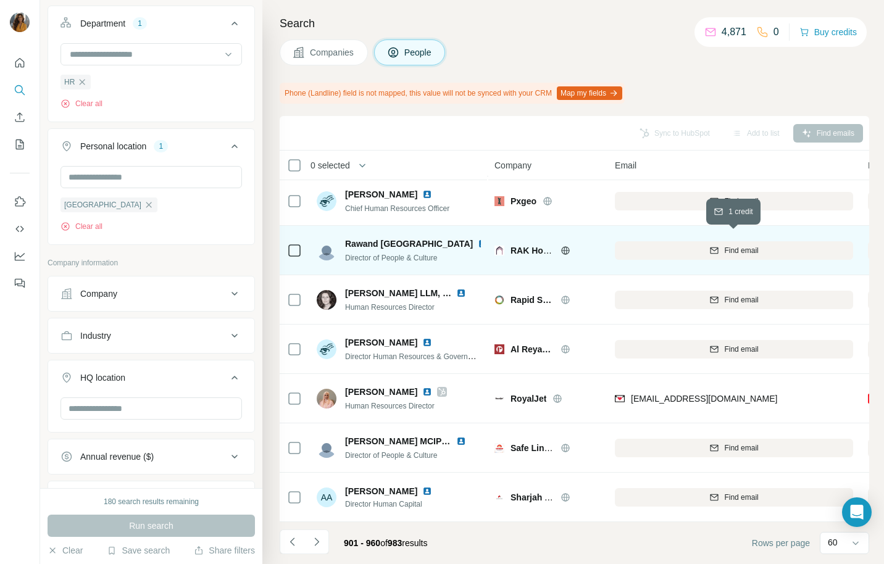
click at [731, 245] on span "Find email" at bounding box center [741, 250] width 34 height 11
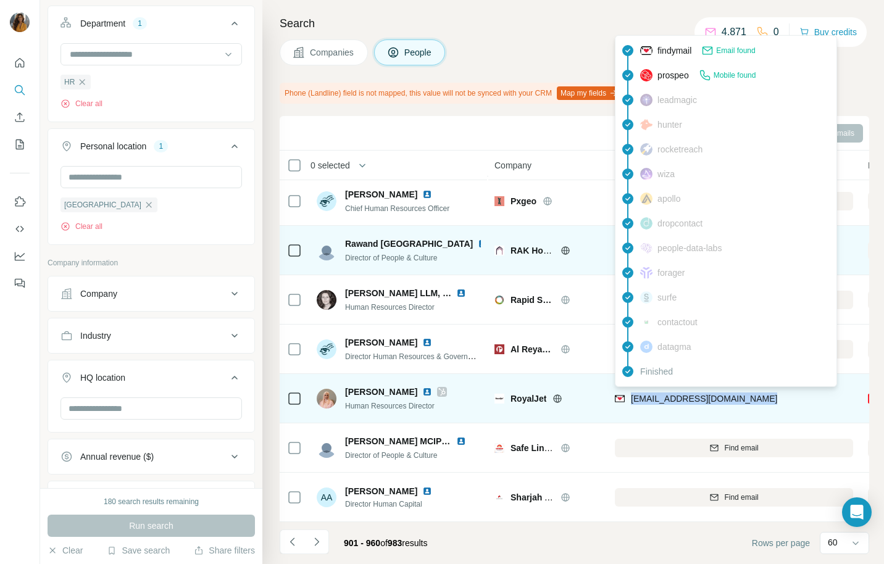
drag, startPoint x: 765, startPoint y: 391, endPoint x: 632, endPoint y: 393, distance: 132.7
click at [632, 393] on div "malzubaidi@royaljetgroup.com" at bounding box center [734, 398] width 238 height 34
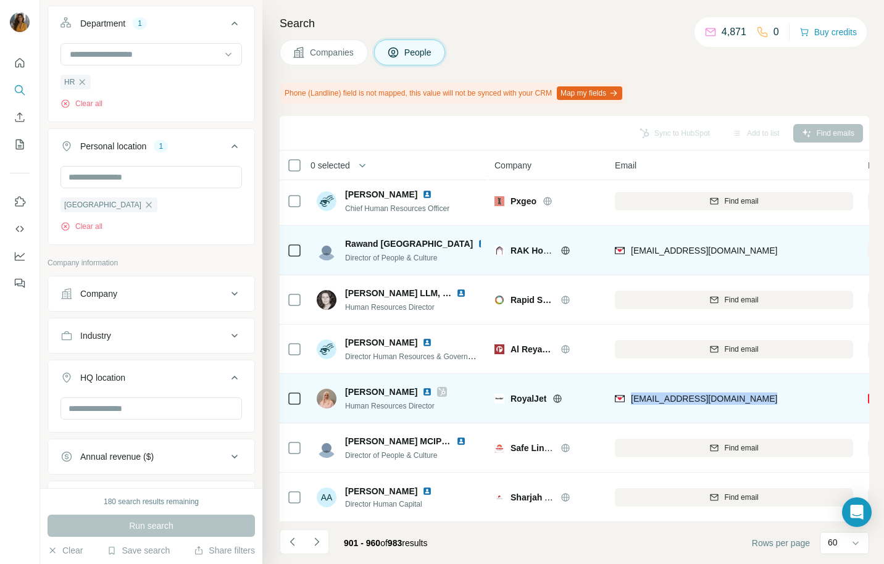
copy span "malzubaidi@royaljetgroup.com"
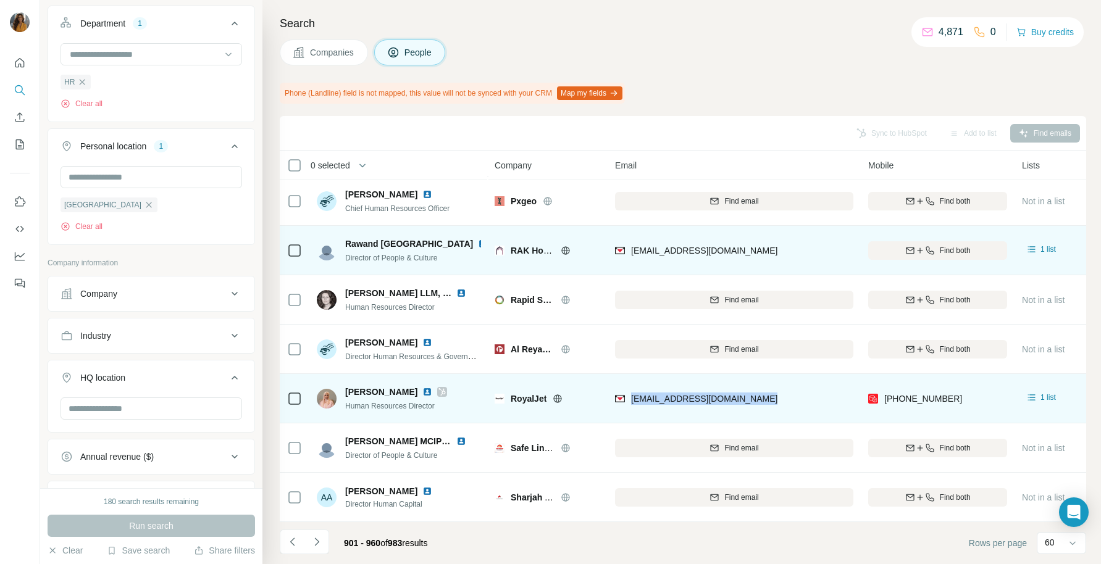
click at [777, 386] on div "malzubaidi@royaljetgroup.com" at bounding box center [734, 398] width 238 height 34
click at [752, 398] on div "malzubaidi@royaljetgroup.com" at bounding box center [696, 400] width 162 height 15
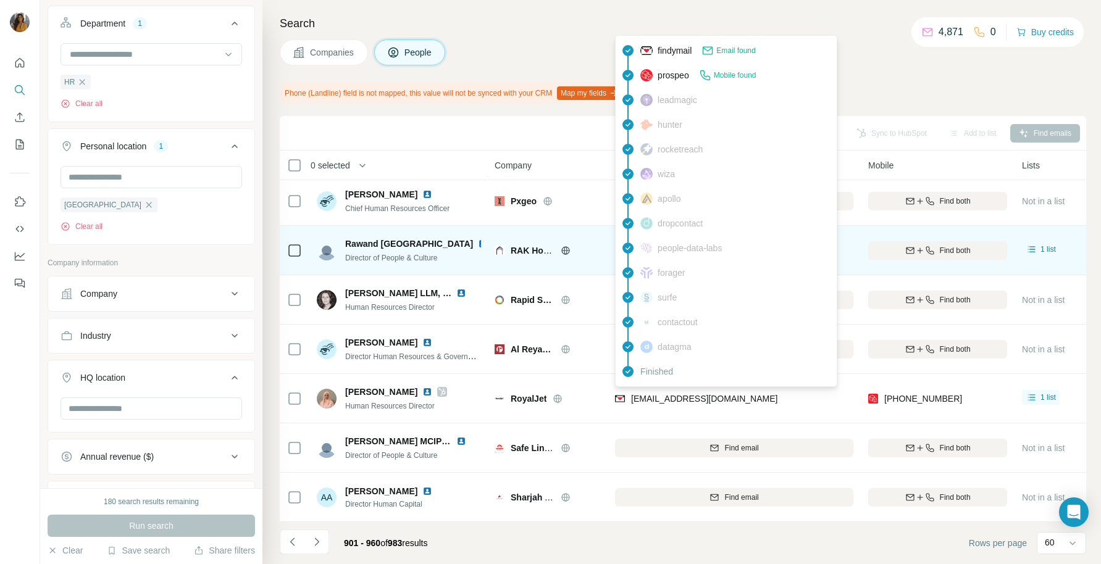
drag, startPoint x: 762, startPoint y: 390, endPoint x: 593, endPoint y: 563, distance: 241.8
click at [646, 390] on div "malzubaidi@royaljetgroup.com" at bounding box center [734, 398] width 238 height 34
click at [644, 394] on span "malzubaidi@royaljetgroup.com" at bounding box center [704, 399] width 146 height 10
click at [750, 394] on span "malzubaidi@royaljetgroup.com" at bounding box center [704, 399] width 146 height 10
click at [807, 399] on div "malzubaidi@royaljetgroup.com" at bounding box center [734, 398] width 238 height 34
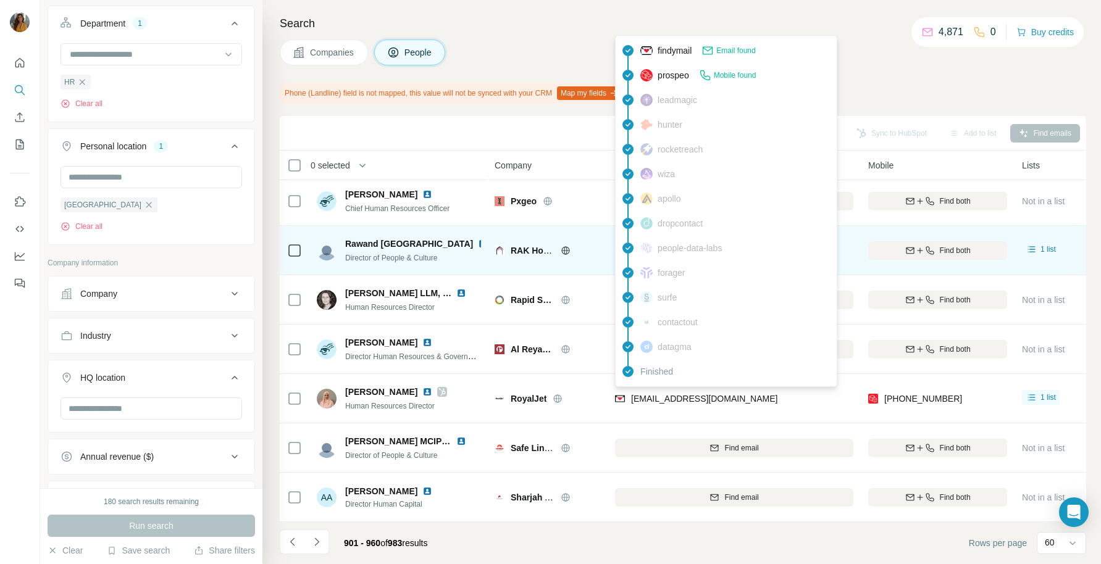
click at [765, 397] on div "malzubaidi@royaljetgroup.com" at bounding box center [734, 398] width 238 height 34
click at [765, 401] on div "malzubaidi@royaljetgroup.com" at bounding box center [734, 398] width 238 height 34
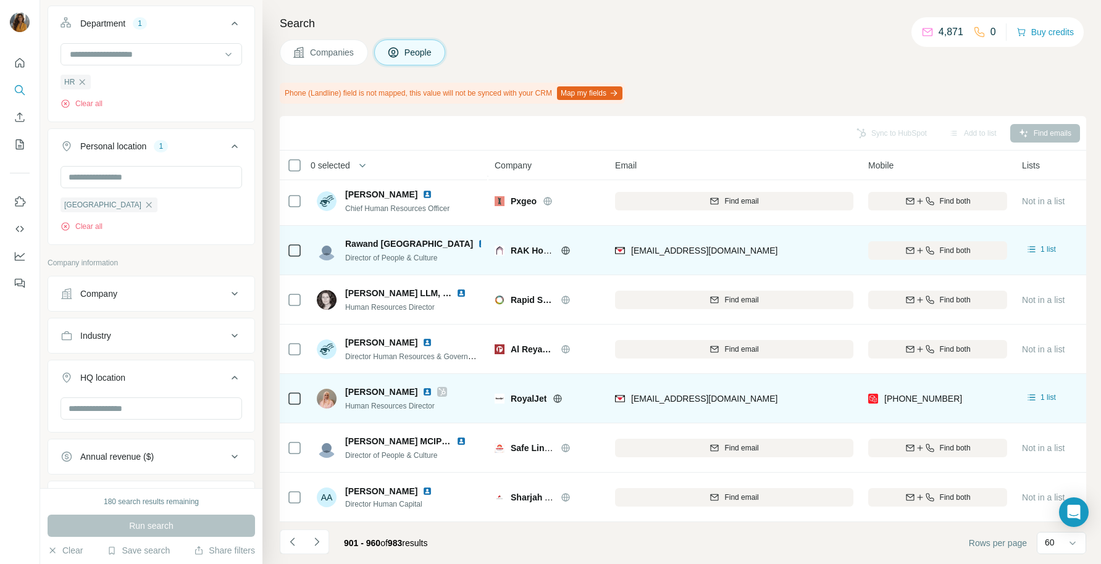
click at [812, 381] on div "malzubaidi@royaljetgroup.com" at bounding box center [734, 398] width 238 height 34
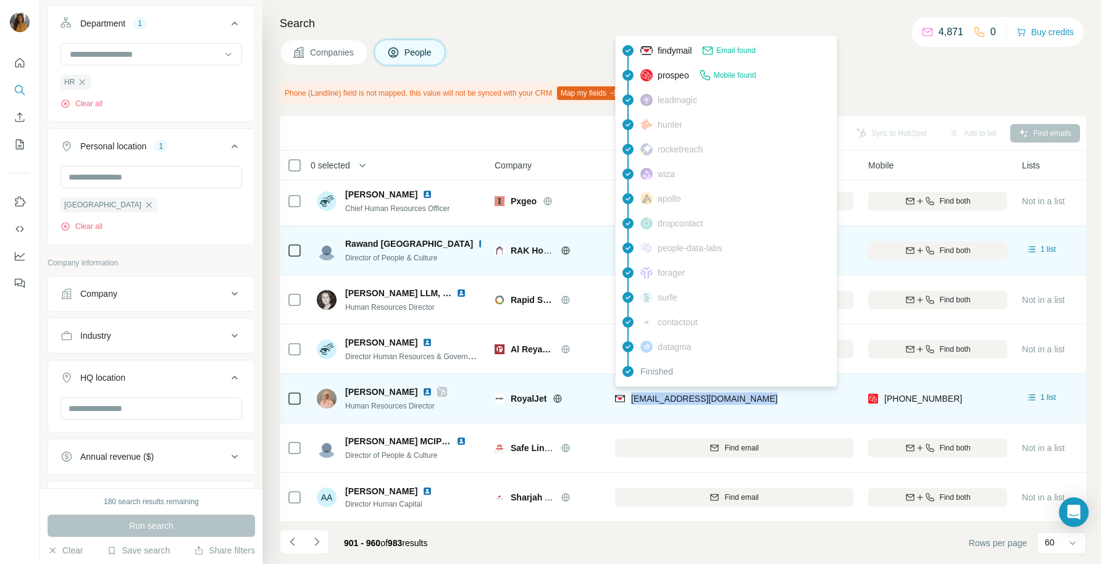
drag, startPoint x: 773, startPoint y: 396, endPoint x: 628, endPoint y: 396, distance: 144.4
click at [628, 396] on div "malzubaidi@royaljetgroup.com" at bounding box center [734, 398] width 238 height 34
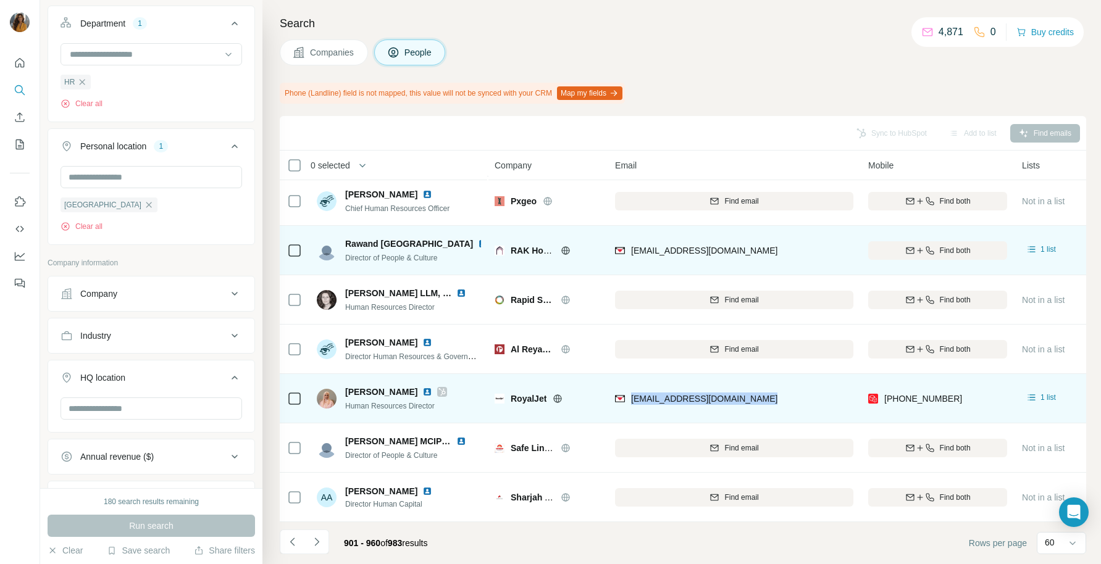
copy span "malzubaidi@royaljetgroup.com"
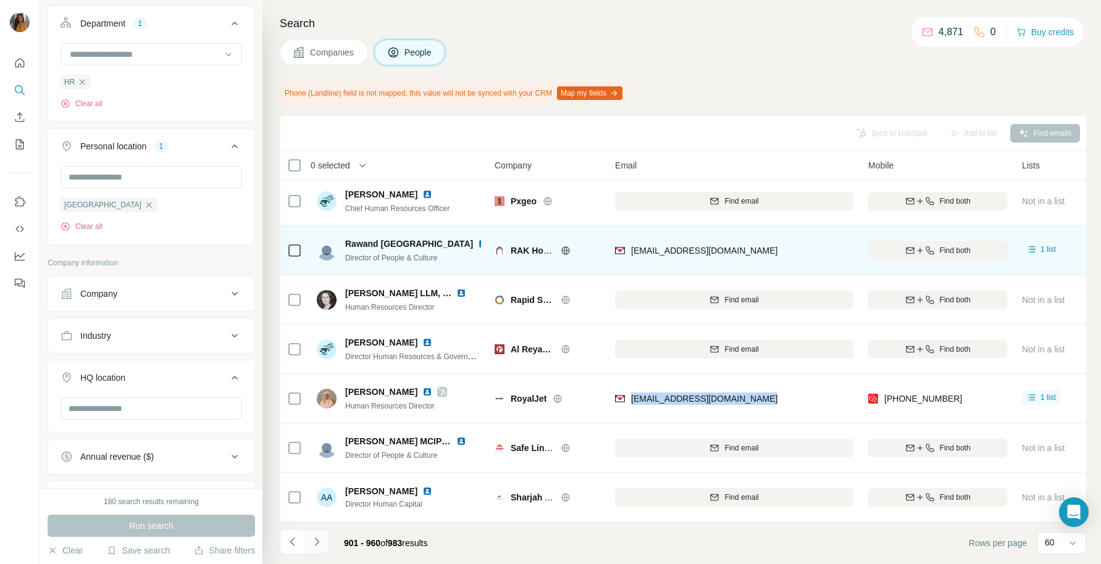
click at [314, 538] on icon "Navigate to next page" at bounding box center [316, 542] width 12 height 12
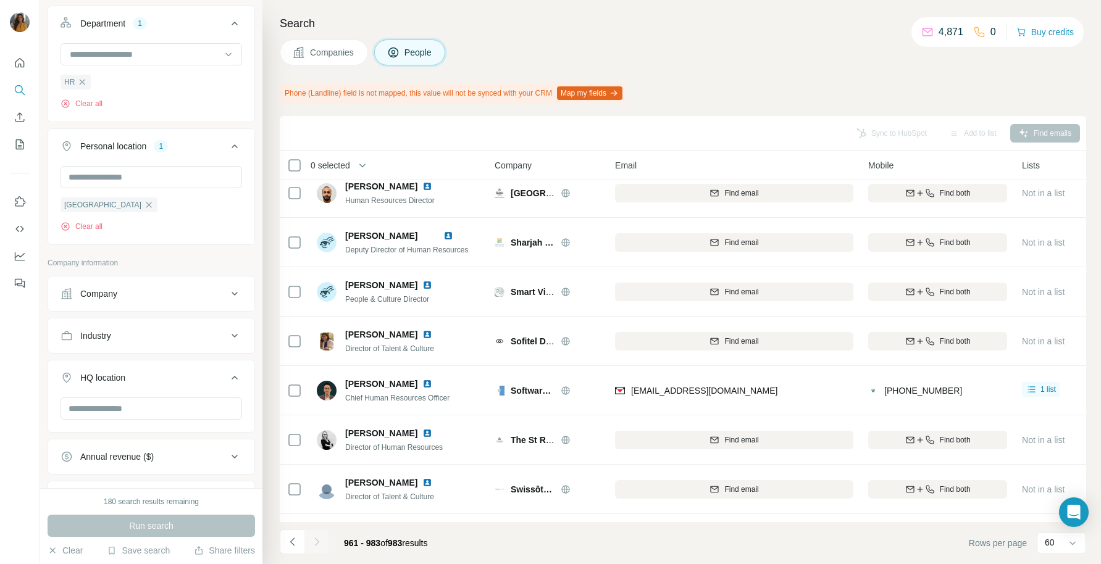
scroll to position [802, 0]
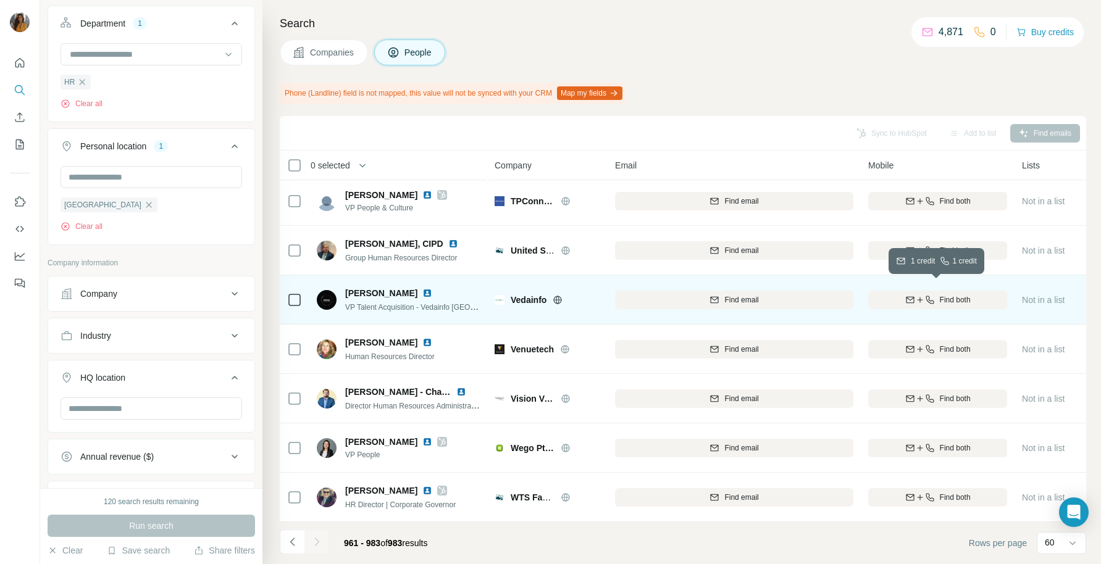
click at [883, 295] on icon "button" at bounding box center [930, 300] width 10 height 10
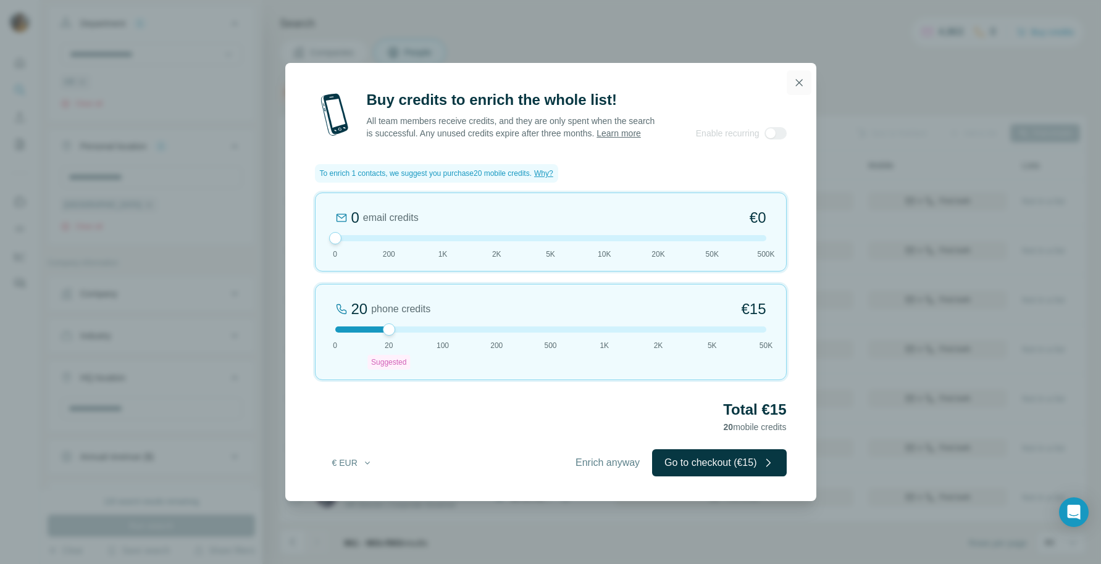
click at [802, 80] on icon "button" at bounding box center [799, 83] width 12 height 12
